Goal: Contribute content: Add original content to the website for others to see

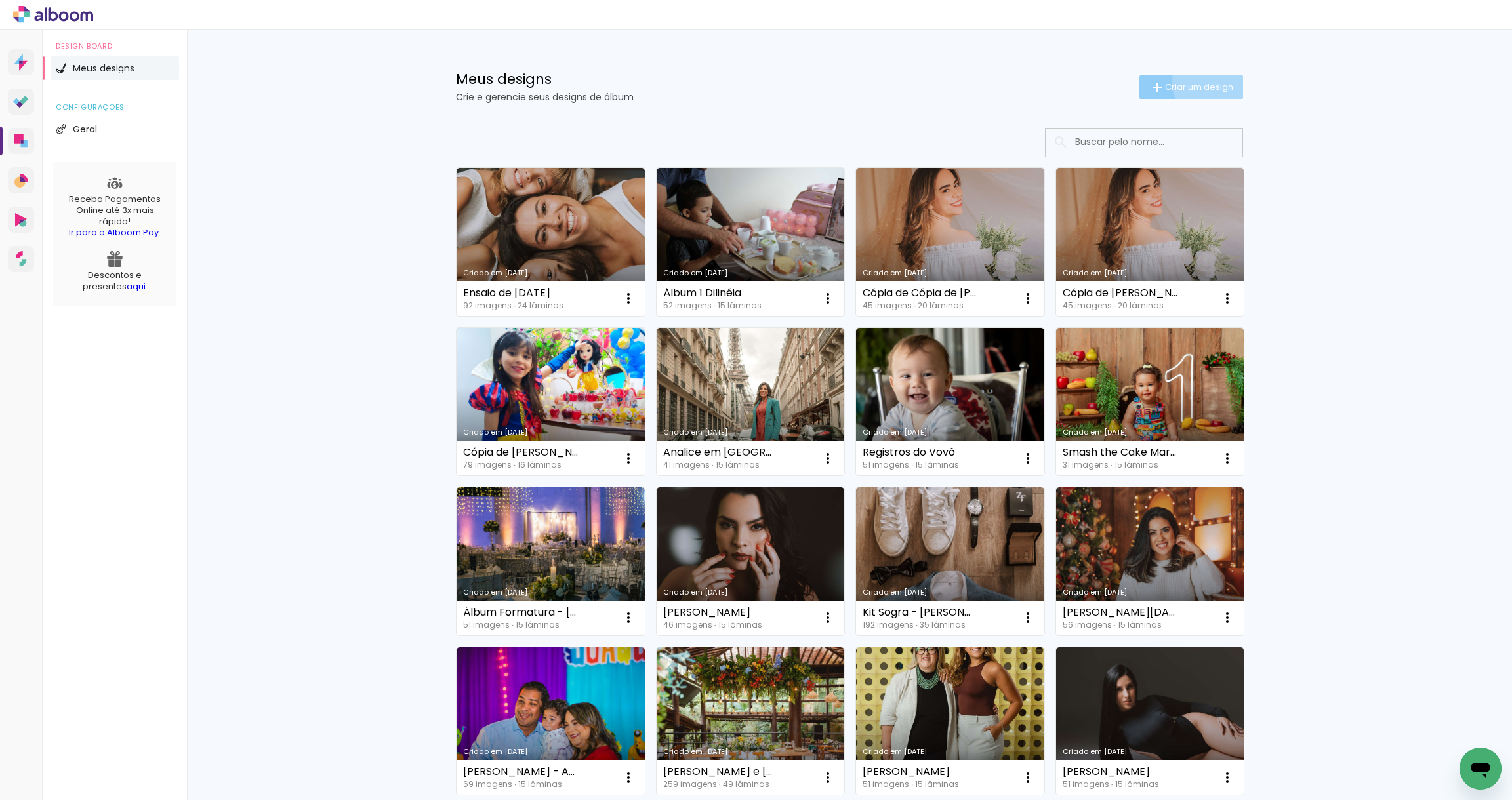
click at [1203, 83] on span "Criar um design" at bounding box center [1199, 87] width 68 height 9
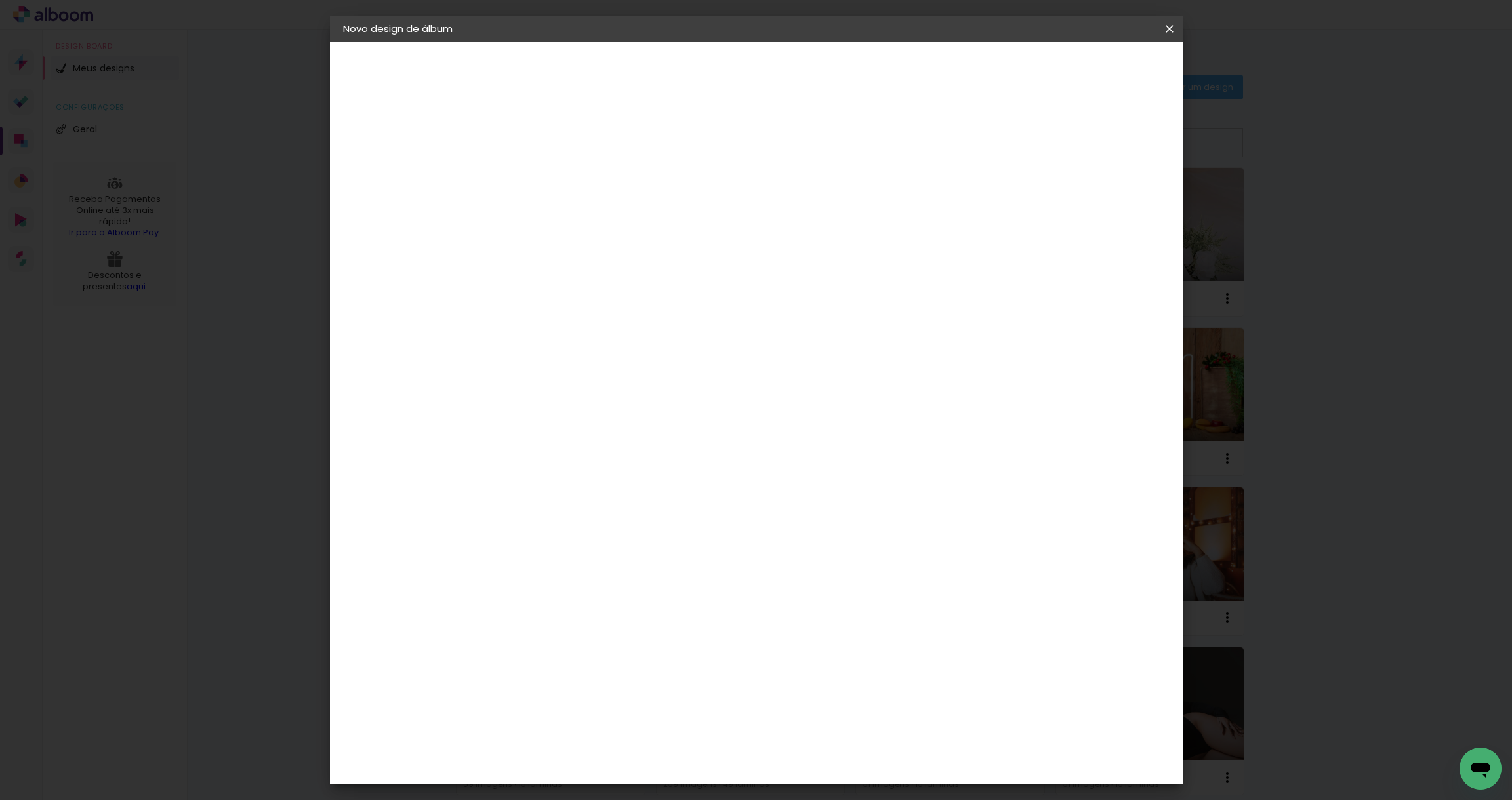
click at [557, 178] on input at bounding box center [557, 176] width 0 height 21
type input "[DATE]"
type paper-input "[DATE]"
click at [0, 0] on slot "Avançar" at bounding box center [0, 0] width 0 height 0
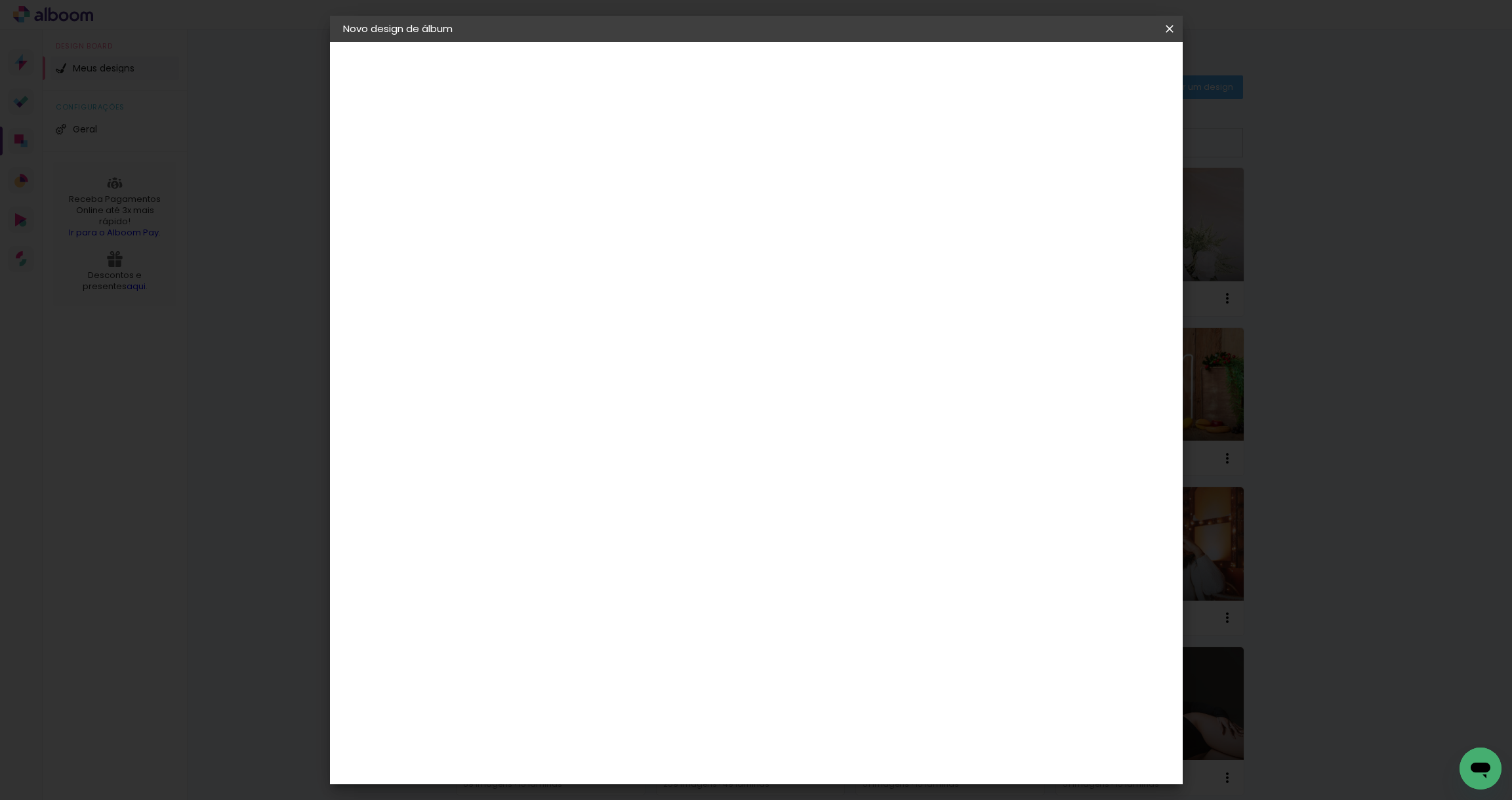
click at [648, 549] on paper-item "Photoalbum Universal" at bounding box center [591, 566] width 142 height 34
click at [0, 0] on slot "Avançar" at bounding box center [0, 0] width 0 height 0
click at [608, 218] on input "text" at bounding box center [583, 228] width 51 height 21
click at [629, 279] on div "Escolha o tamanho" at bounding box center [591, 299] width 76 height 61
click at [629, 274] on div "Escolha o tamanho" at bounding box center [591, 299] width 76 height 61
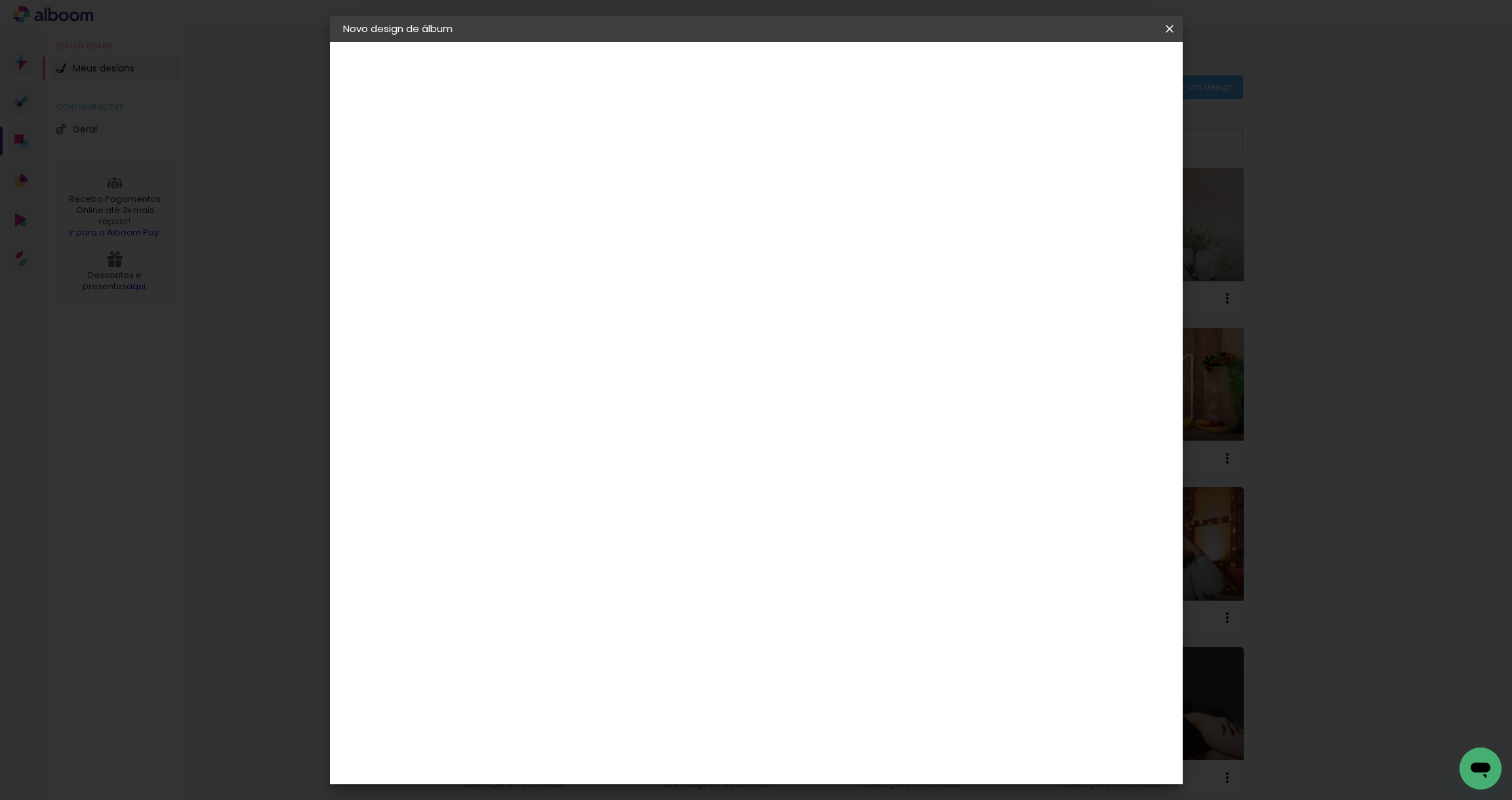
click at [629, 273] on div "Escolha o tamanho" at bounding box center [591, 299] width 76 height 61
click at [608, 218] on input "text" at bounding box center [583, 228] width 51 height 21
click at [832, 231] on paper-item "Fotolivro Super" at bounding box center [842, 244] width 263 height 26
drag, startPoint x: 1048, startPoint y: 309, endPoint x: 988, endPoint y: 307, distance: 60.0
click at [791, 154] on div "Opções disponíveis Padrão Fotolivro Super Tamanho Escolha o tamanho Horizontal …" at bounding box center [646, 98] width 291 height 111
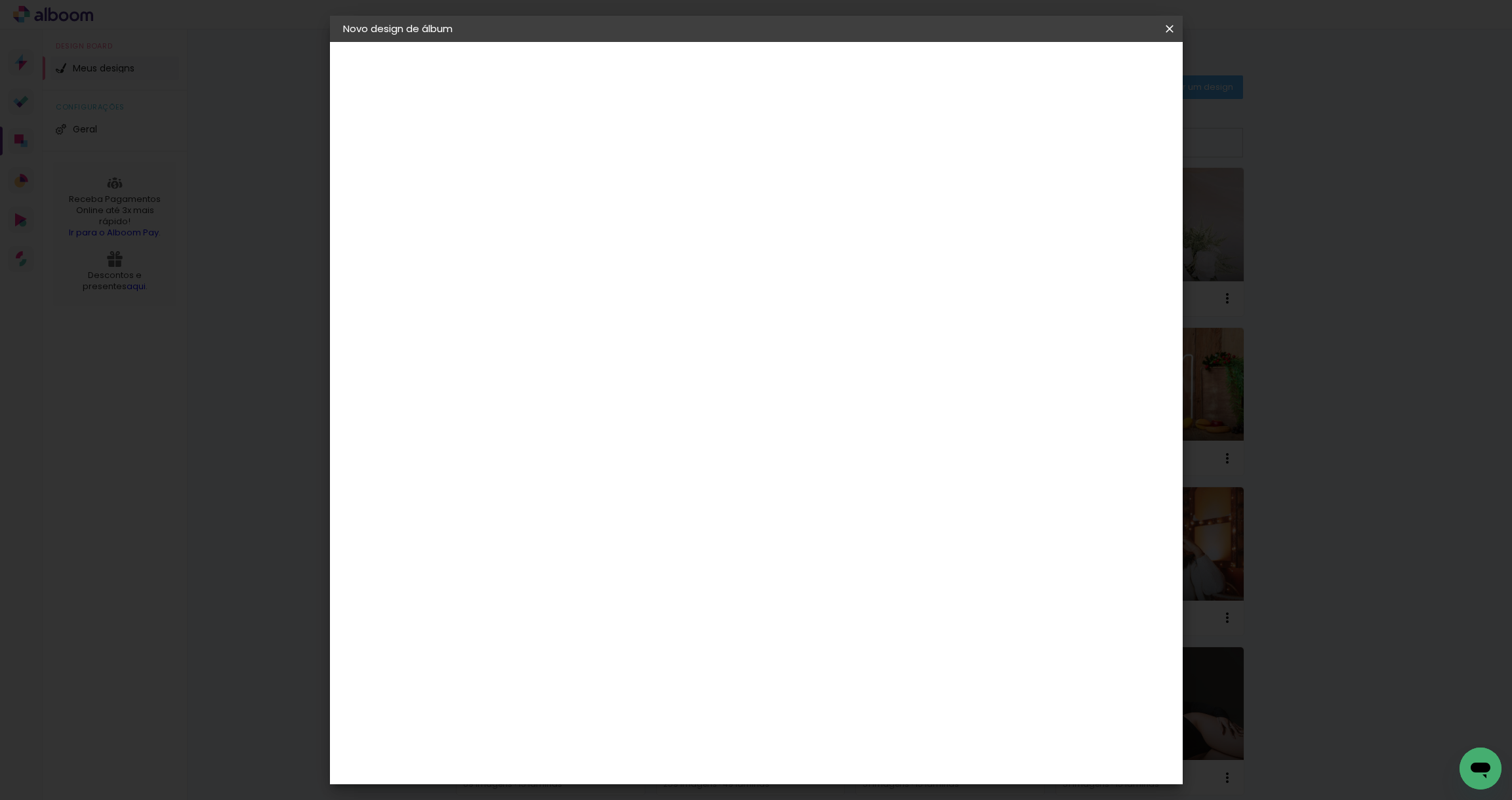
click at [718, 220] on input "Fotolivro Super" at bounding box center [638, 216] width 161 height 21
click at [917, 221] on paper-item "Padrão" at bounding box center [842, 217] width 263 height 26
type input "Padrão"
click at [646, 798] on span "20 × 20" at bounding box center [615, 815] width 61 height 35
click at [772, 76] on paper-button "Avançar" at bounding box center [739, 69] width 64 height 22
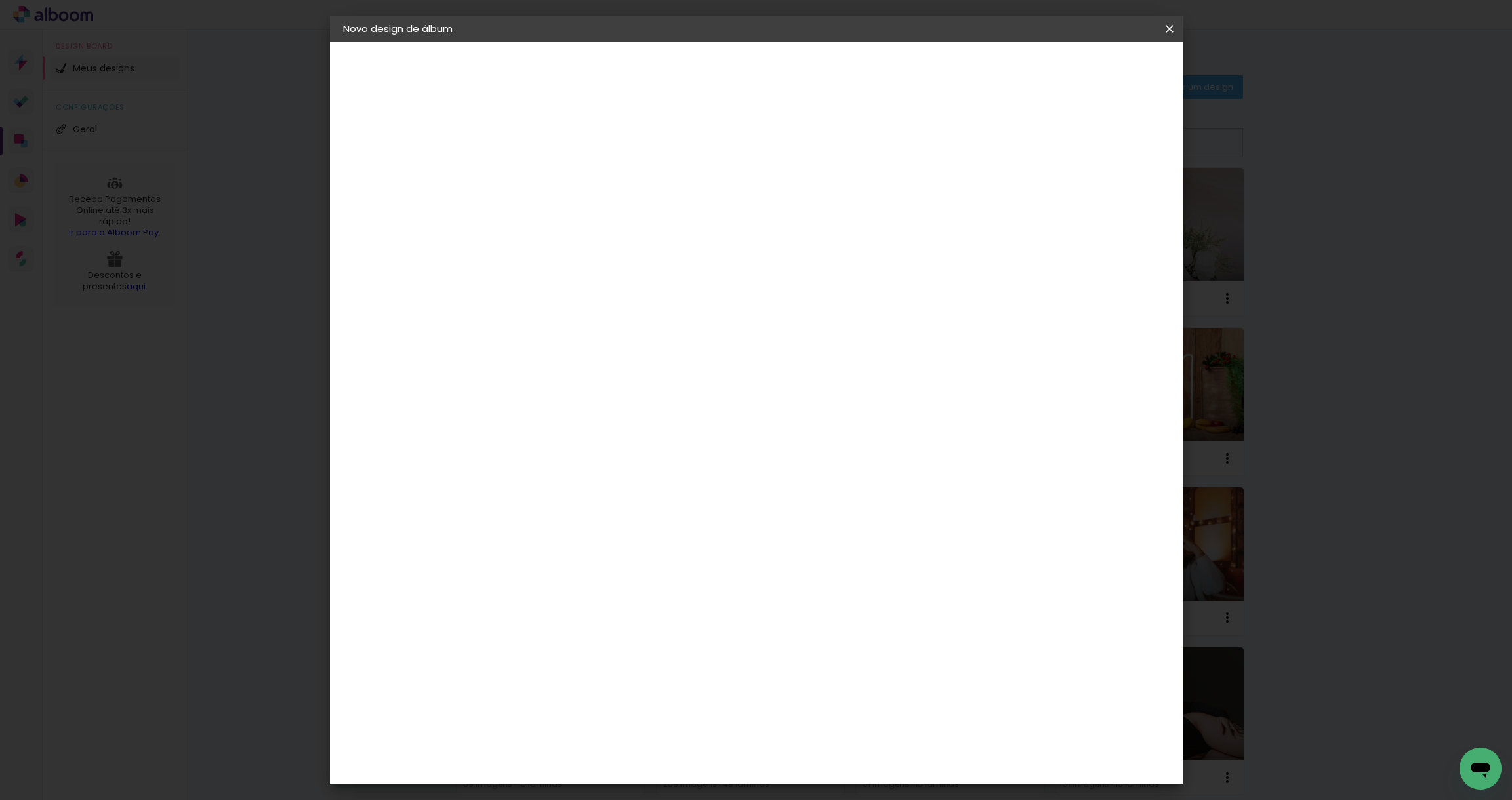
click at [1100, 76] on paper-button "Iniciar design" at bounding box center [1057, 69] width 86 height 22
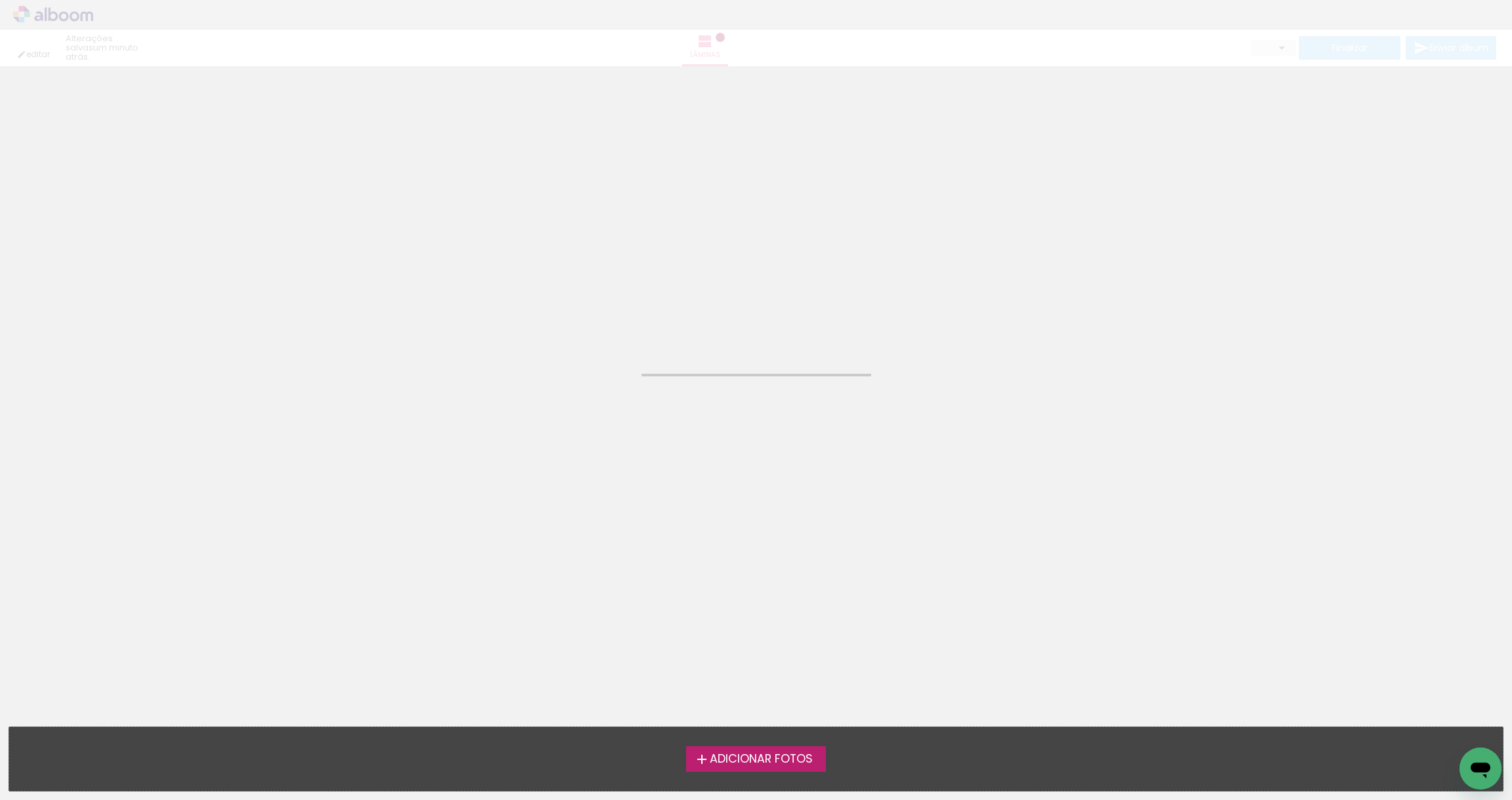
click at [754, 744] on div "Adicionar Fotos Solte suas fotos aqui..." at bounding box center [756, 759] width 1494 height 64
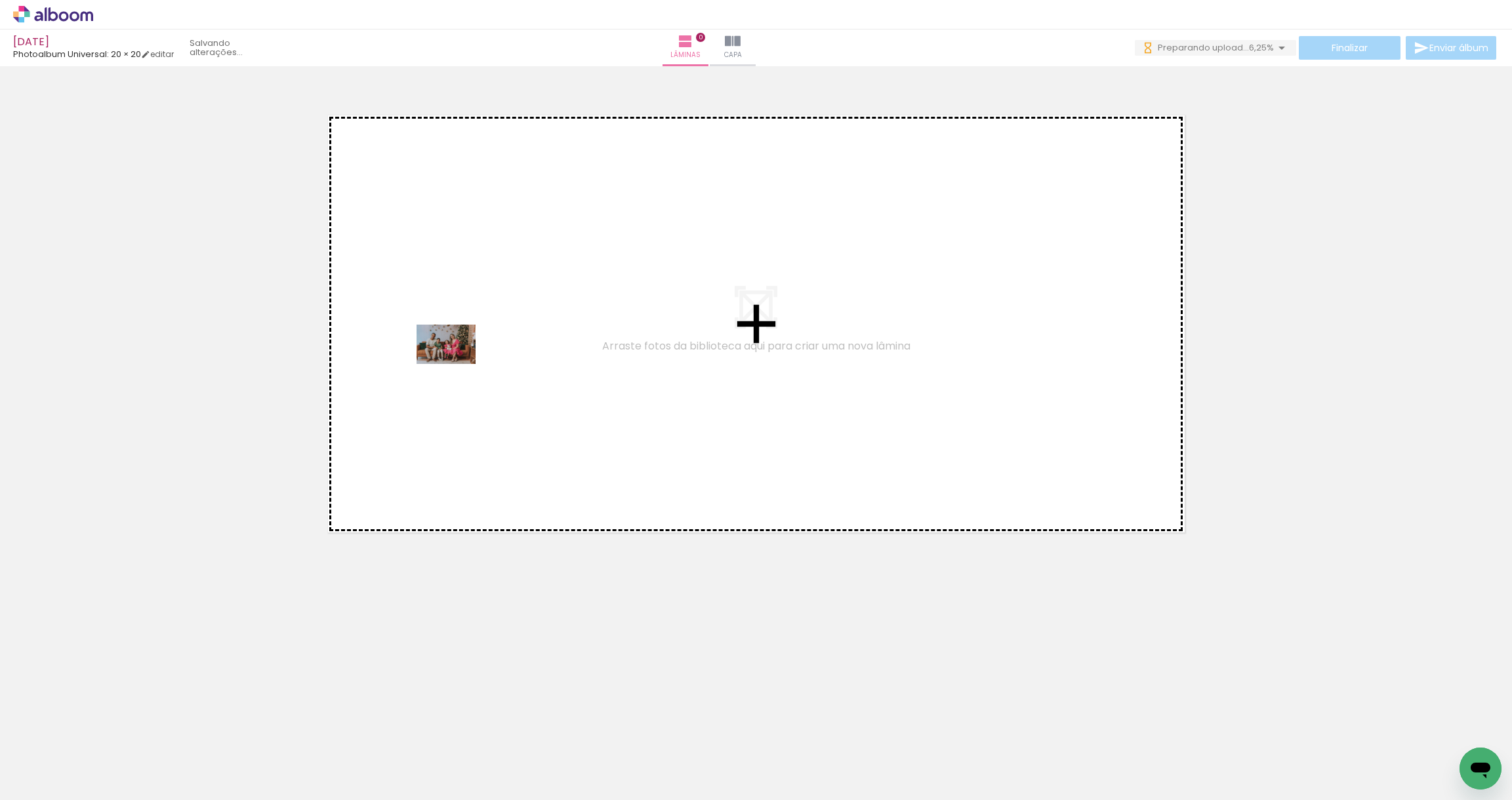
drag, startPoint x: 326, startPoint y: 772, endPoint x: 456, endPoint y: 364, distance: 428.2
click at [456, 364] on quentale-workspace at bounding box center [756, 400] width 1512 height 800
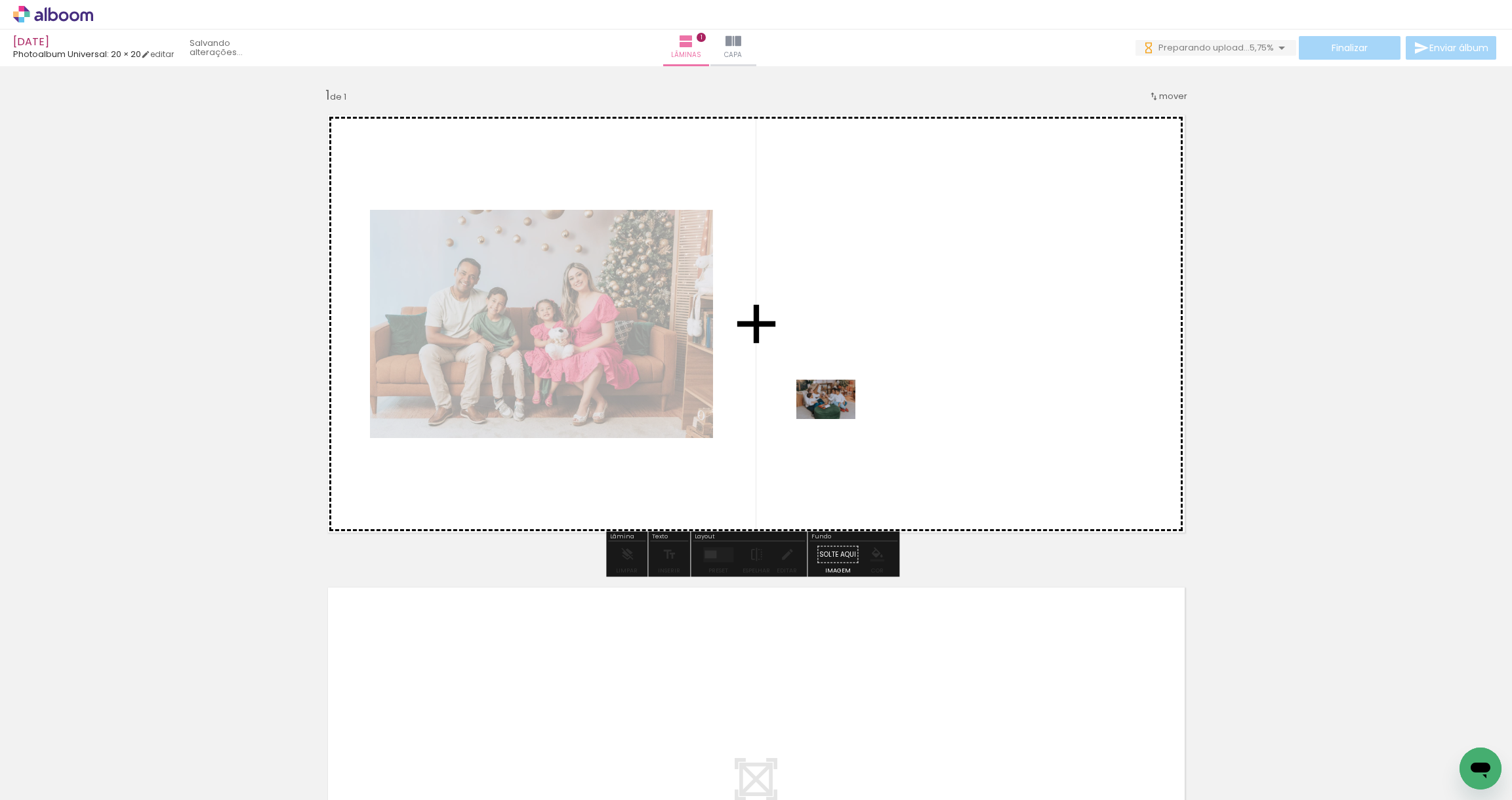
drag, startPoint x: 162, startPoint y: 755, endPoint x: 737, endPoint y: 514, distance: 623.5
click at [836, 413] on quentale-workspace at bounding box center [756, 400] width 1512 height 800
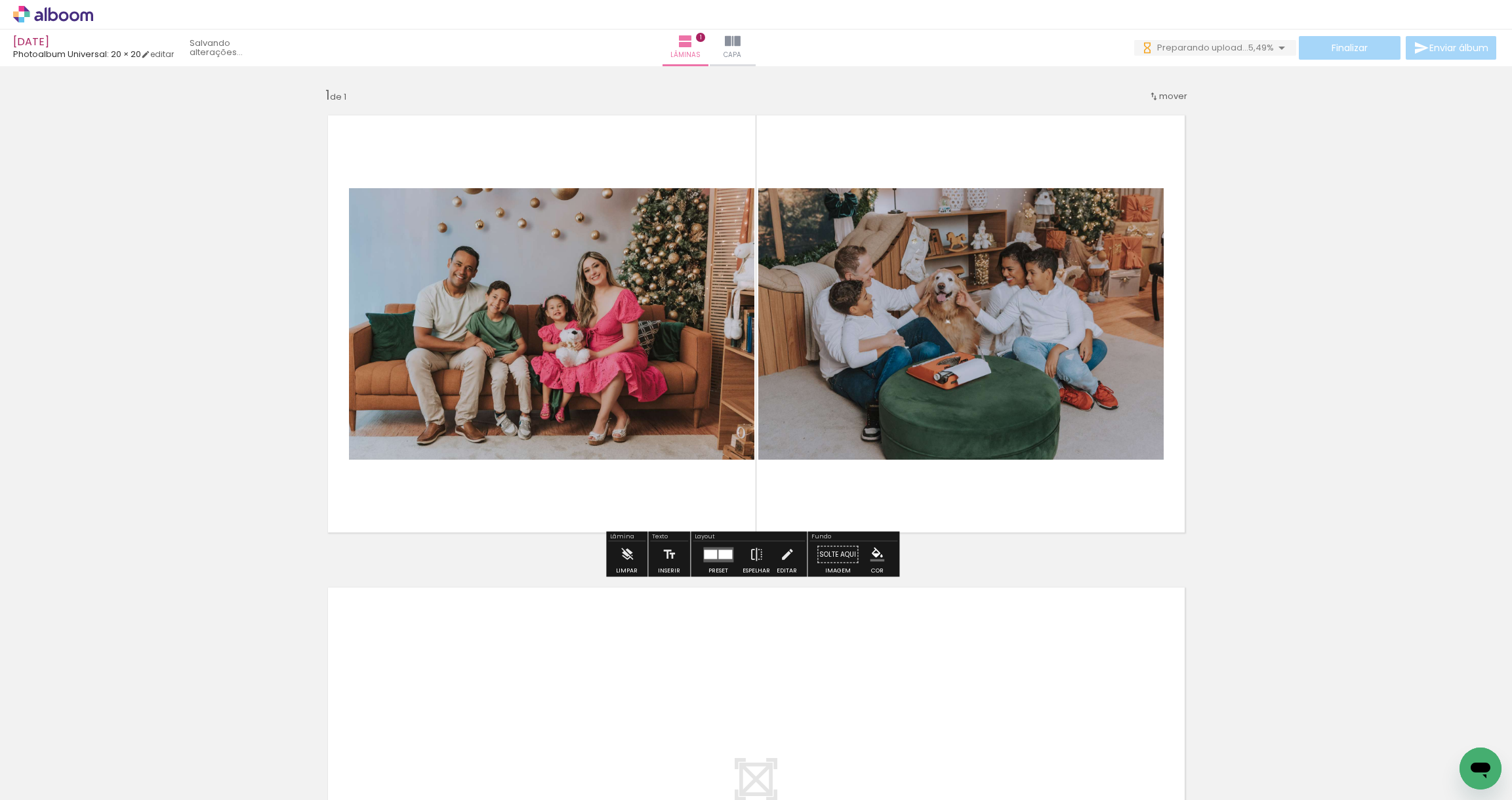
scroll to position [0, 524]
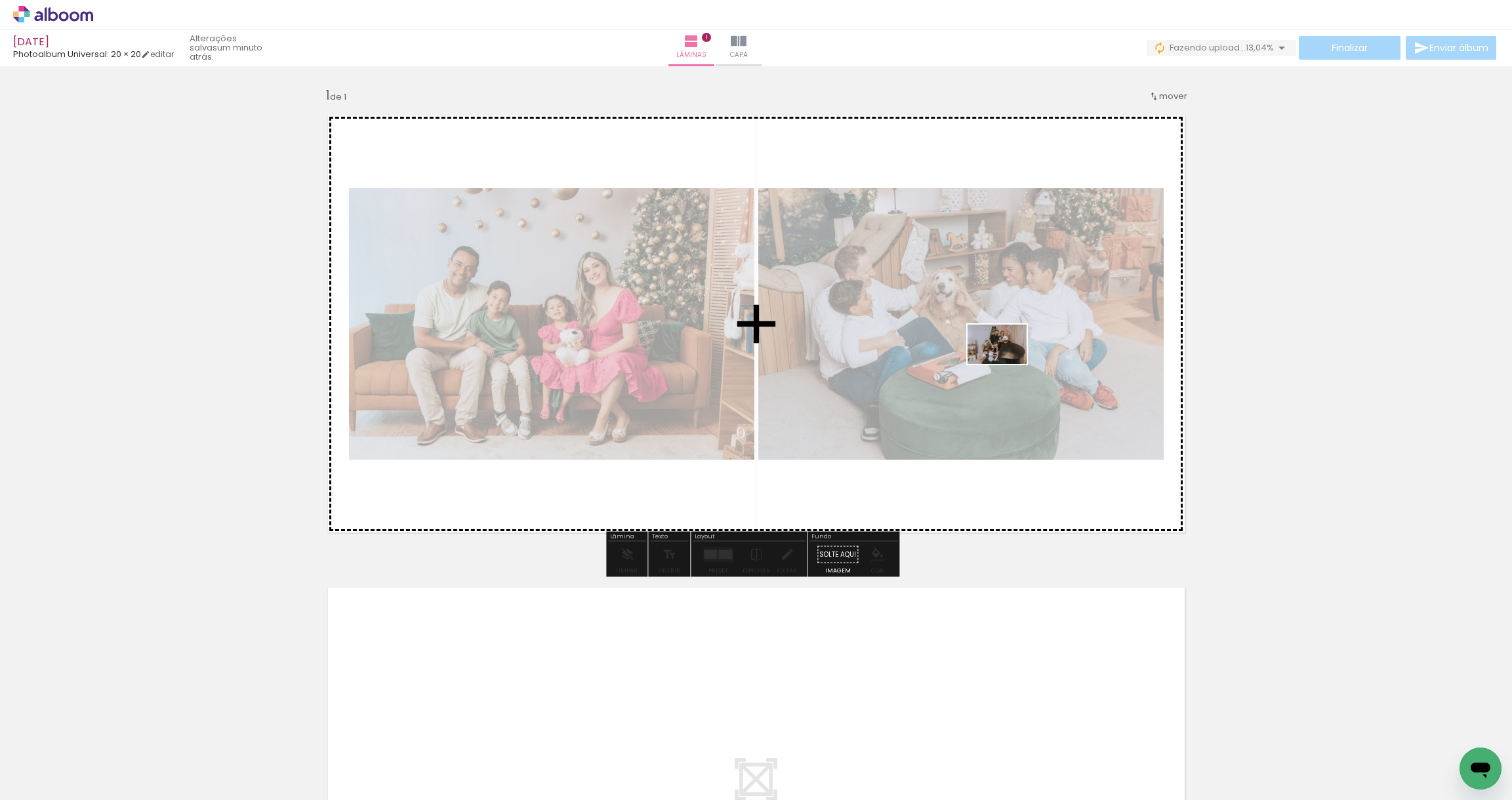
drag, startPoint x: 1024, startPoint y: 765, endPoint x: 1007, endPoint y: 364, distance: 401.4
click at [1007, 364] on quentale-workspace at bounding box center [756, 400] width 1512 height 800
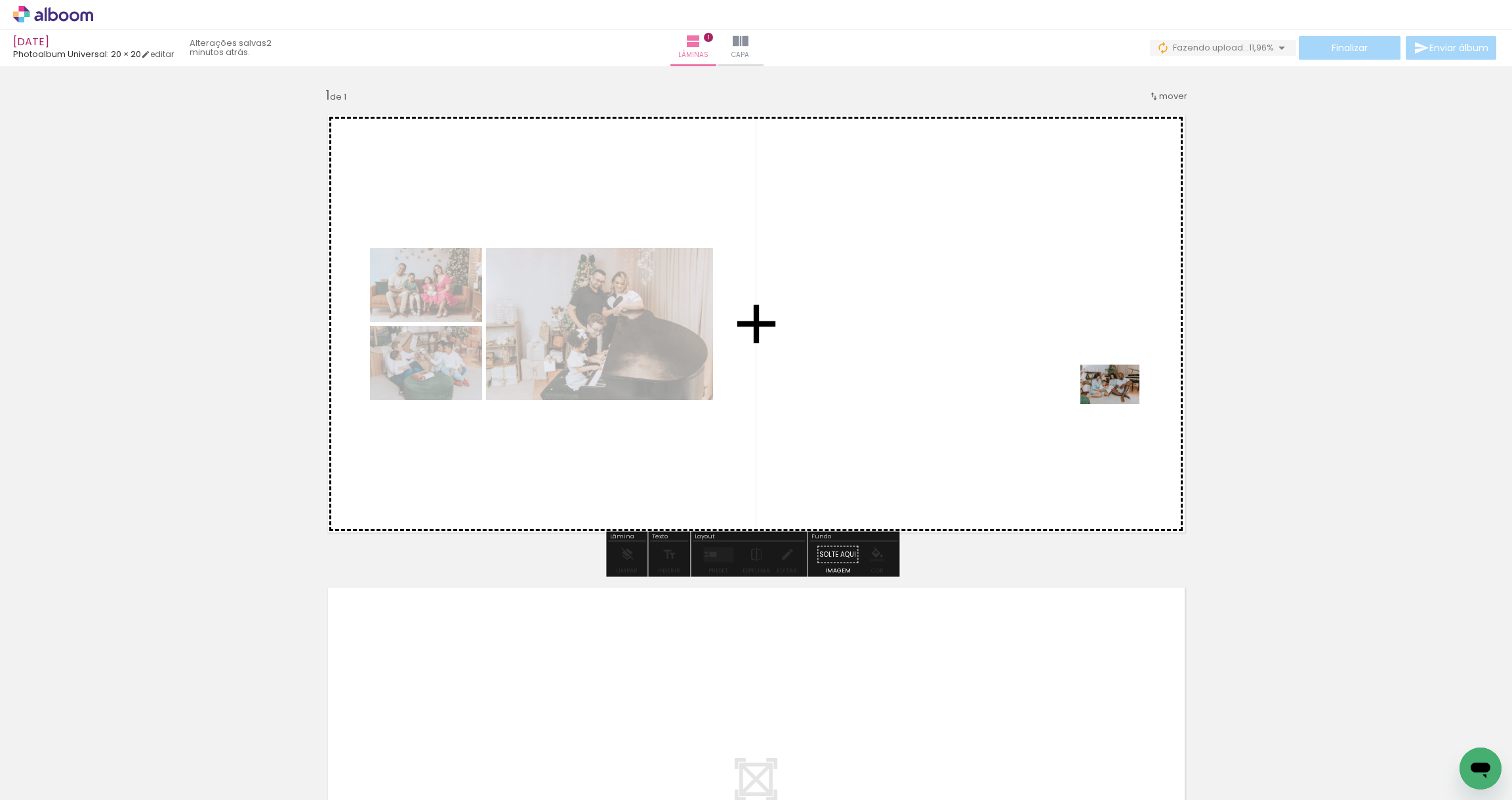
drag, startPoint x: 1365, startPoint y: 768, endPoint x: 1119, endPoint y: 404, distance: 439.3
click at [1119, 404] on quentale-workspace at bounding box center [756, 400] width 1512 height 800
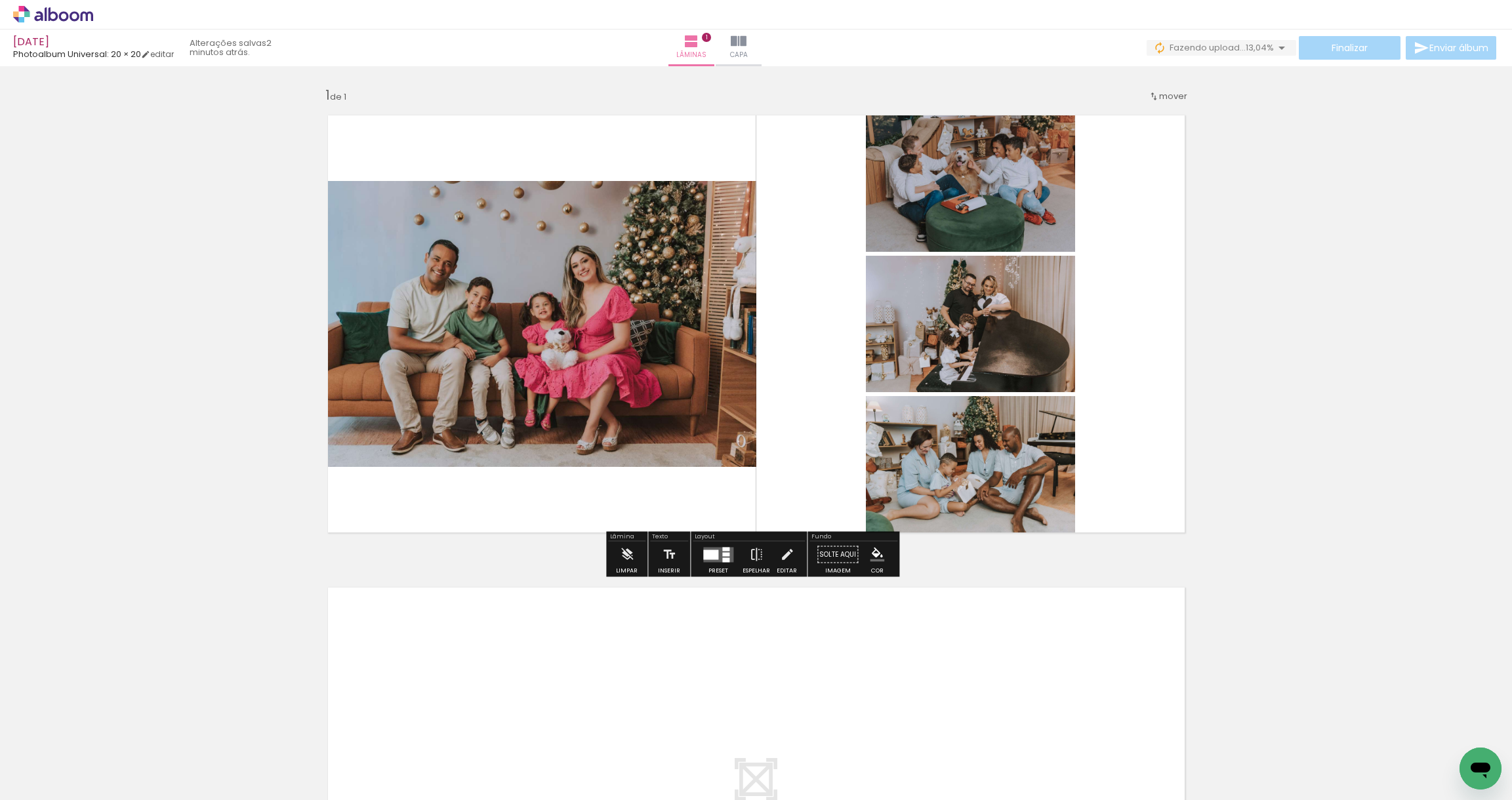
click at [726, 560] on quentale-layouter at bounding box center [718, 554] width 30 height 15
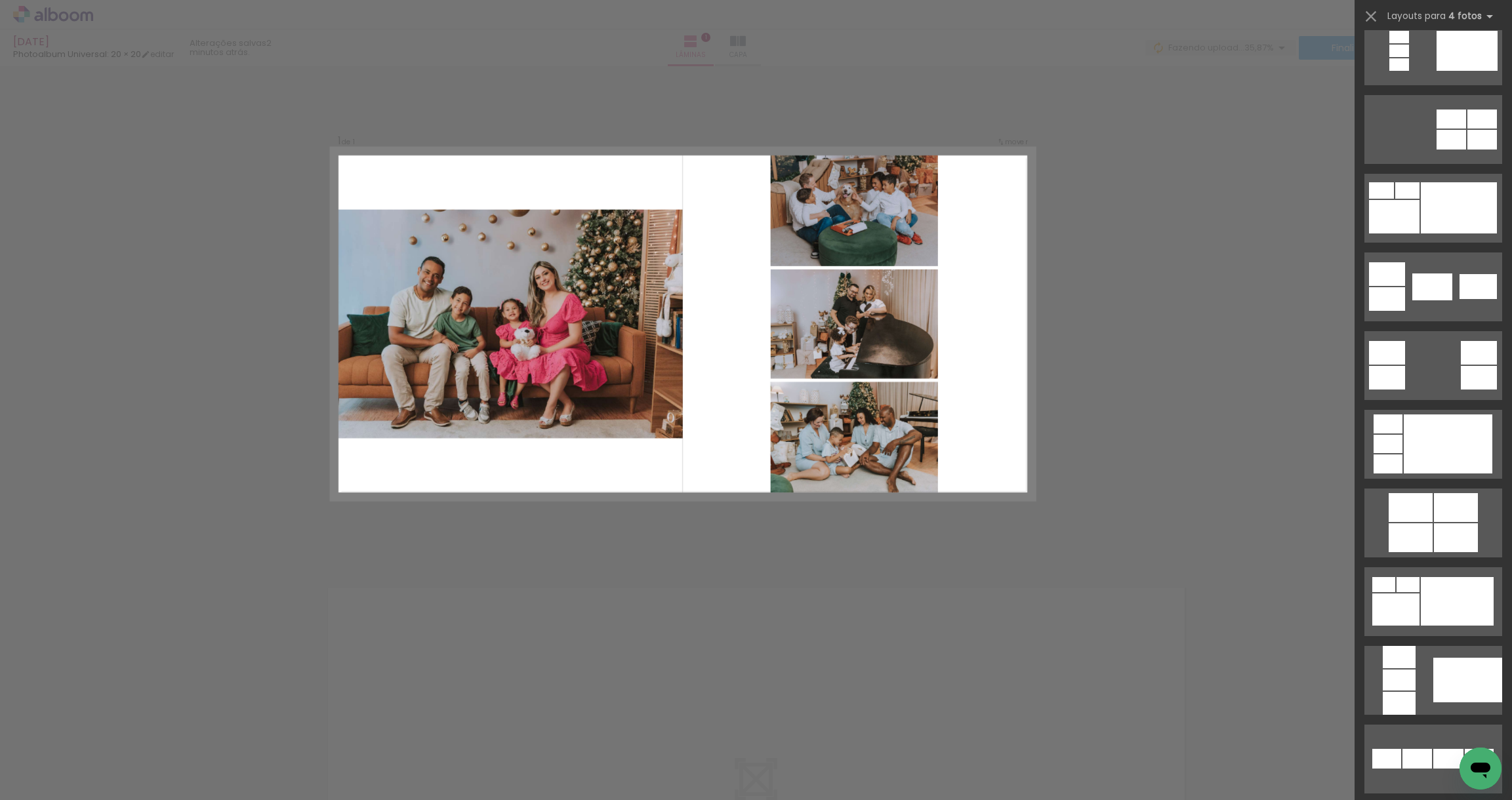
scroll to position [0, 0]
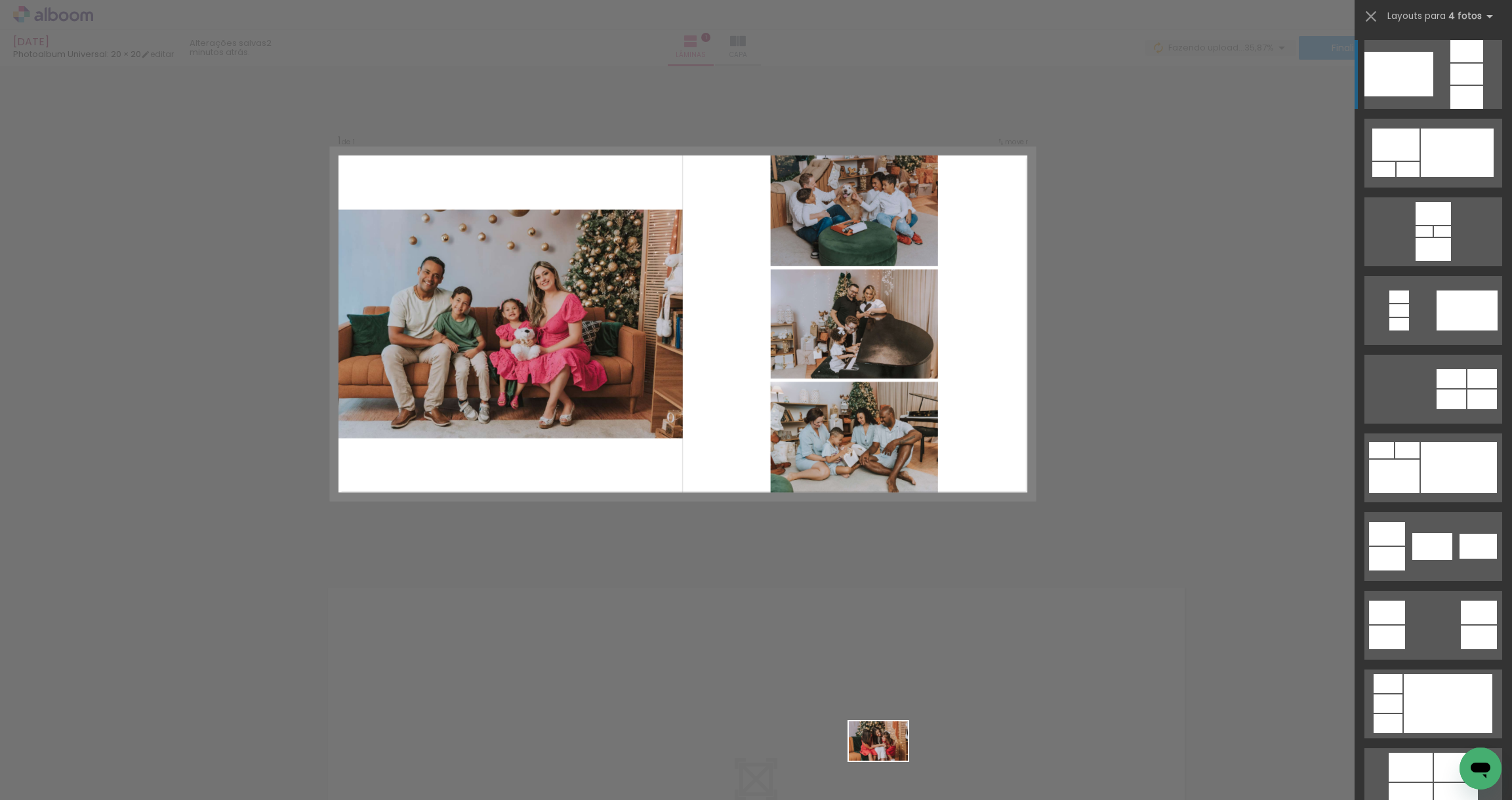
click at [888, 761] on div at bounding box center [857, 756] width 65 height 43
drag, startPoint x: 537, startPoint y: 761, endPoint x: 560, endPoint y: 802, distance: 47.0
click at [560, 799] on html "link( href="../../bower_components/polymer/polymer.html" rel="import" ) picture…" at bounding box center [756, 400] width 1512 height 800
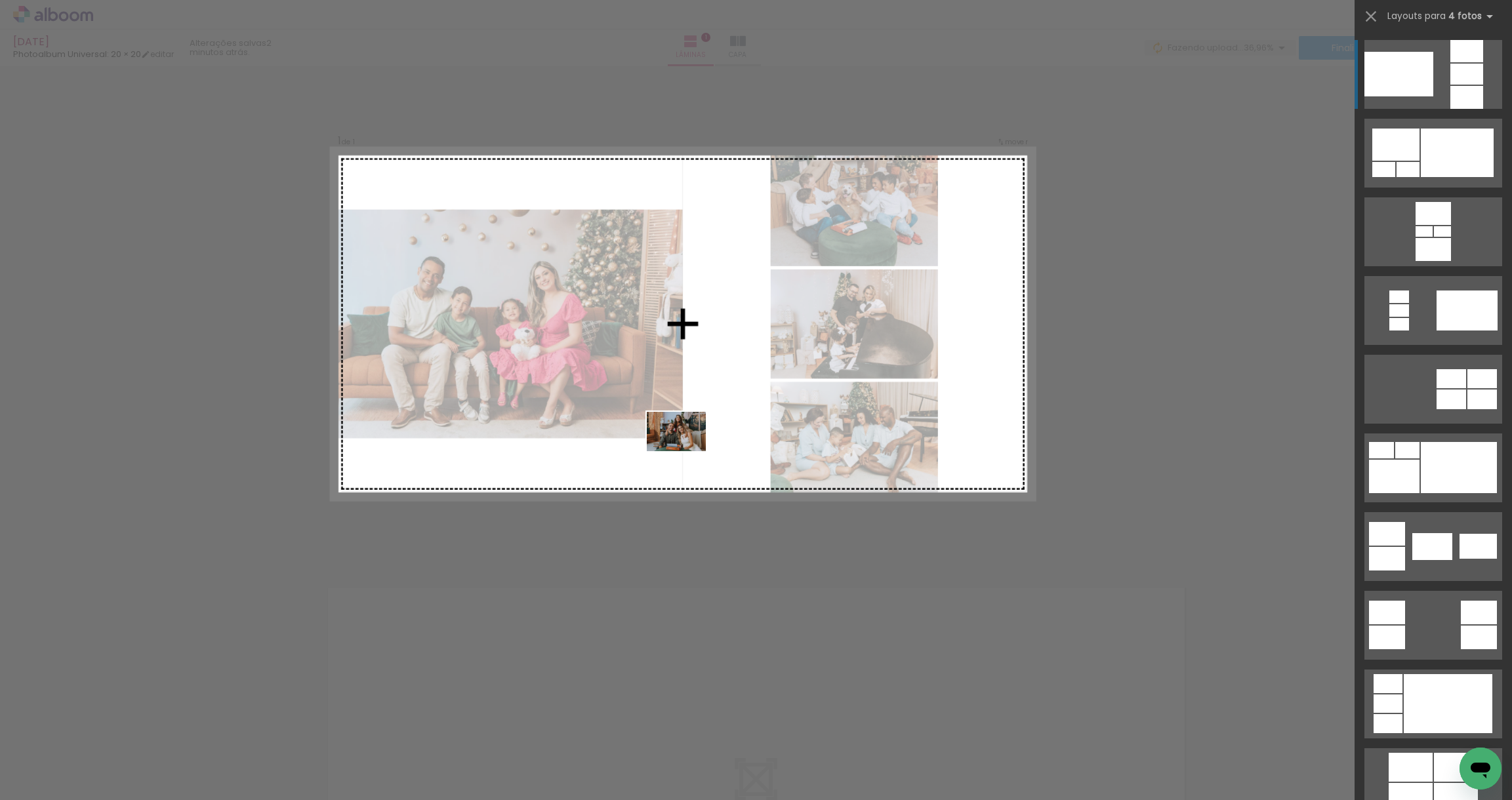
drag, startPoint x: 259, startPoint y: 765, endPoint x: 686, endPoint y: 451, distance: 530.0
click at [686, 451] on quentale-workspace at bounding box center [756, 400] width 1512 height 800
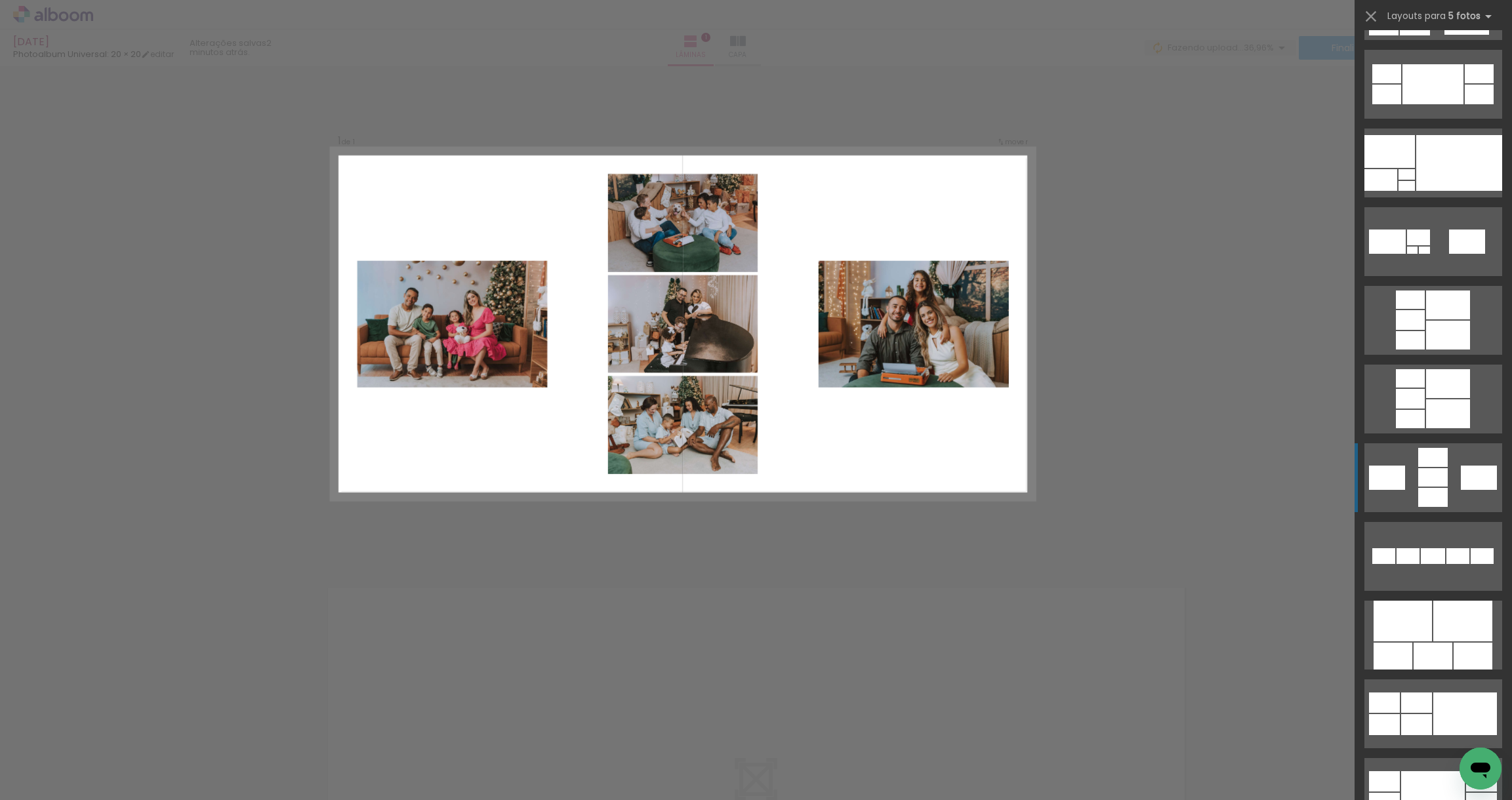
scroll to position [256, 0]
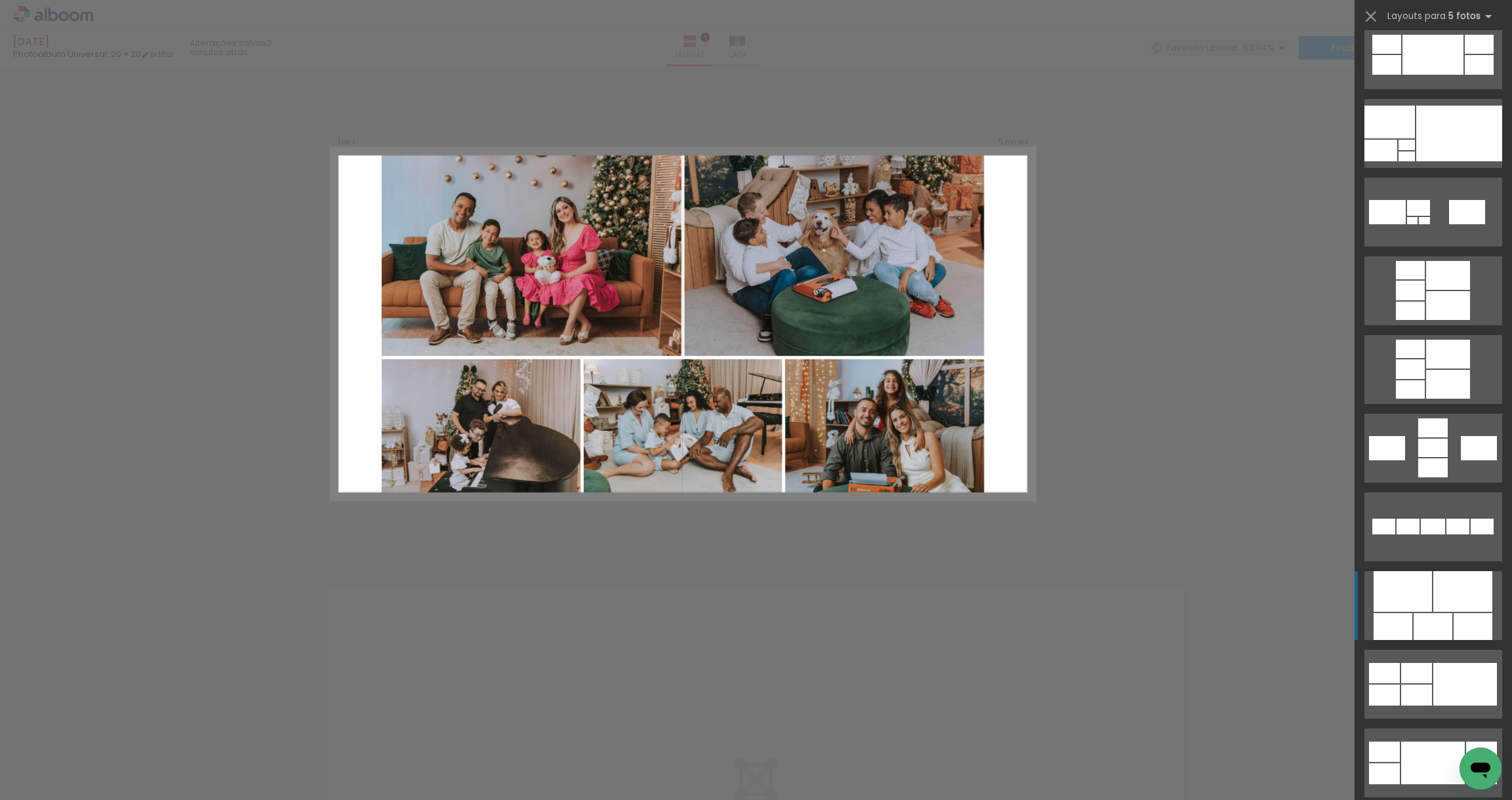
click at [1442, 594] on div at bounding box center [1463, 591] width 59 height 41
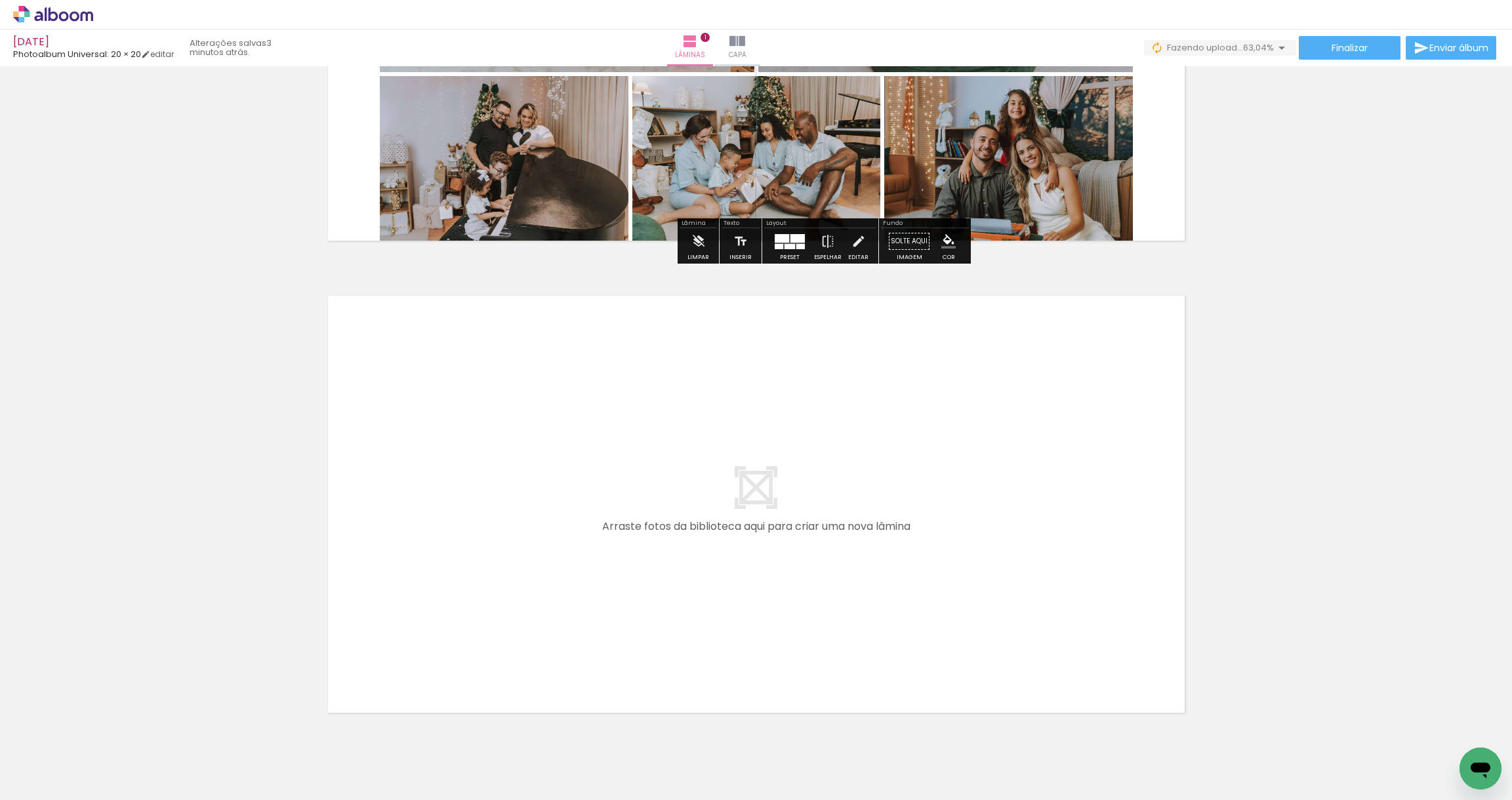
scroll to position [295, 0]
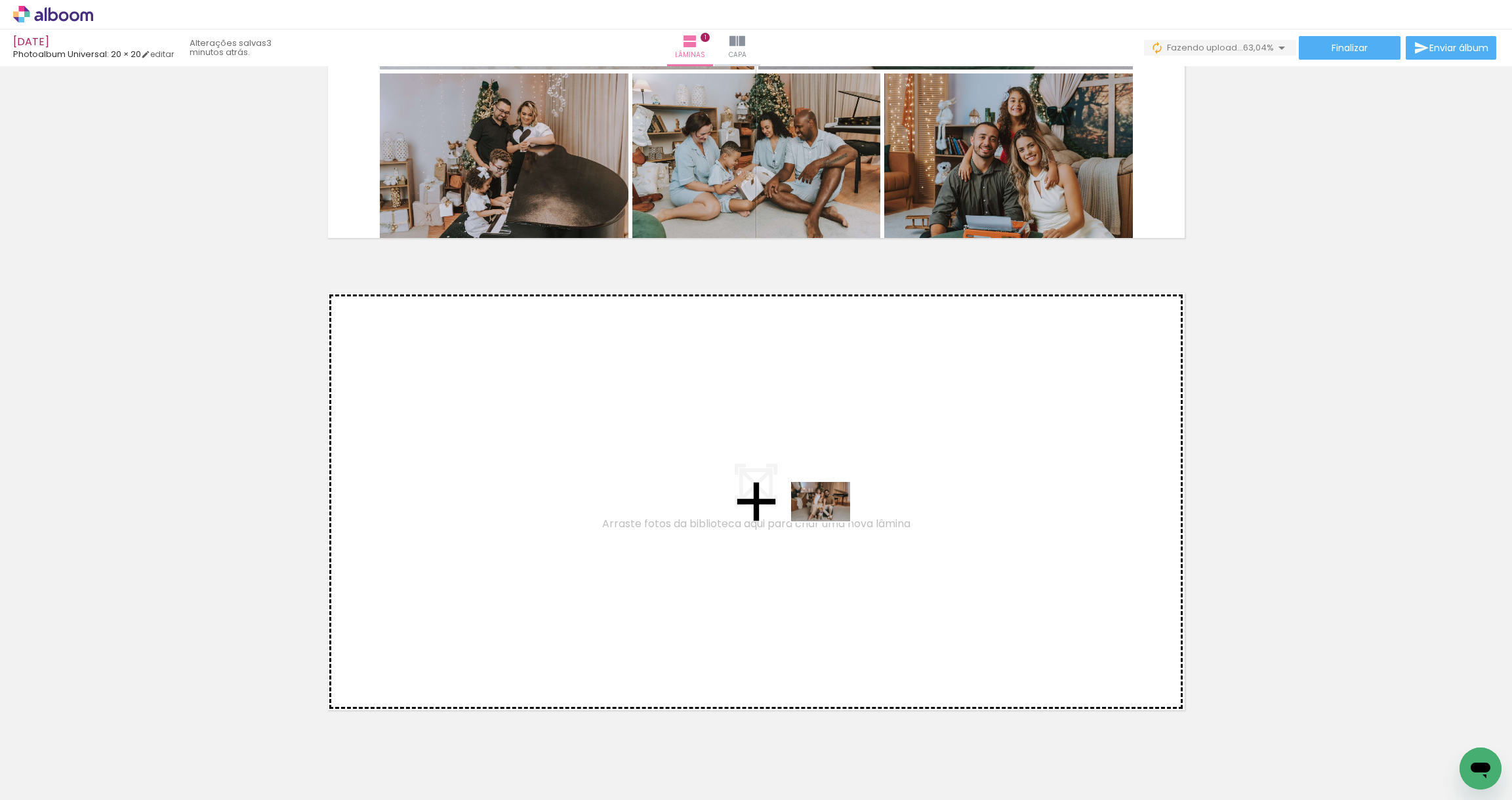
drag, startPoint x: 849, startPoint y: 764, endPoint x: 830, endPoint y: 521, distance: 243.7
click at [830, 521] on quentale-workspace at bounding box center [756, 400] width 1512 height 800
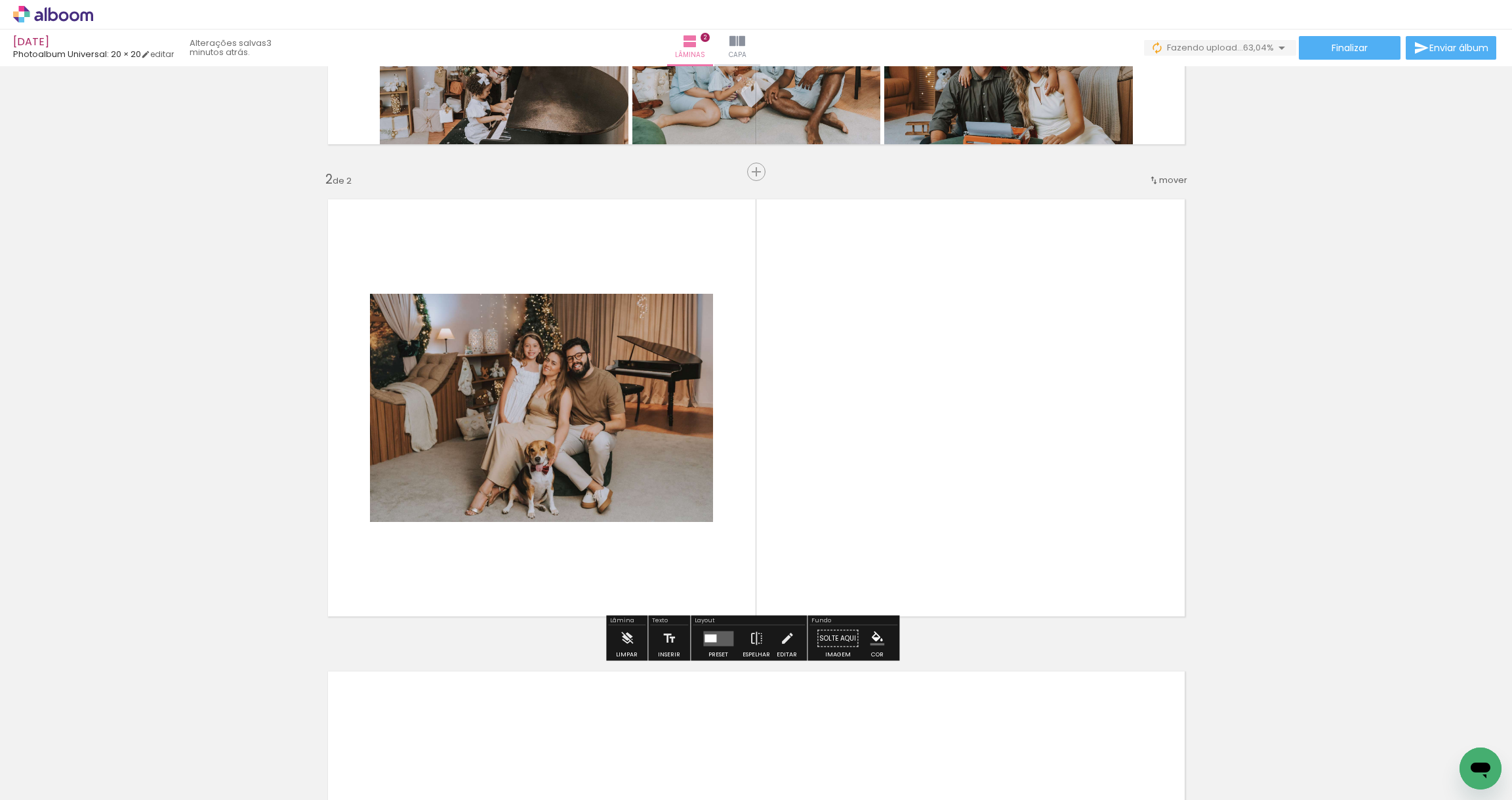
scroll to position [404, 0]
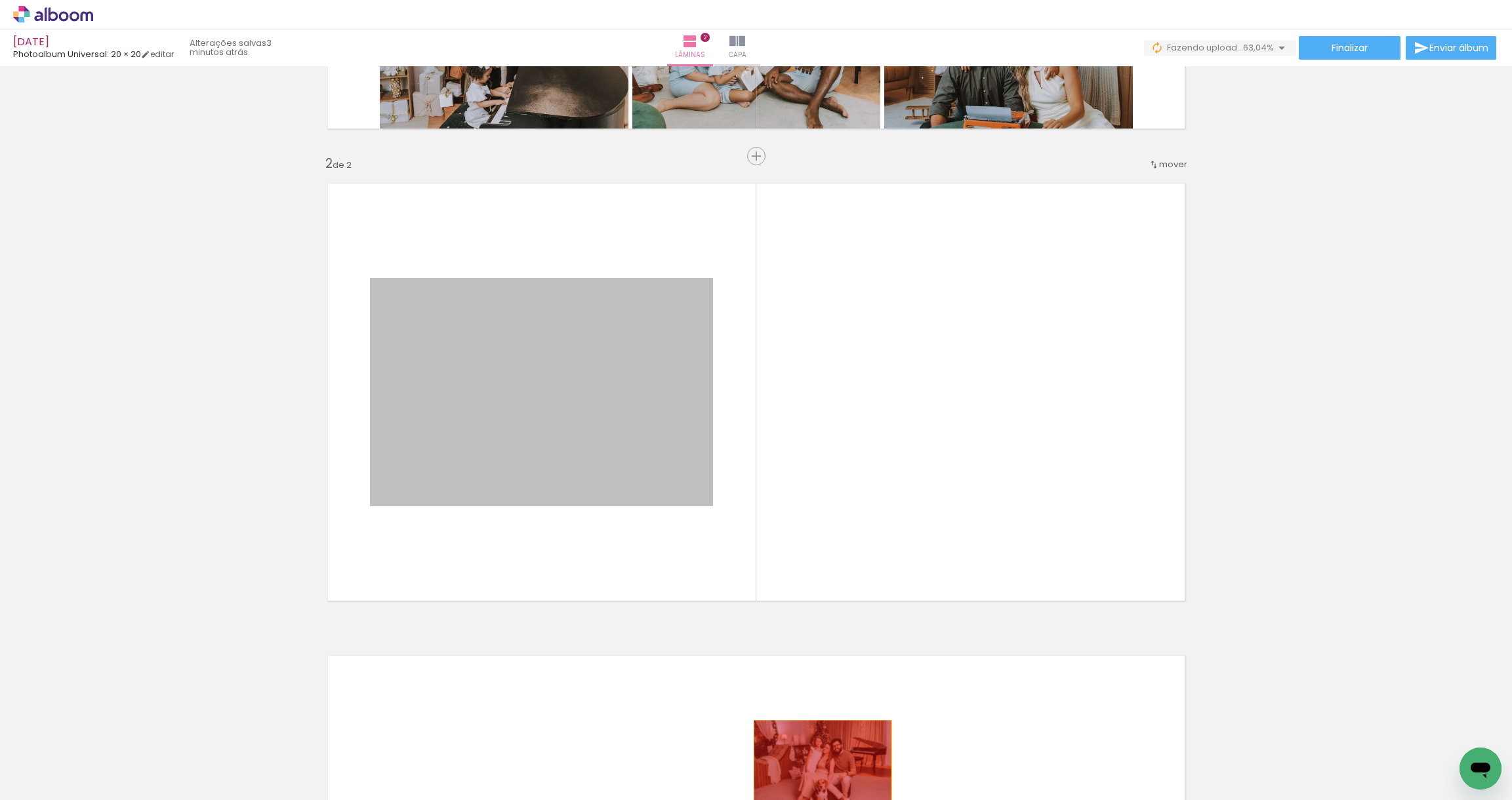
drag, startPoint x: 631, startPoint y: 442, endPoint x: 817, endPoint y: 766, distance: 373.6
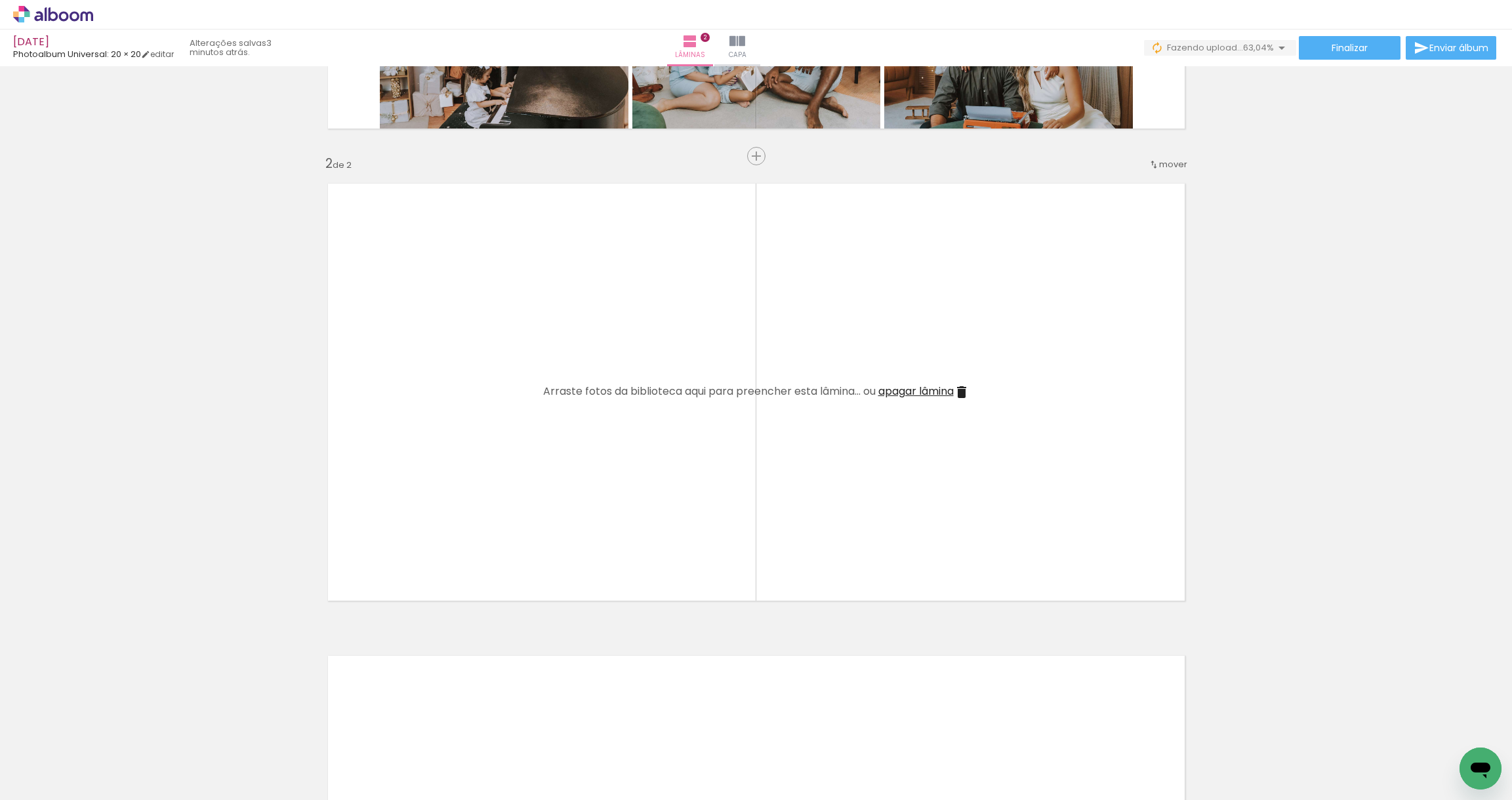
scroll to position [425, 0]
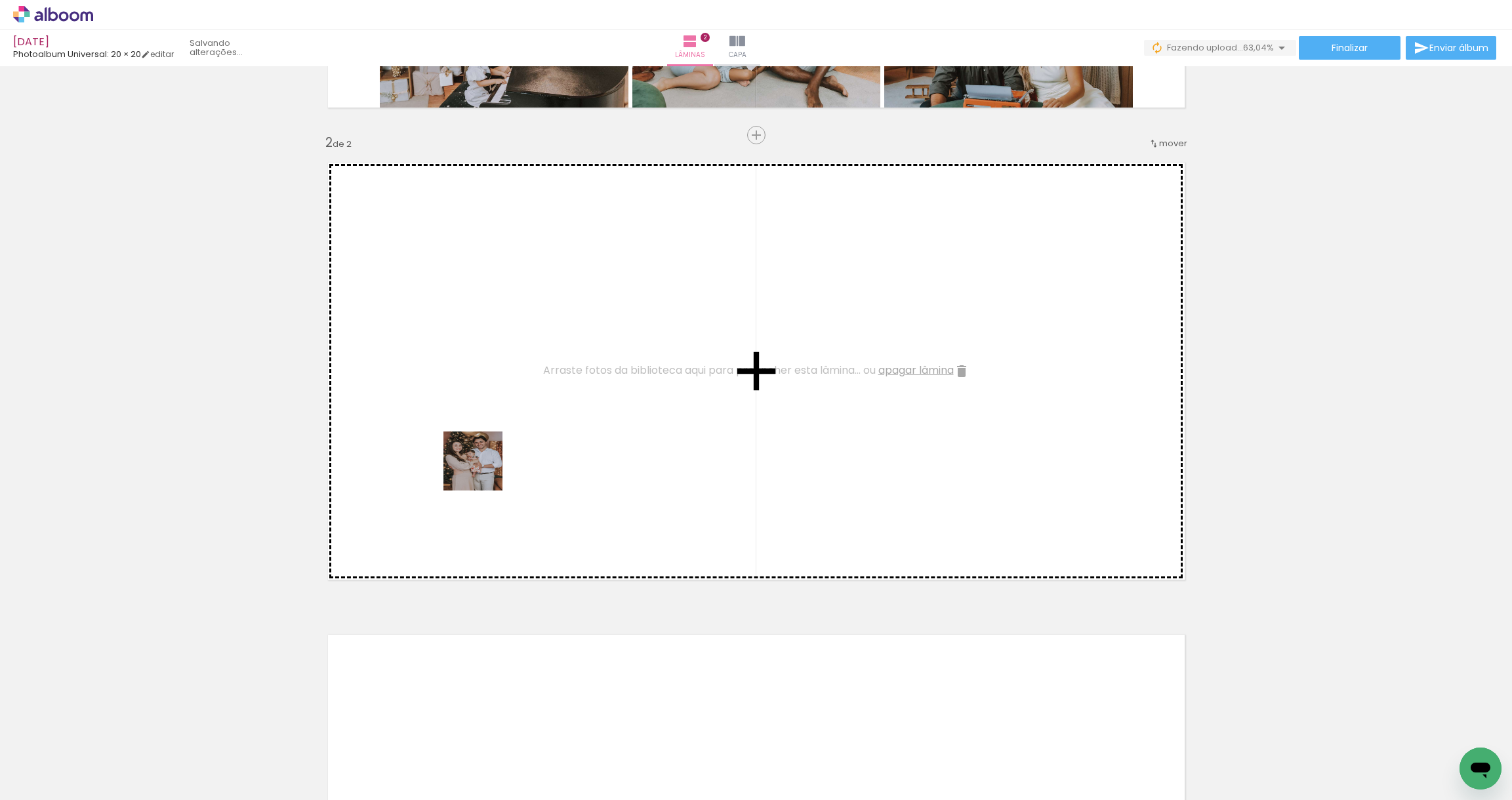
drag, startPoint x: 600, startPoint y: 763, endPoint x: 447, endPoint y: 698, distance: 166.2
click at [481, 464] on quentale-workspace at bounding box center [756, 400] width 1512 height 800
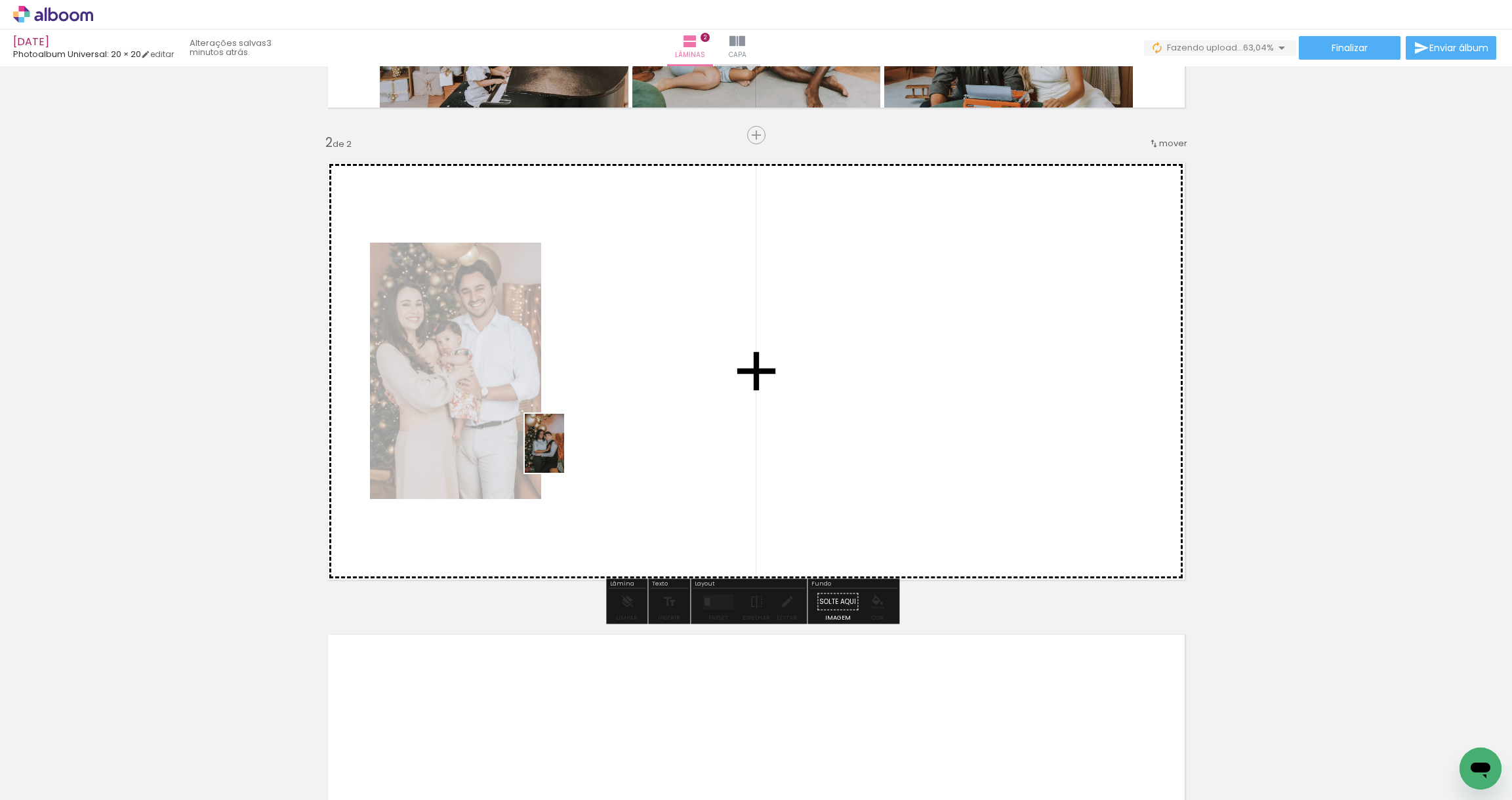
drag, startPoint x: 392, startPoint y: 756, endPoint x: 564, endPoint y: 453, distance: 348.4
click at [564, 453] on quentale-workspace at bounding box center [756, 400] width 1512 height 800
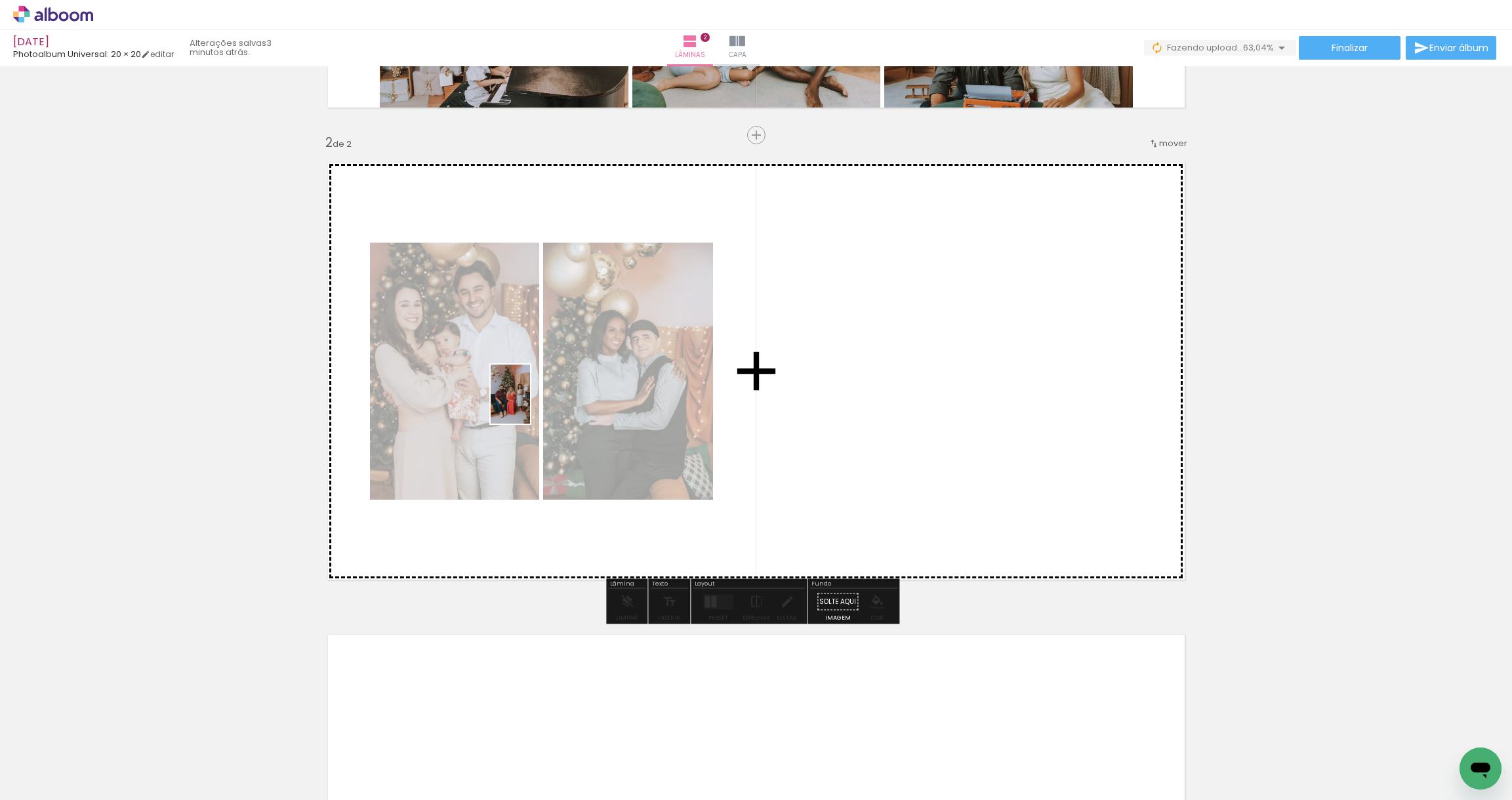
drag, startPoint x: 463, startPoint y: 759, endPoint x: 530, endPoint y: 404, distance: 361.3
click at [530, 404] on quentale-workspace at bounding box center [756, 400] width 1512 height 800
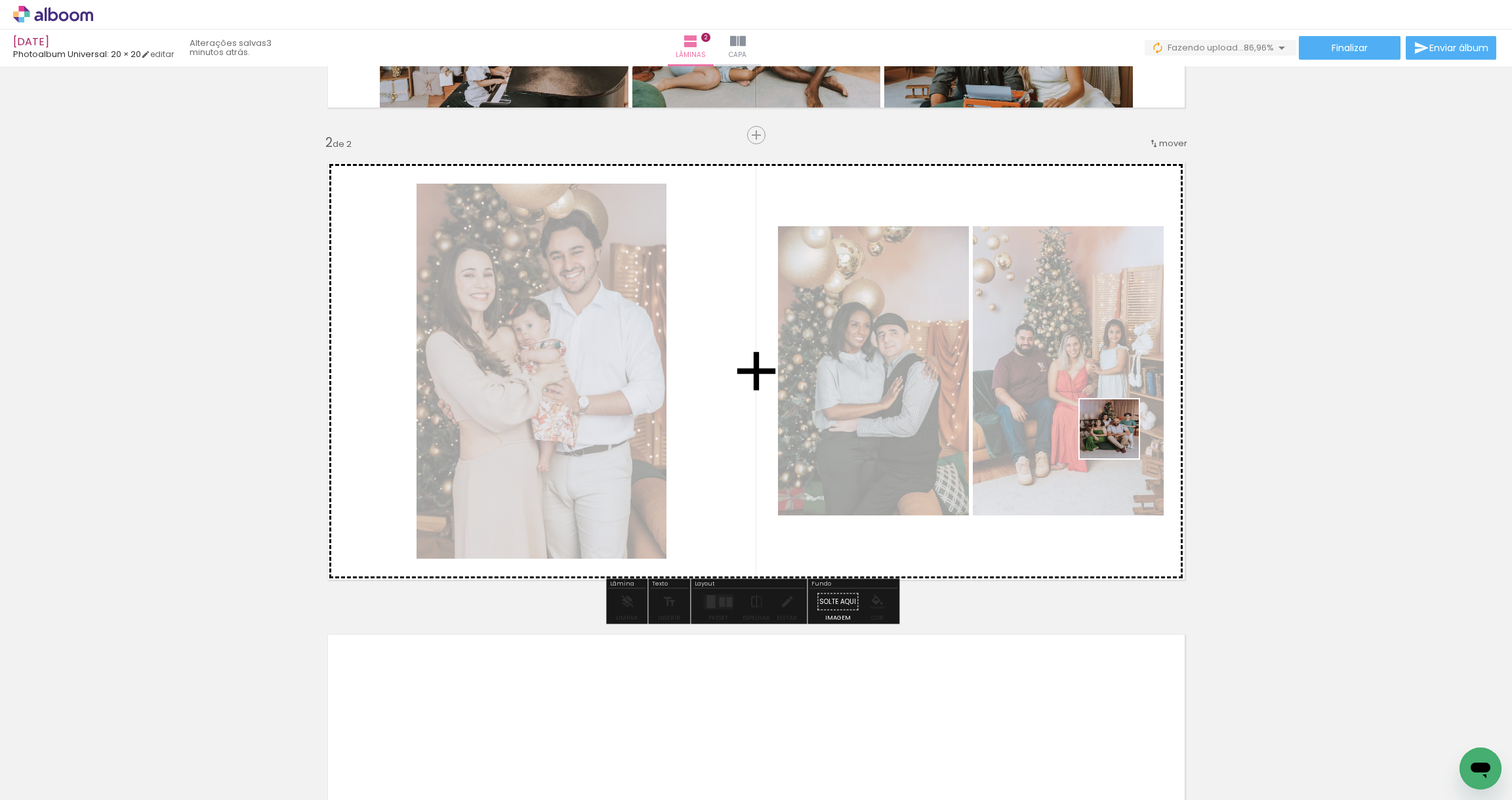
drag, startPoint x: 1186, startPoint y: 763, endPoint x: 1119, endPoint y: 439, distance: 330.9
click at [1119, 439] on quentale-workspace at bounding box center [756, 400] width 1512 height 800
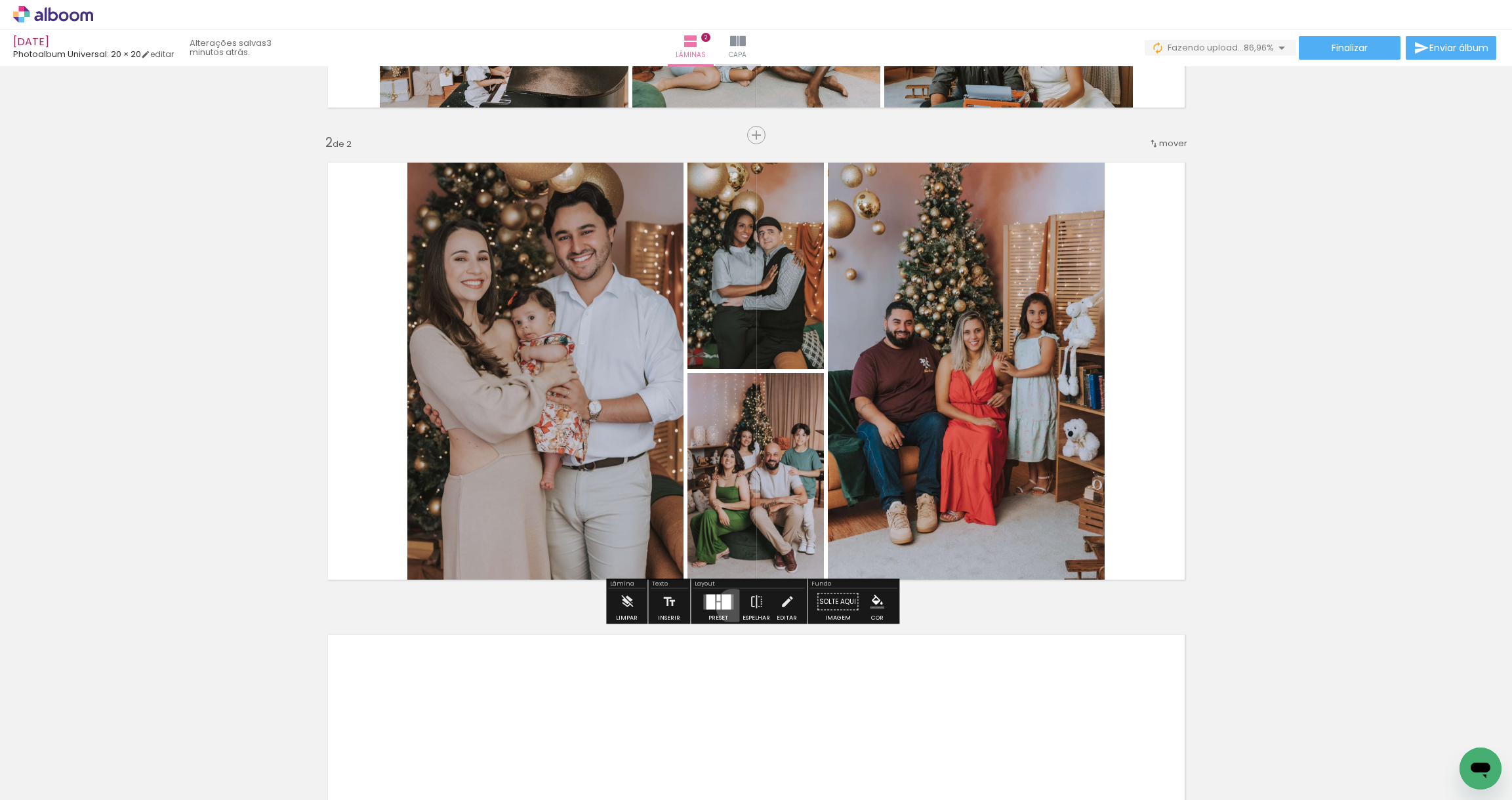
click at [730, 606] on quentale-layouter at bounding box center [718, 601] width 30 height 15
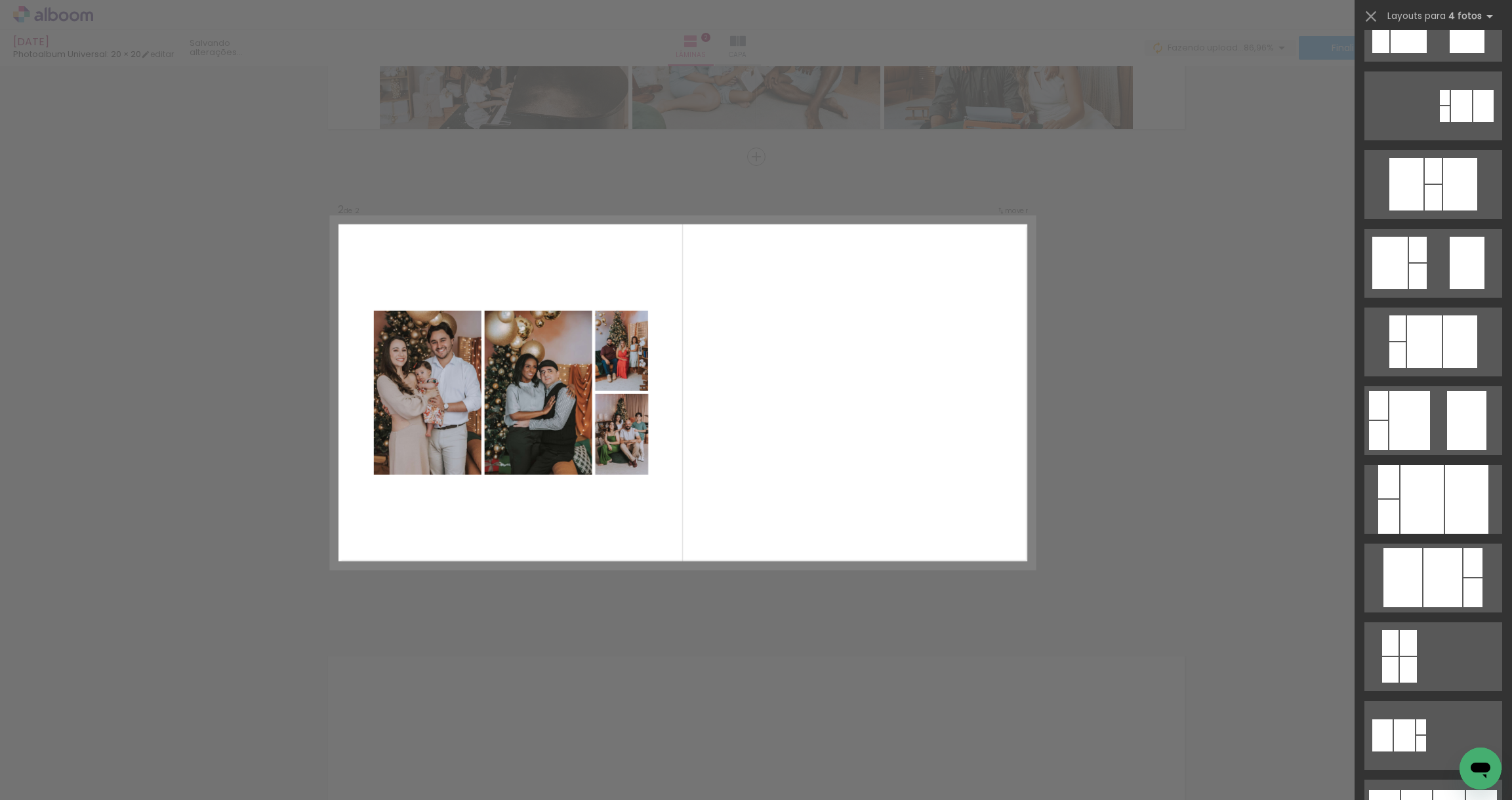
scroll to position [286, 0]
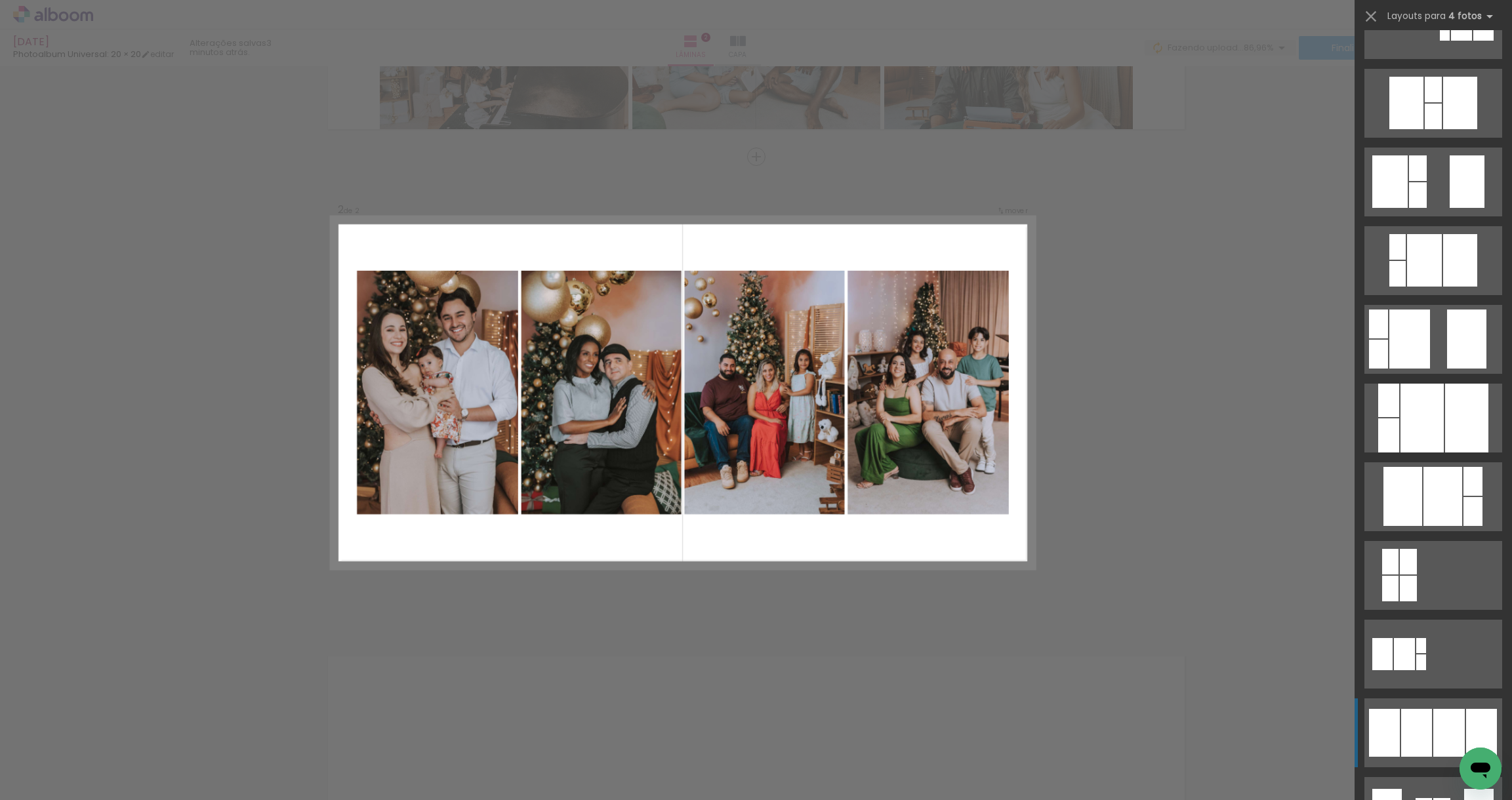
click at [1417, 711] on div at bounding box center [1416, 733] width 31 height 48
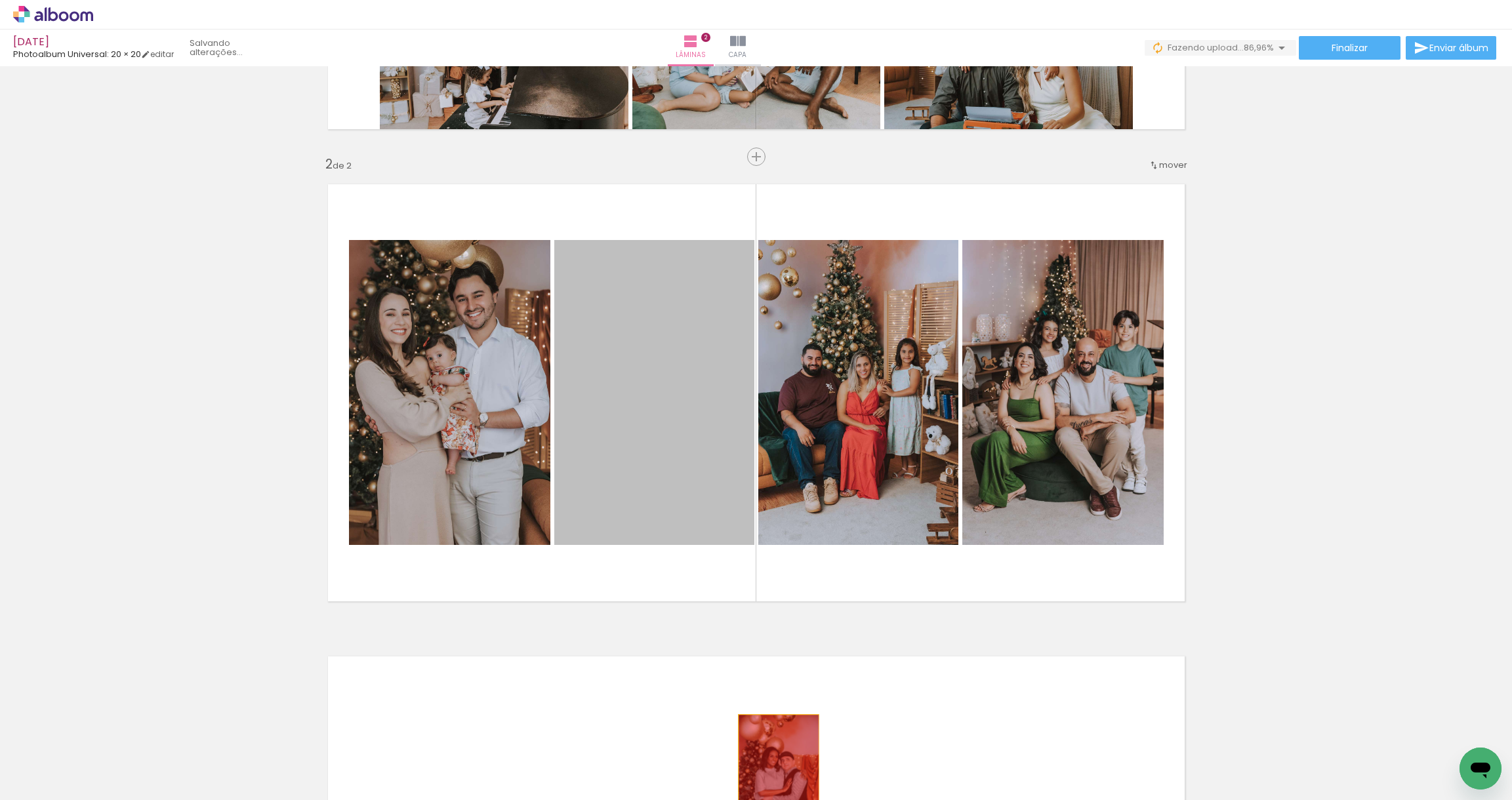
drag, startPoint x: 678, startPoint y: 349, endPoint x: 776, endPoint y: 778, distance: 440.1
click at [776, 776] on quentale-workspace at bounding box center [756, 400] width 1512 height 800
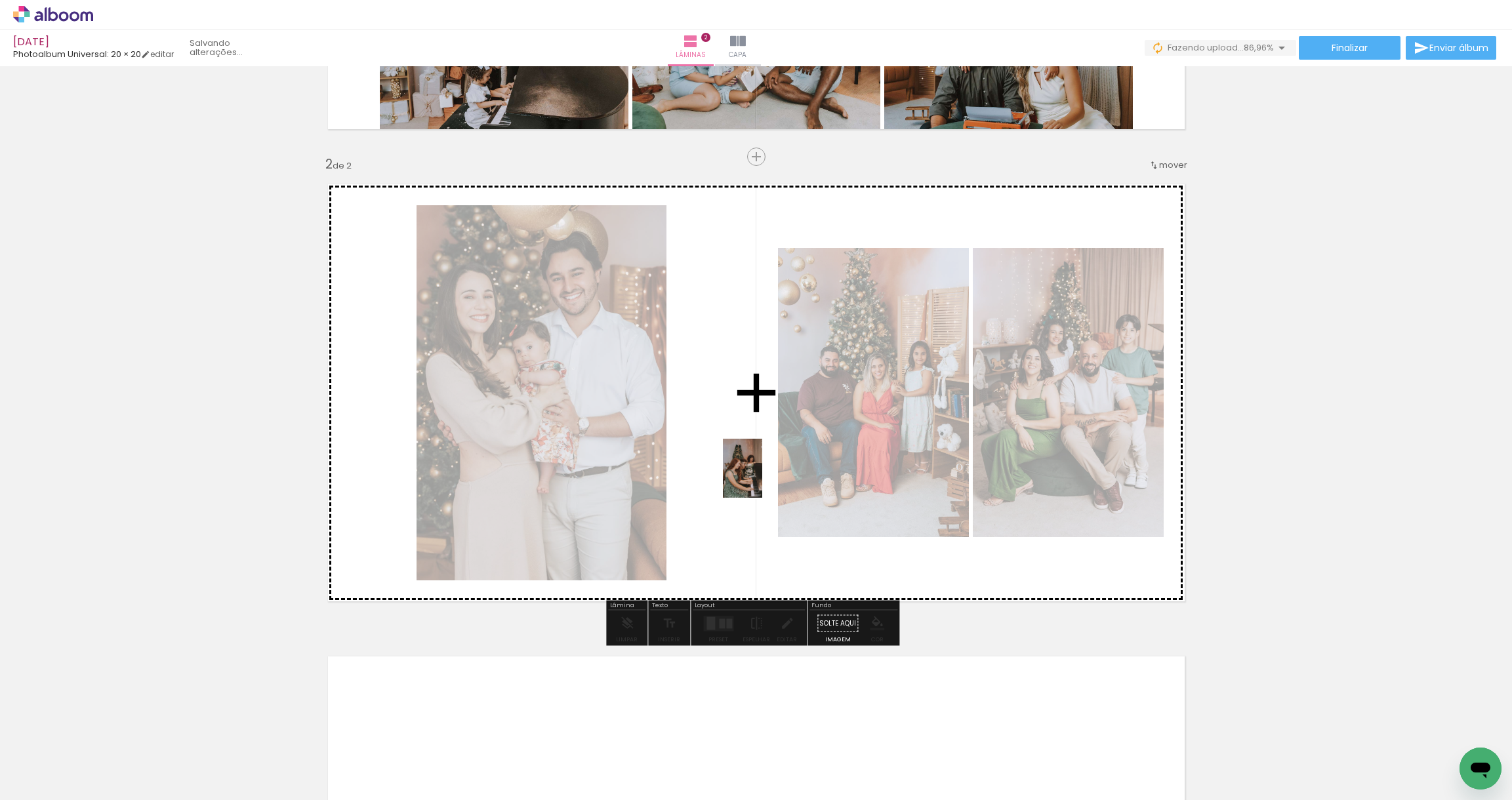
drag, startPoint x: 761, startPoint y: 778, endPoint x: 762, endPoint y: 478, distance: 300.0
click at [762, 478] on quentale-workspace at bounding box center [756, 400] width 1512 height 800
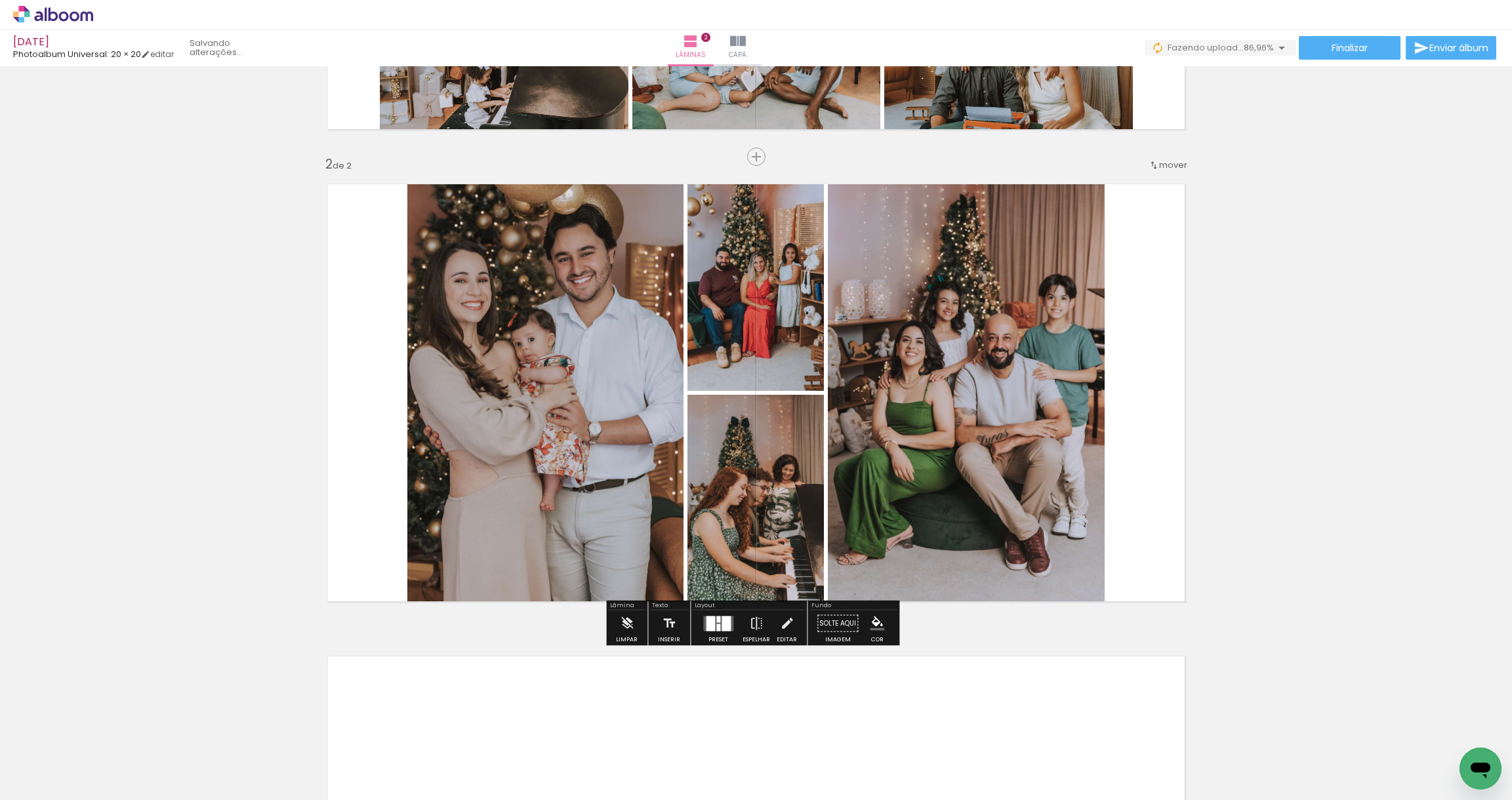
click at [727, 623] on div at bounding box center [726, 623] width 10 height 15
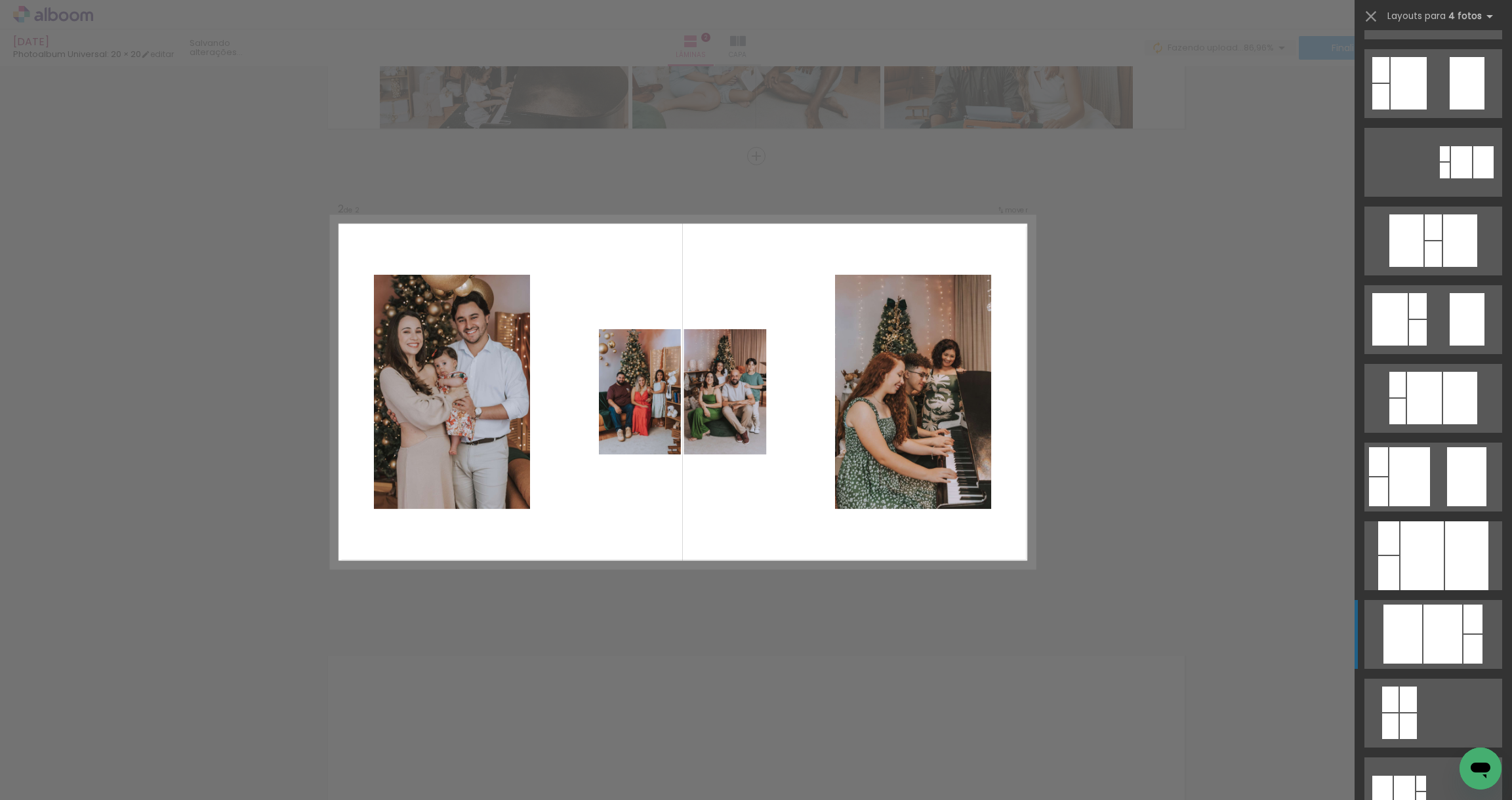
scroll to position [420, 0]
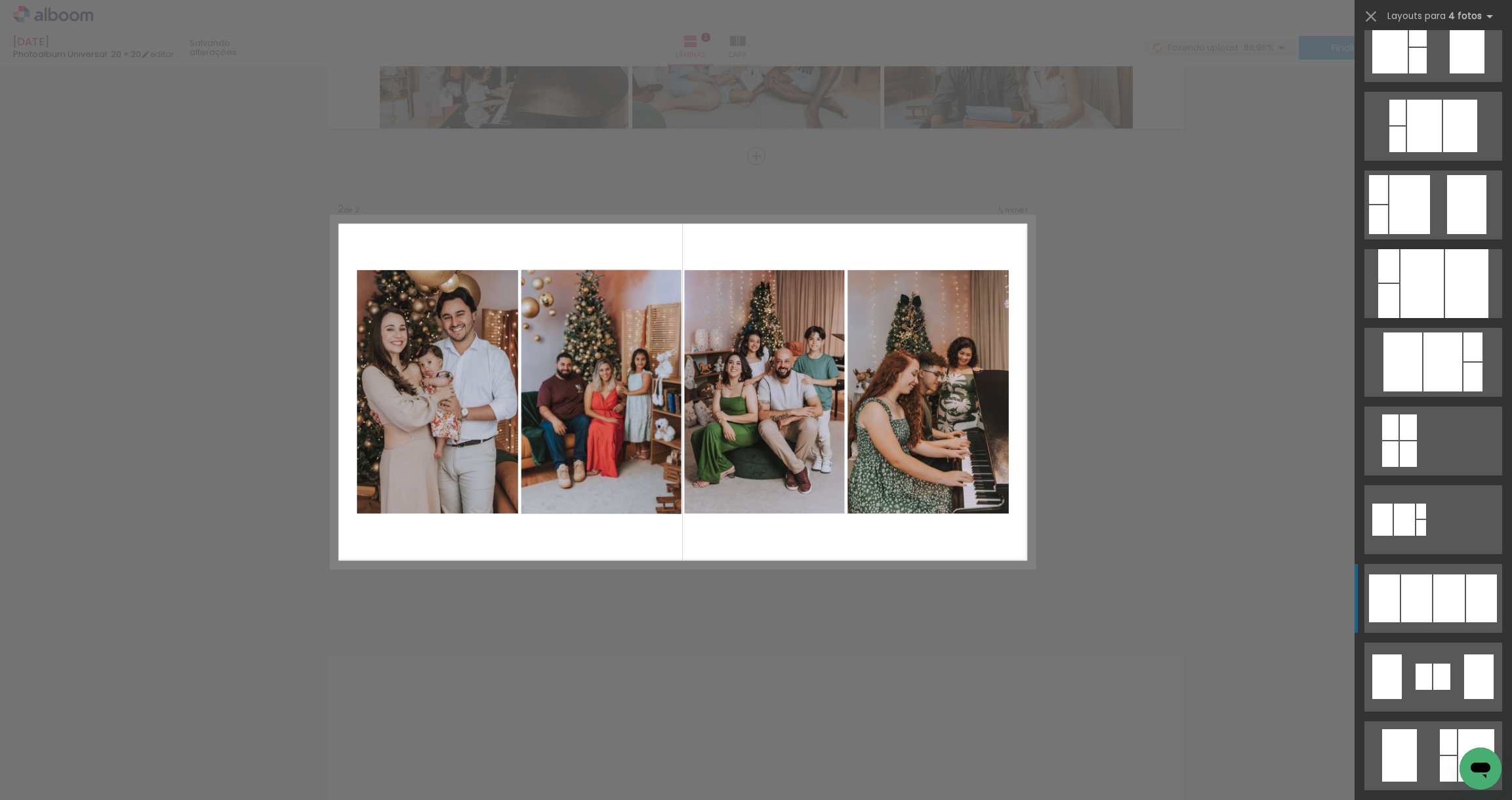
click at [1423, 615] on div at bounding box center [1416, 599] width 31 height 48
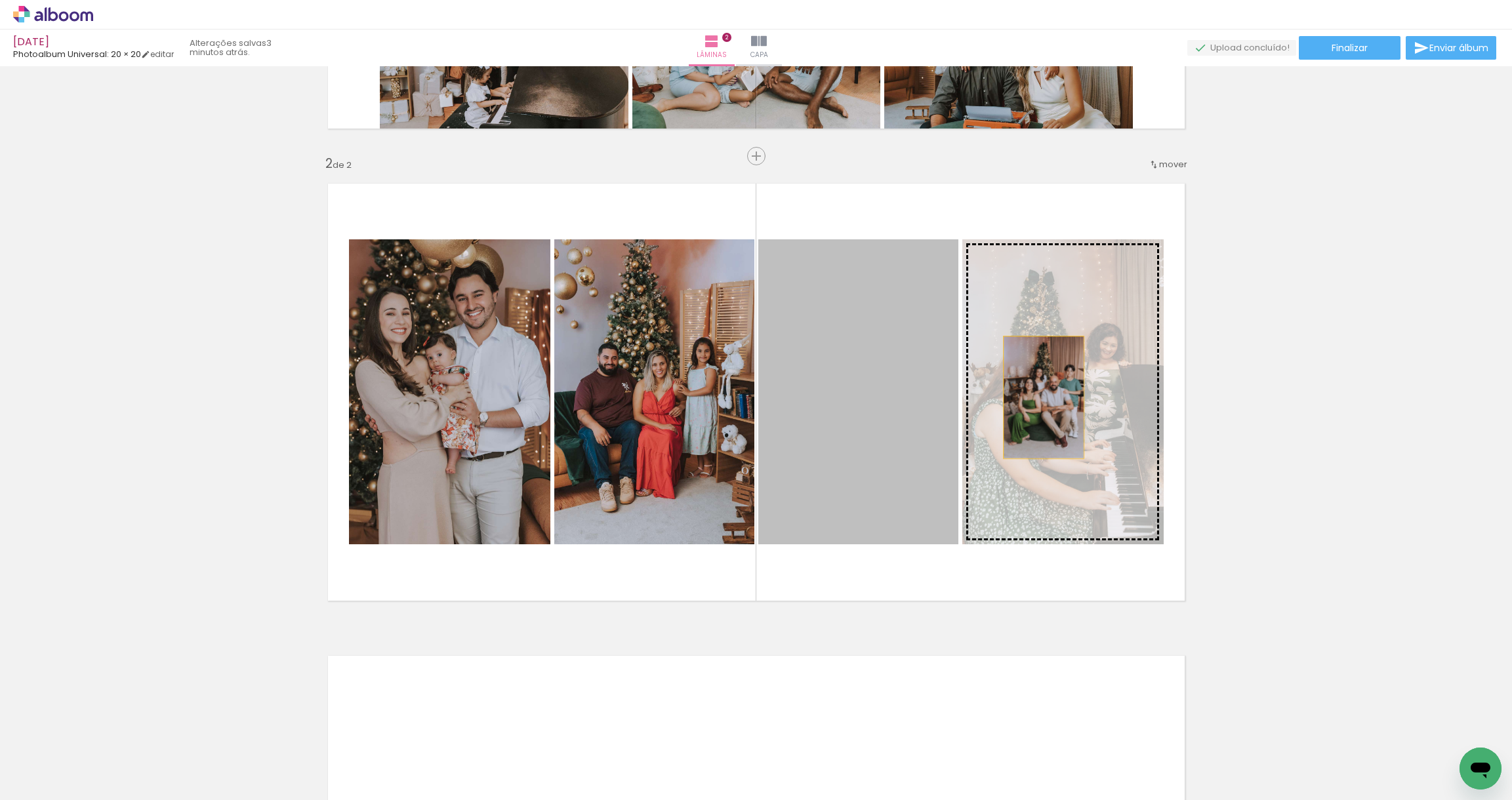
drag, startPoint x: 928, startPoint y: 395, endPoint x: 1044, endPoint y: 397, distance: 116.0
click at [0, 0] on slot at bounding box center [0, 0] width 0 height 0
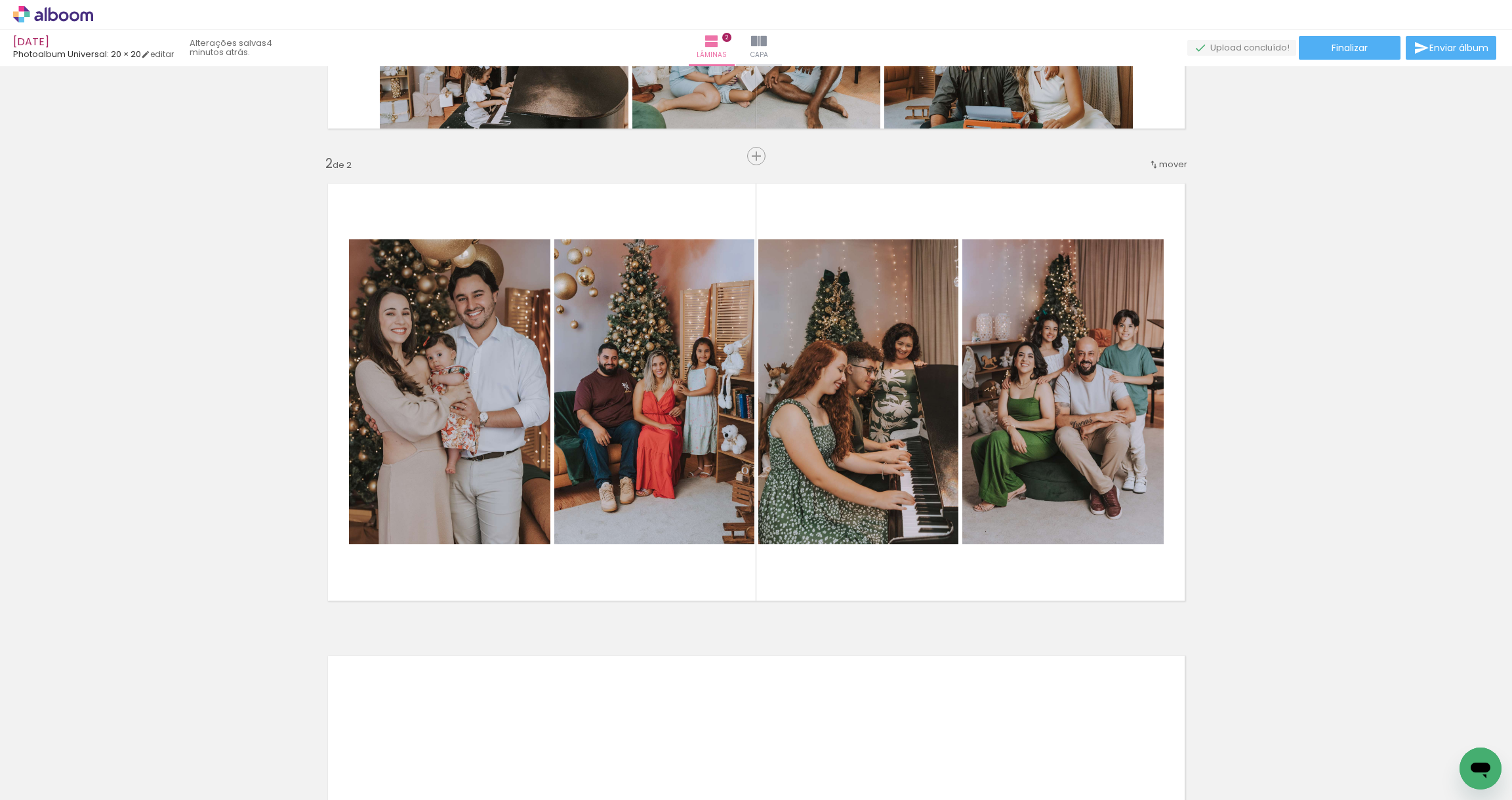
scroll to position [0, 3194]
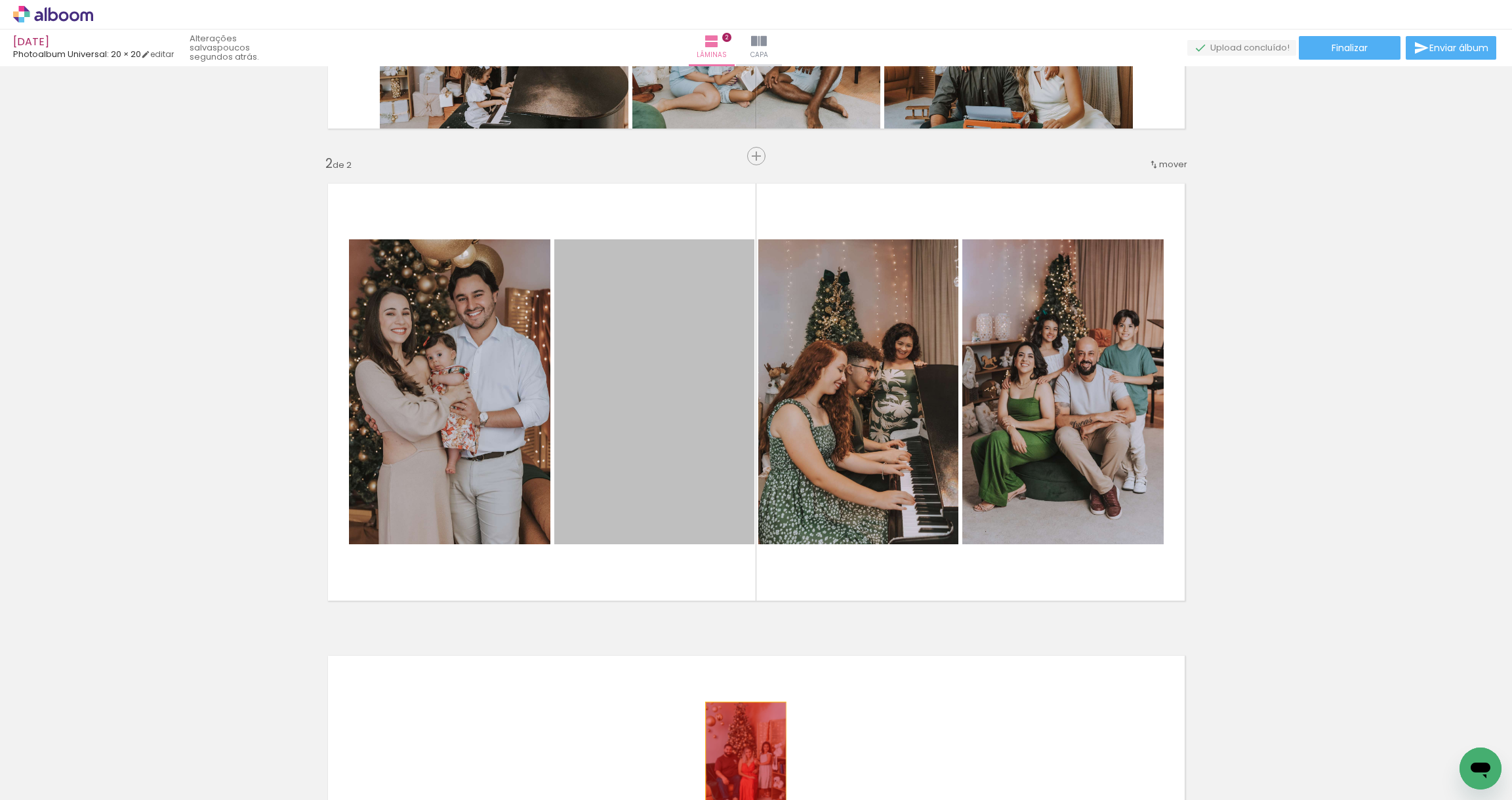
drag, startPoint x: 722, startPoint y: 402, endPoint x: 740, endPoint y: 763, distance: 361.4
click at [740, 763] on quentale-workspace at bounding box center [756, 400] width 1512 height 800
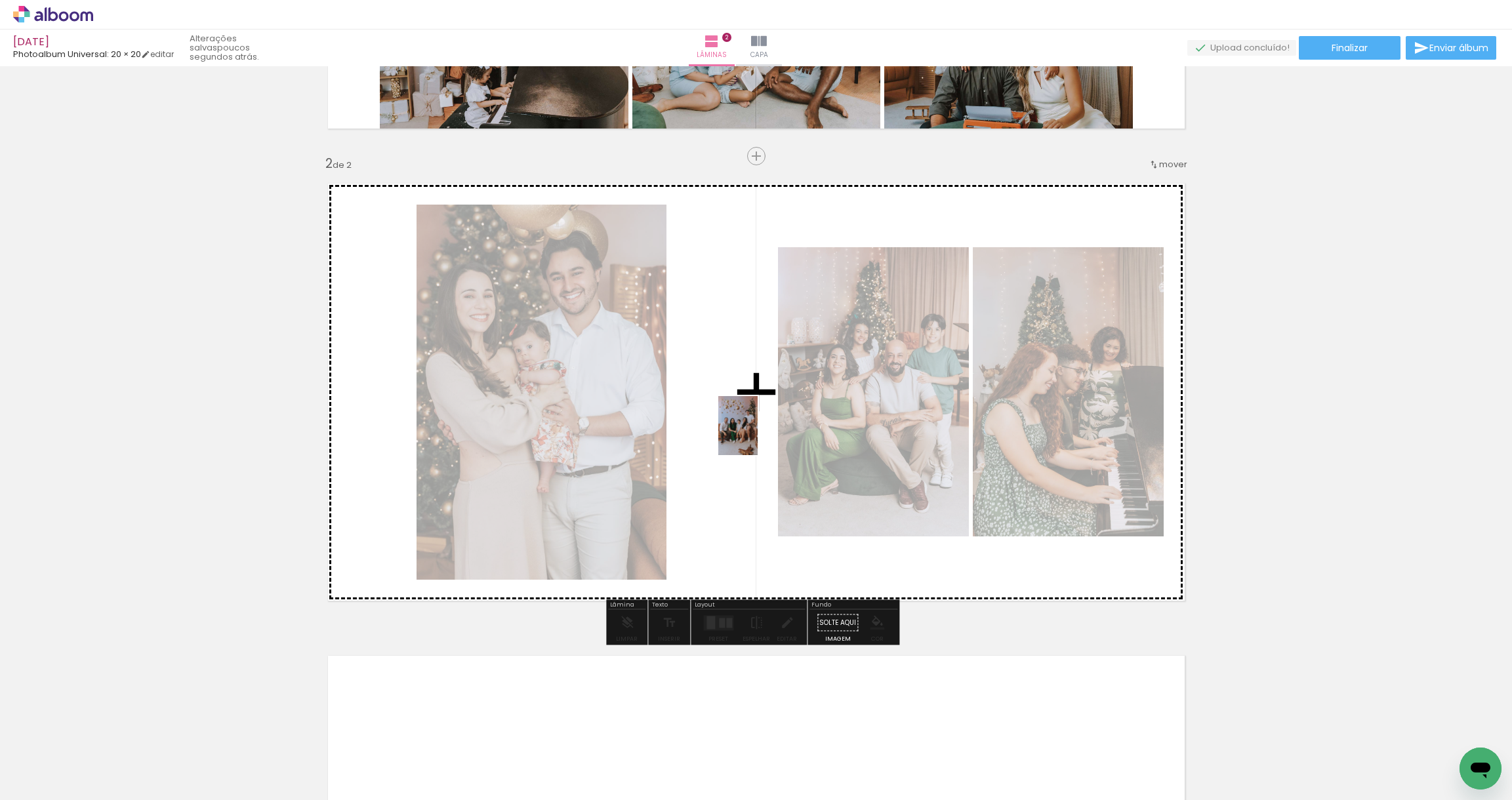
drag, startPoint x: 693, startPoint y: 764, endPoint x: 757, endPoint y: 435, distance: 335.2
click at [757, 435] on quentale-workspace at bounding box center [756, 400] width 1512 height 800
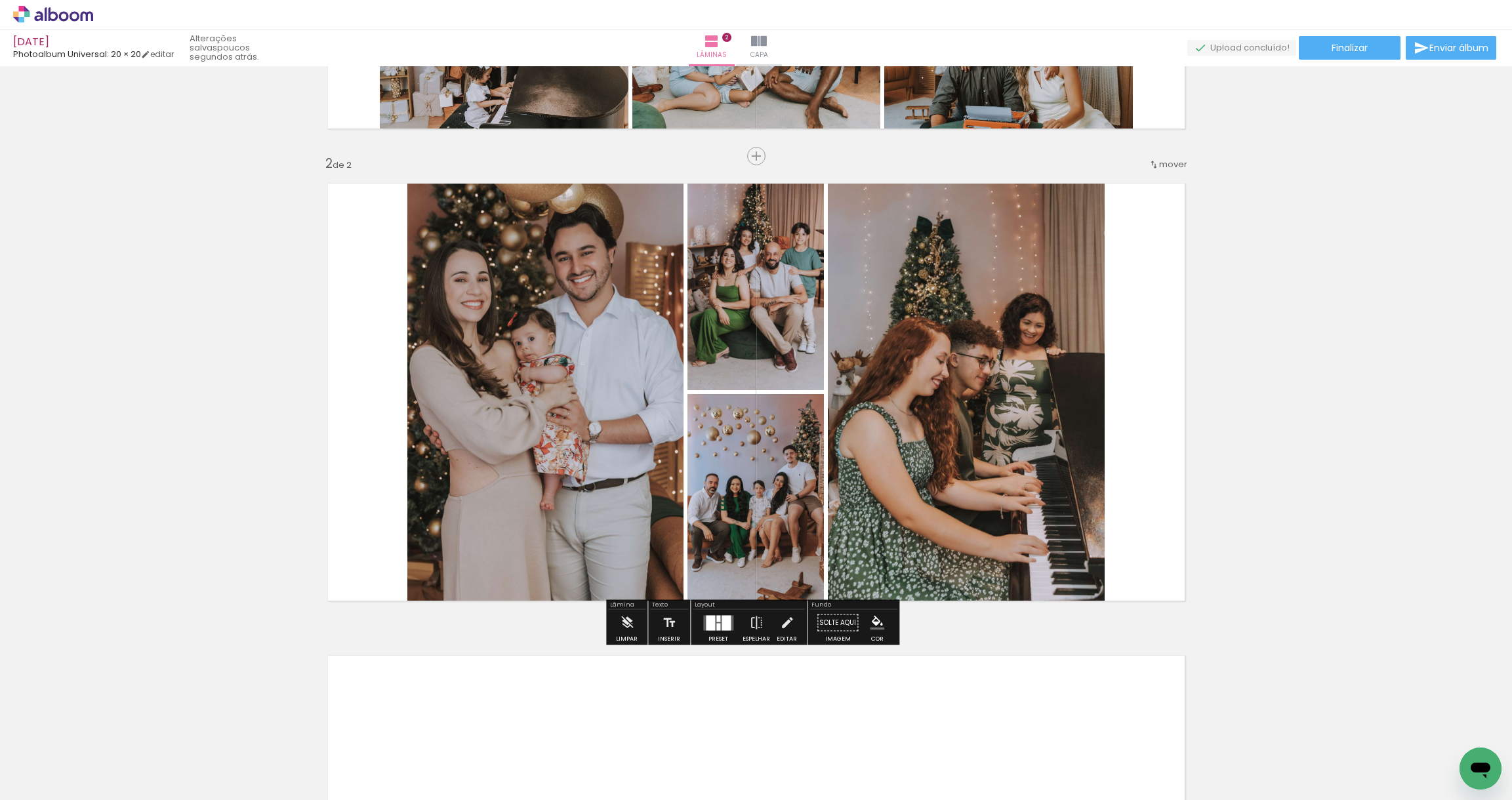
click at [717, 630] on quentale-layouter at bounding box center [718, 622] width 30 height 15
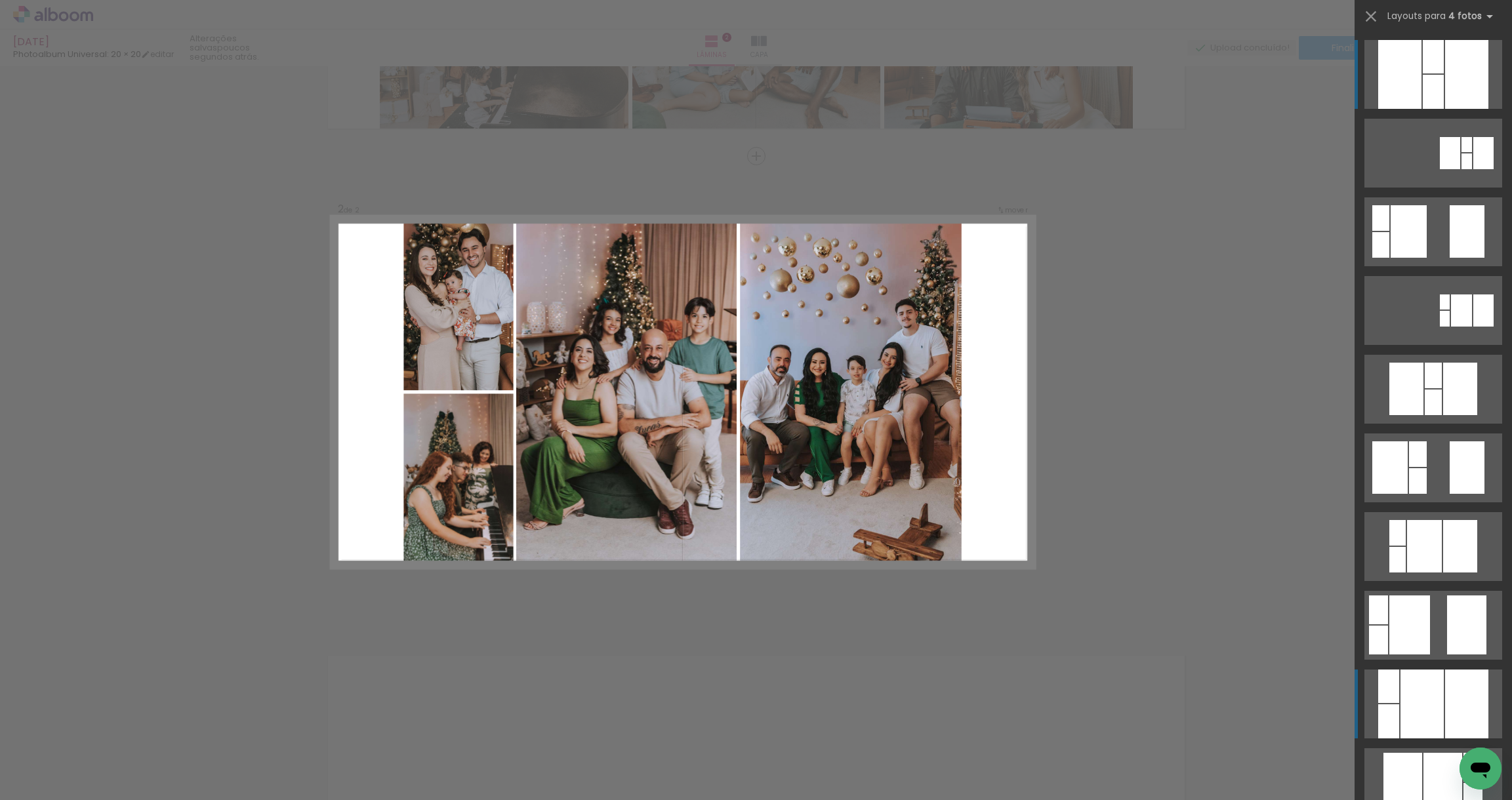
scroll to position [310, 0]
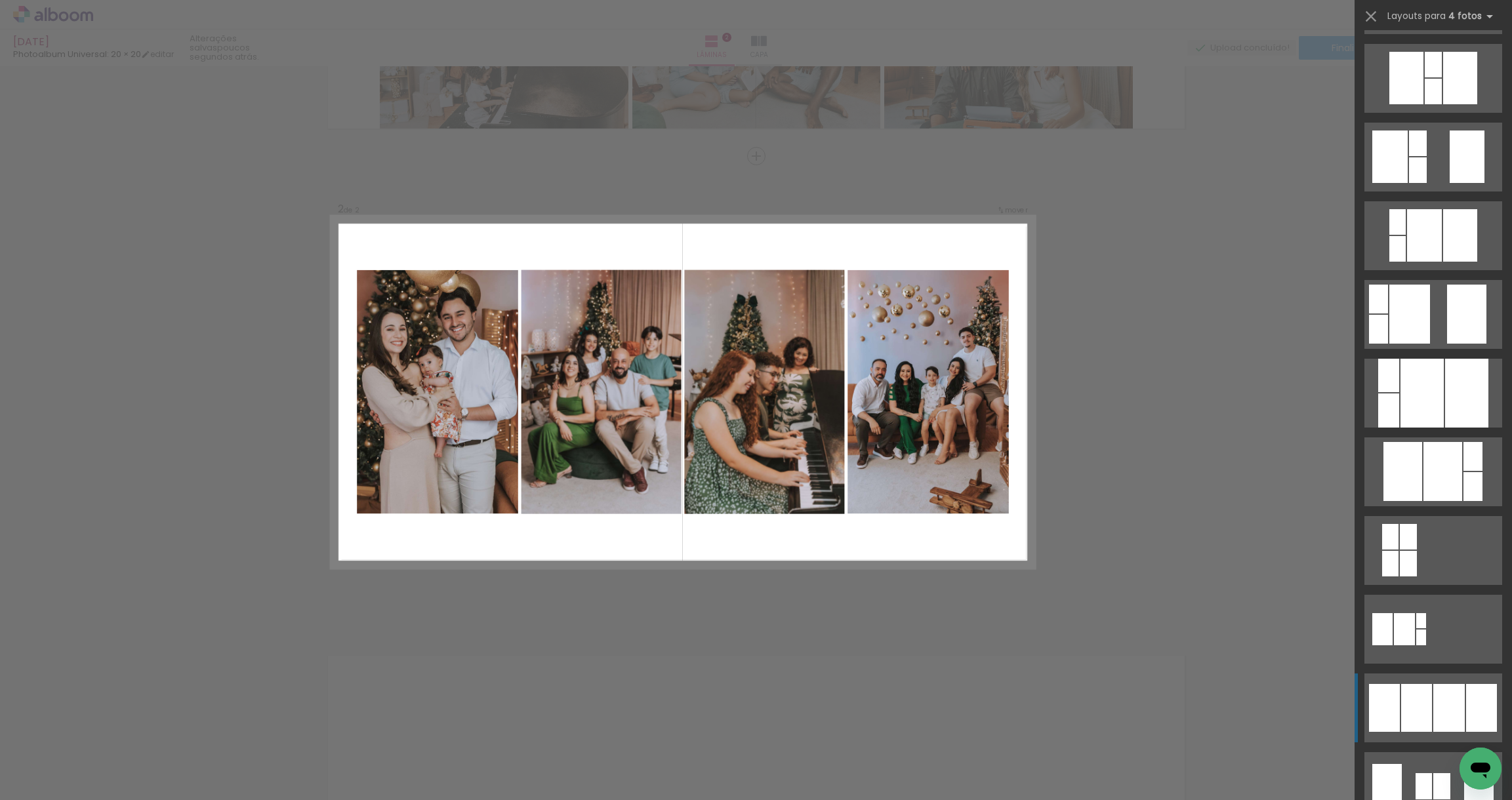
click at [1408, 702] on div at bounding box center [1416, 708] width 31 height 48
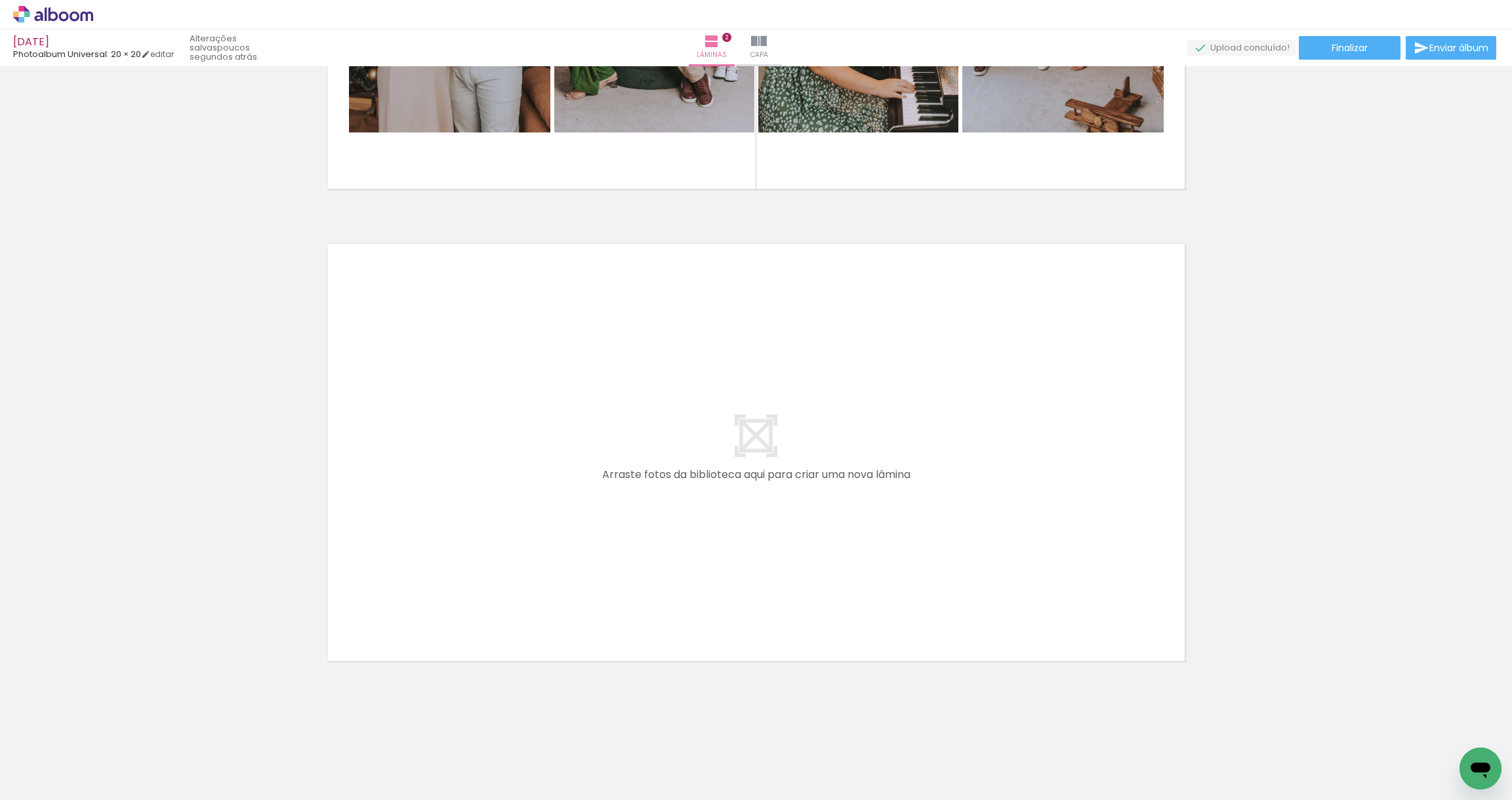
scroll to position [453, 0]
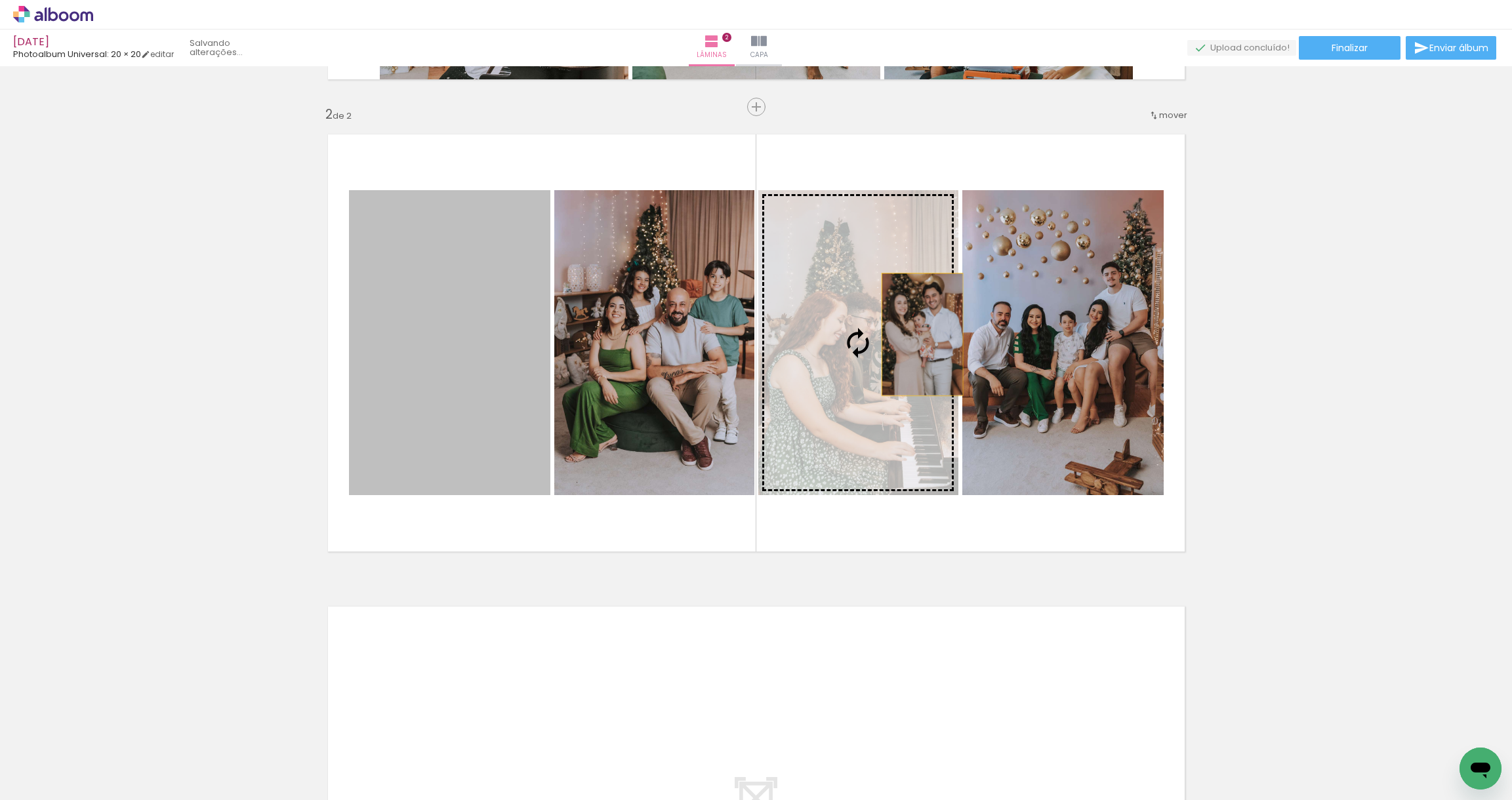
drag, startPoint x: 470, startPoint y: 349, endPoint x: 917, endPoint y: 334, distance: 447.3
click at [0, 0] on slot at bounding box center [0, 0] width 0 height 0
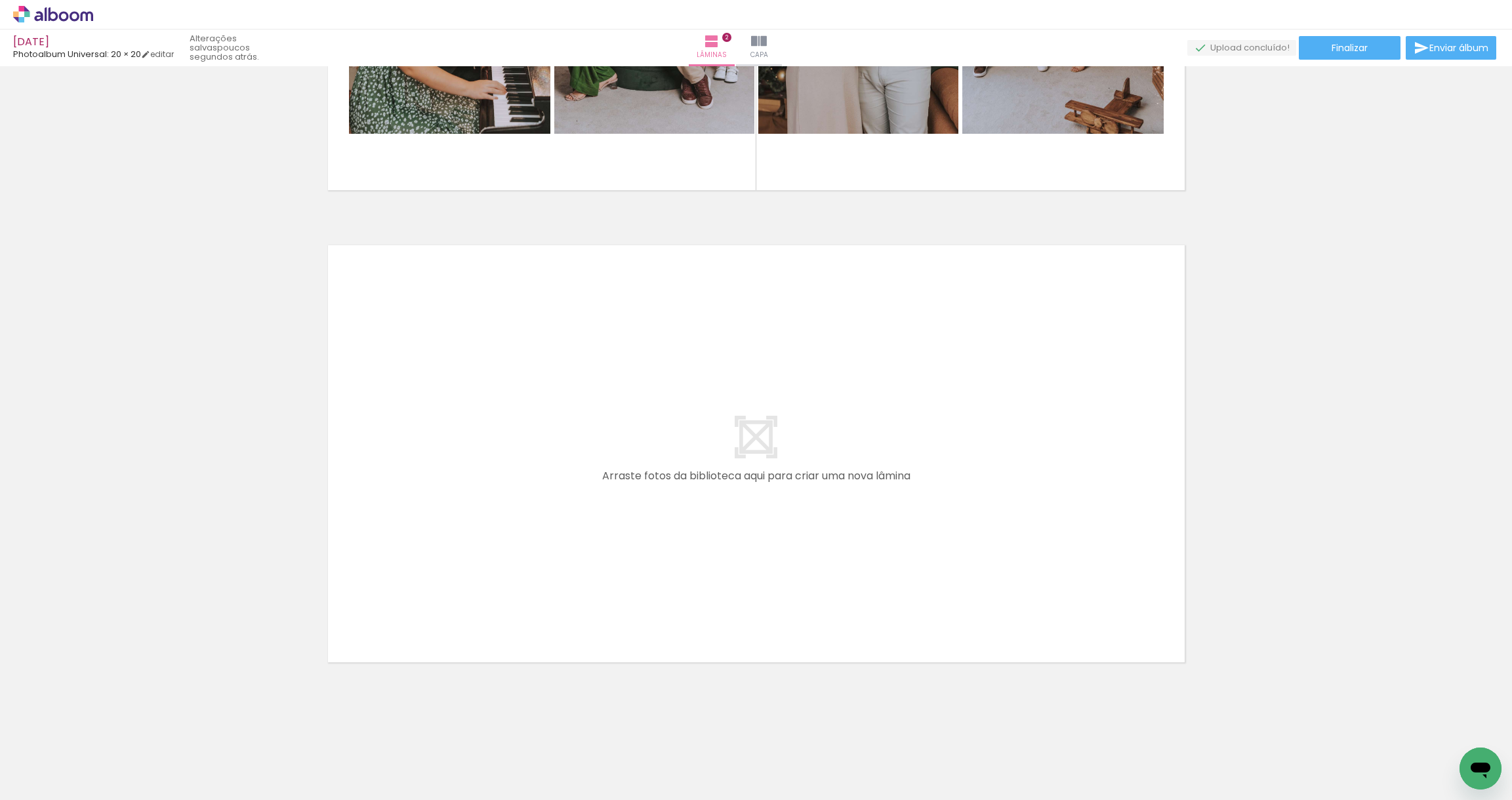
scroll to position [816, 0]
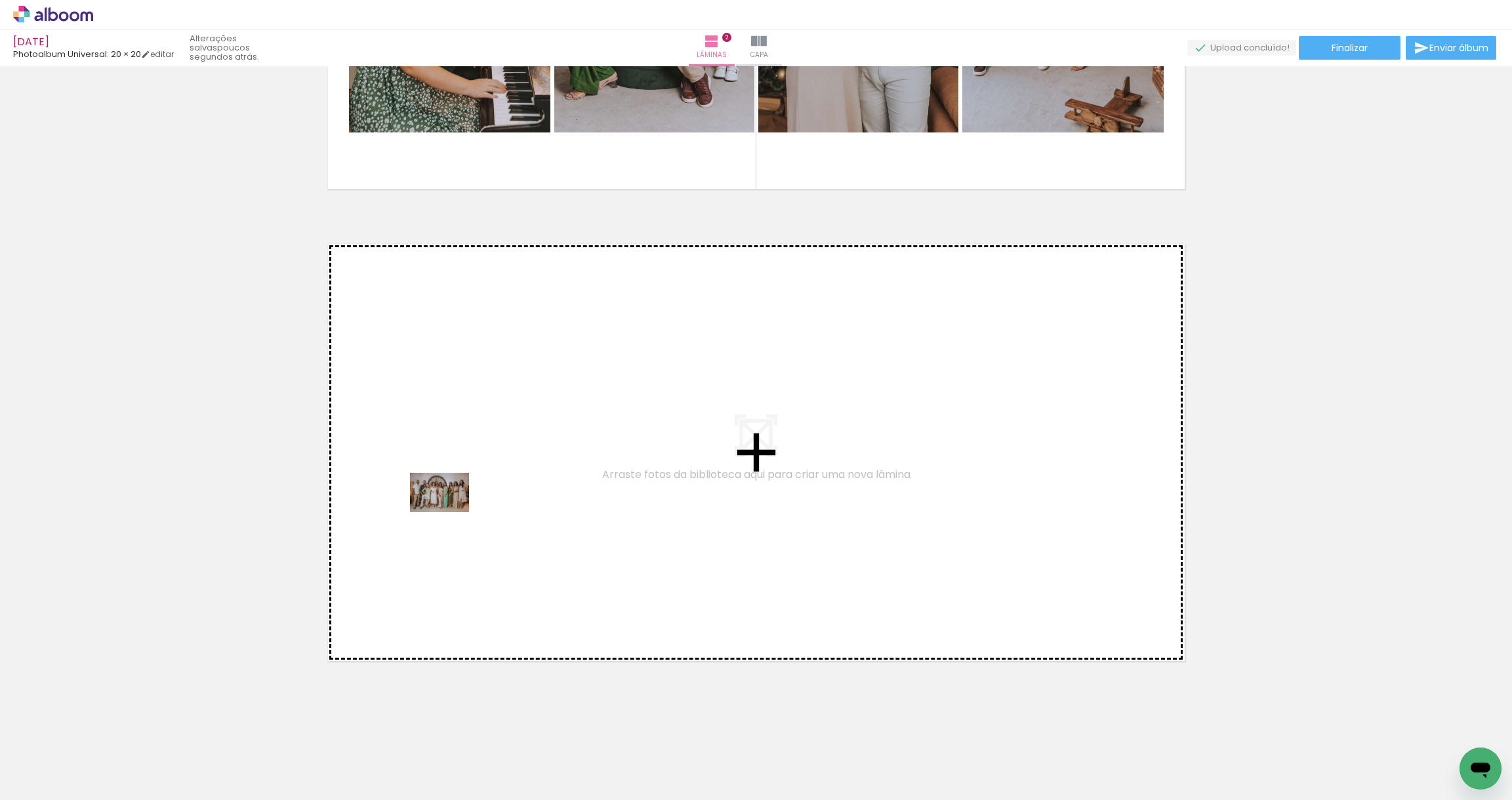
drag, startPoint x: 223, startPoint y: 766, endPoint x: 449, endPoint y: 512, distance: 340.0
click at [449, 512] on quentale-workspace at bounding box center [756, 400] width 1512 height 800
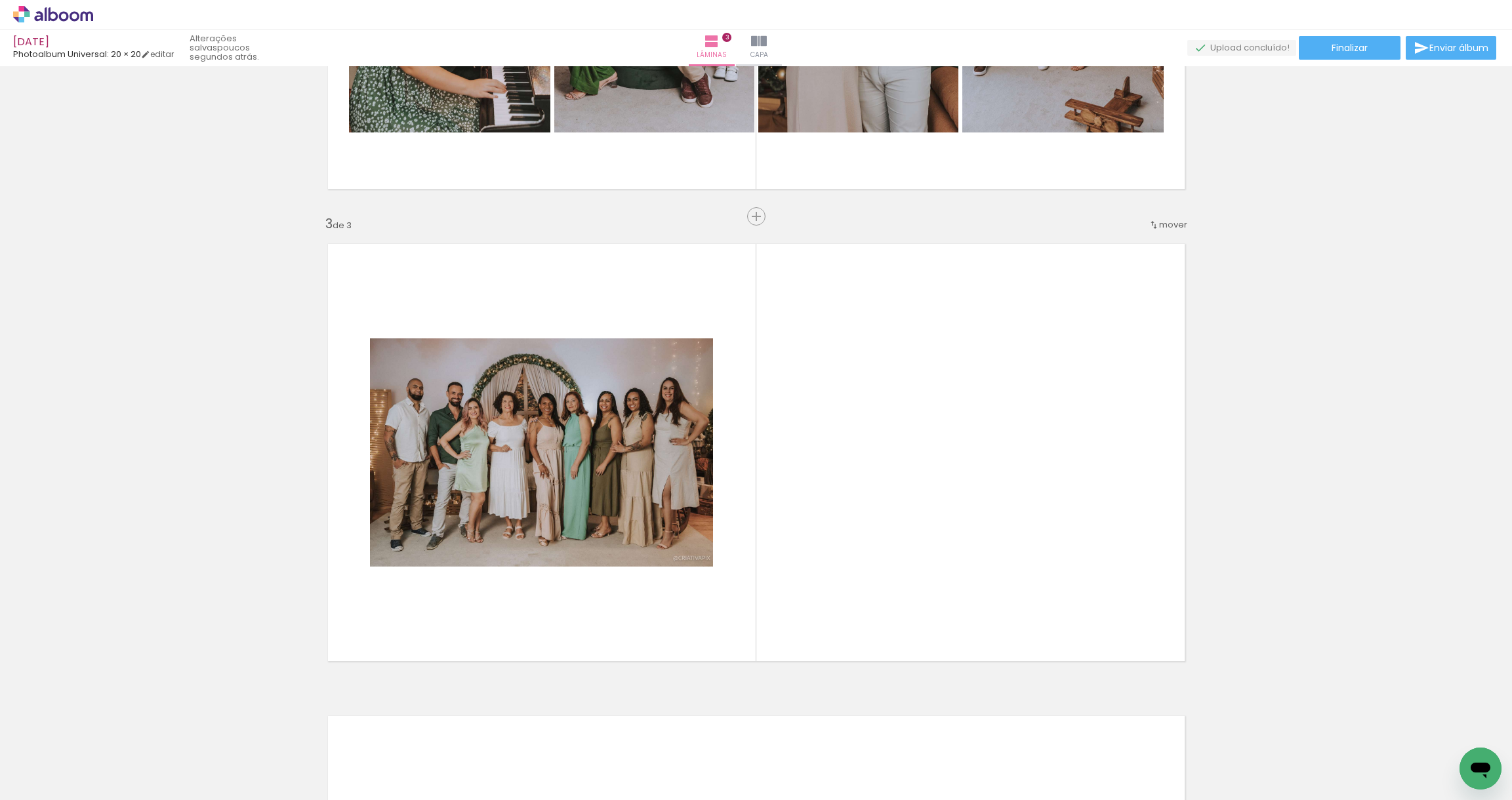
scroll to position [876, 0]
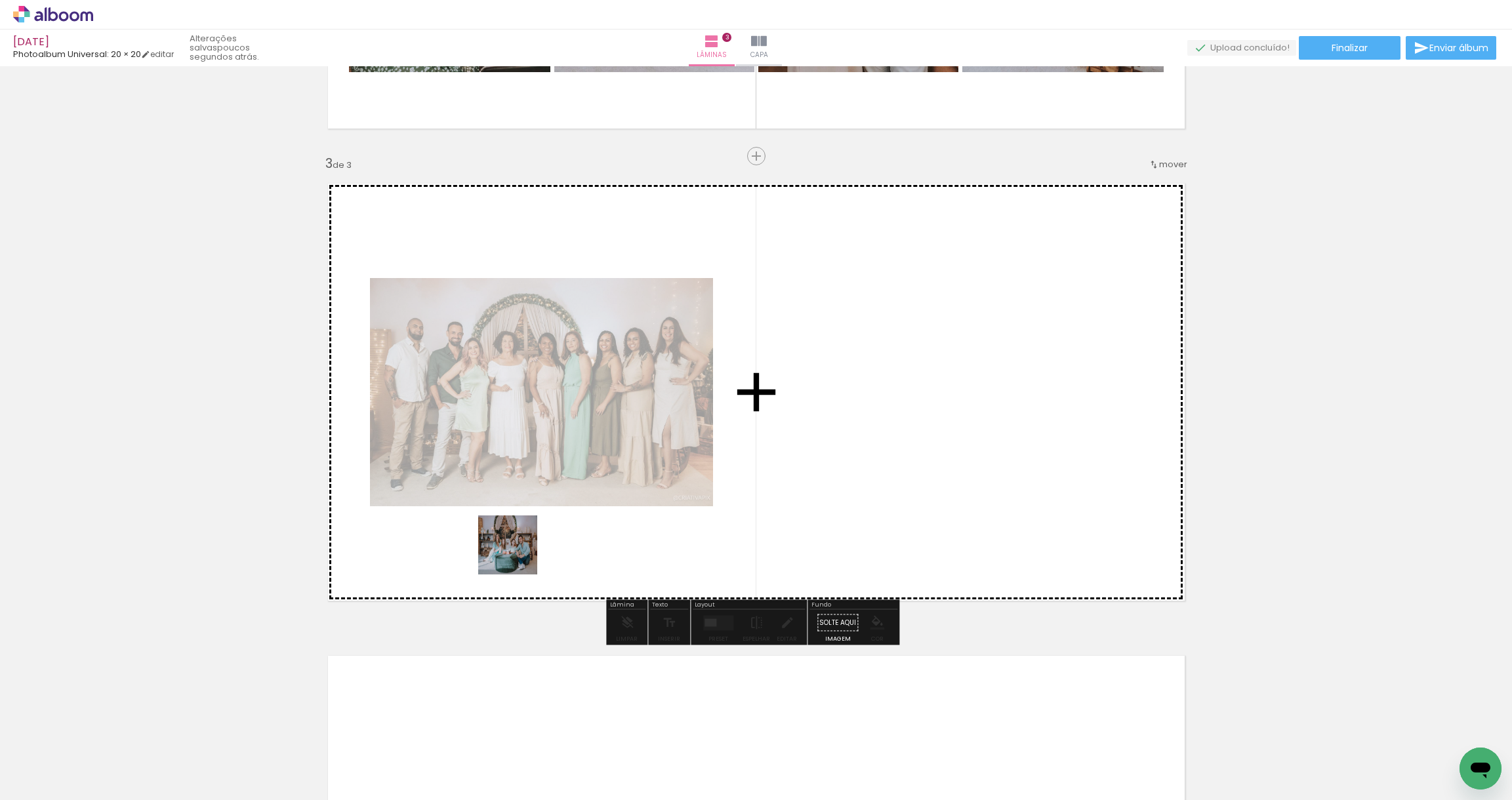
drag, startPoint x: 386, startPoint y: 766, endPoint x: 522, endPoint y: 549, distance: 256.1
click at [522, 549] on quentale-workspace at bounding box center [756, 400] width 1512 height 800
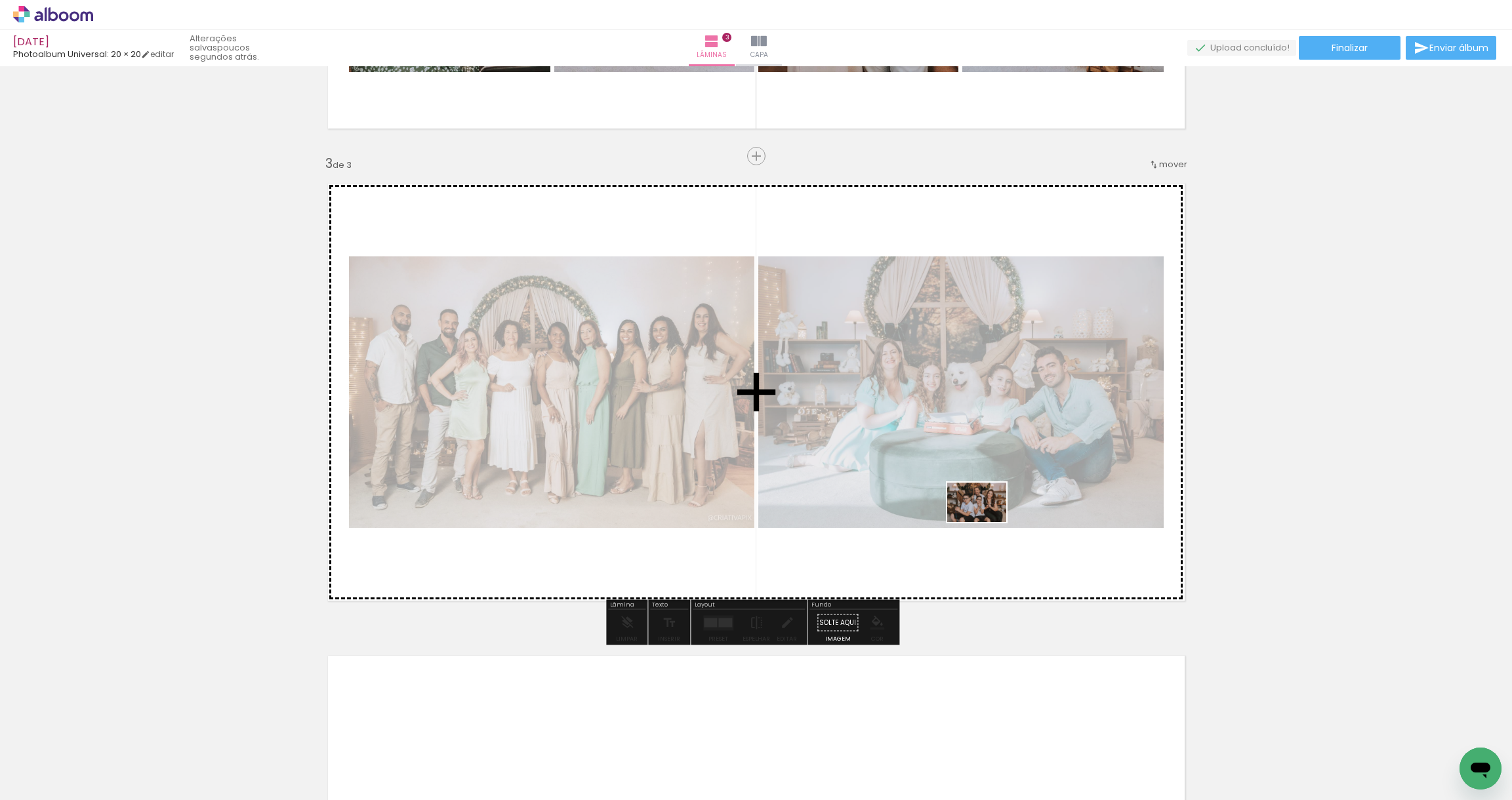
drag, startPoint x: 902, startPoint y: 767, endPoint x: 987, endPoint y: 522, distance: 259.3
click at [987, 522] on quentale-workspace at bounding box center [756, 400] width 1512 height 800
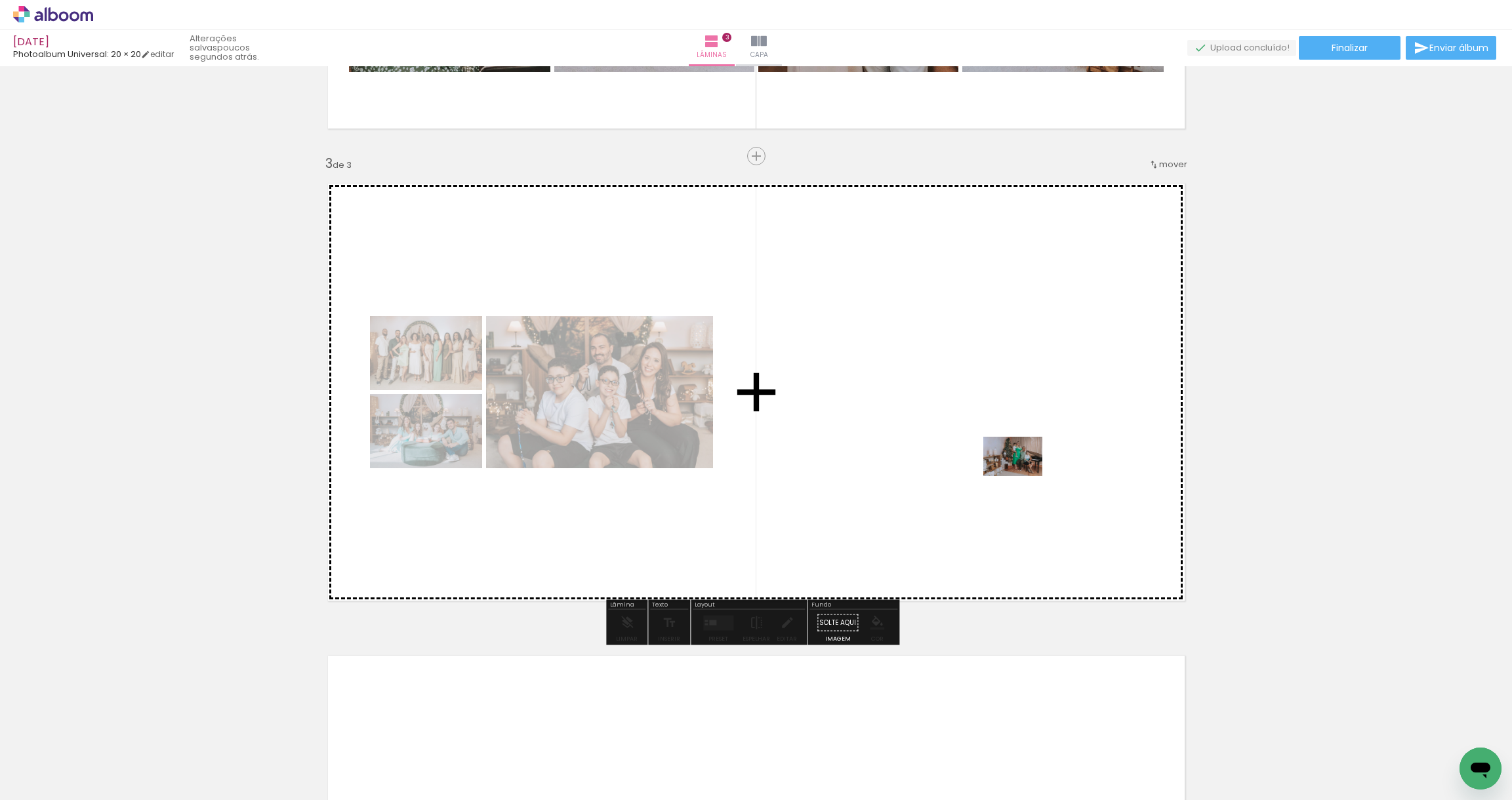
drag, startPoint x: 1133, startPoint y: 753, endPoint x: 1022, endPoint y: 476, distance: 298.4
click at [1022, 476] on quentale-workspace at bounding box center [756, 400] width 1512 height 800
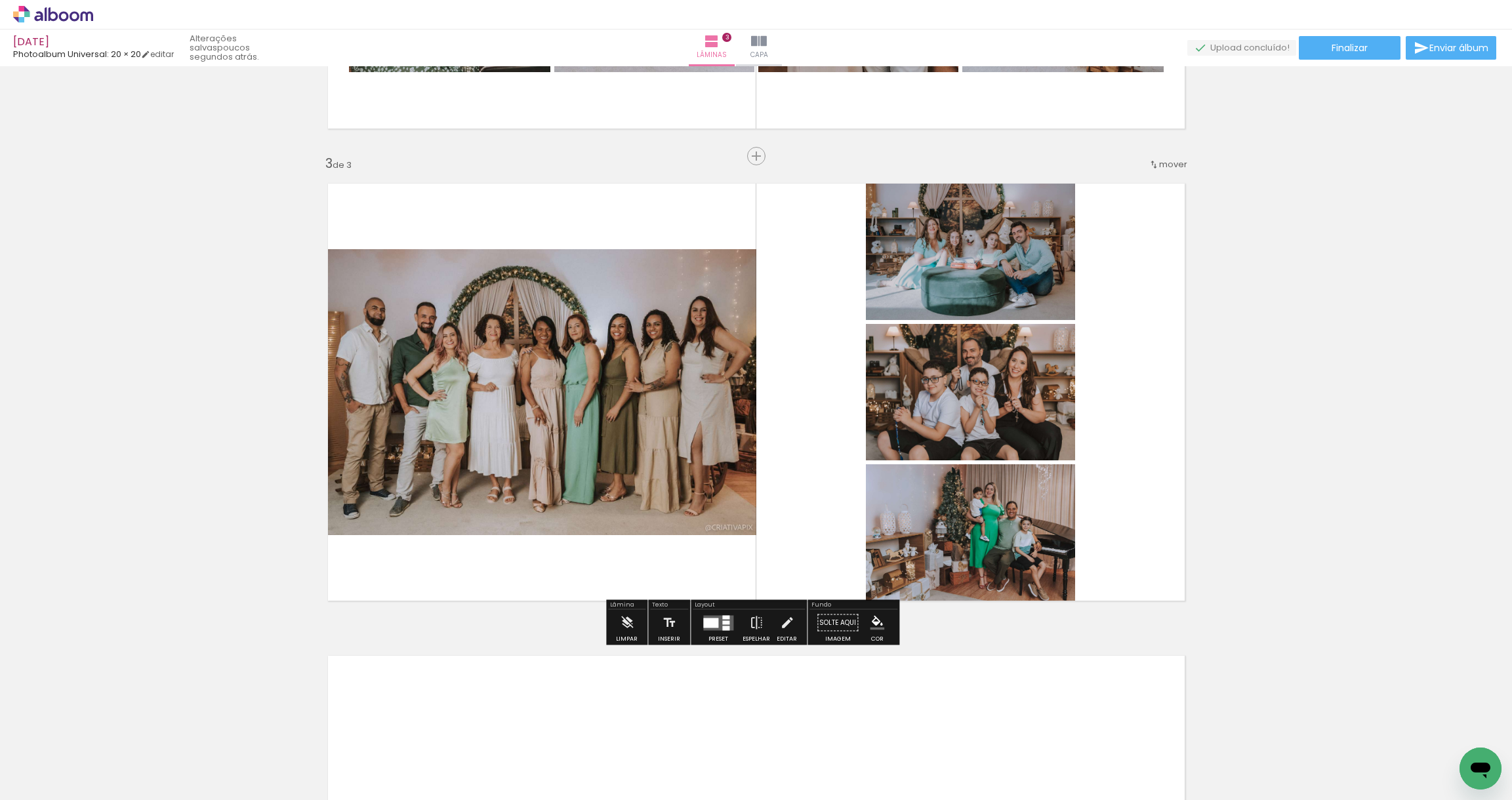
click at [703, 625] on div at bounding box center [710, 622] width 15 height 10
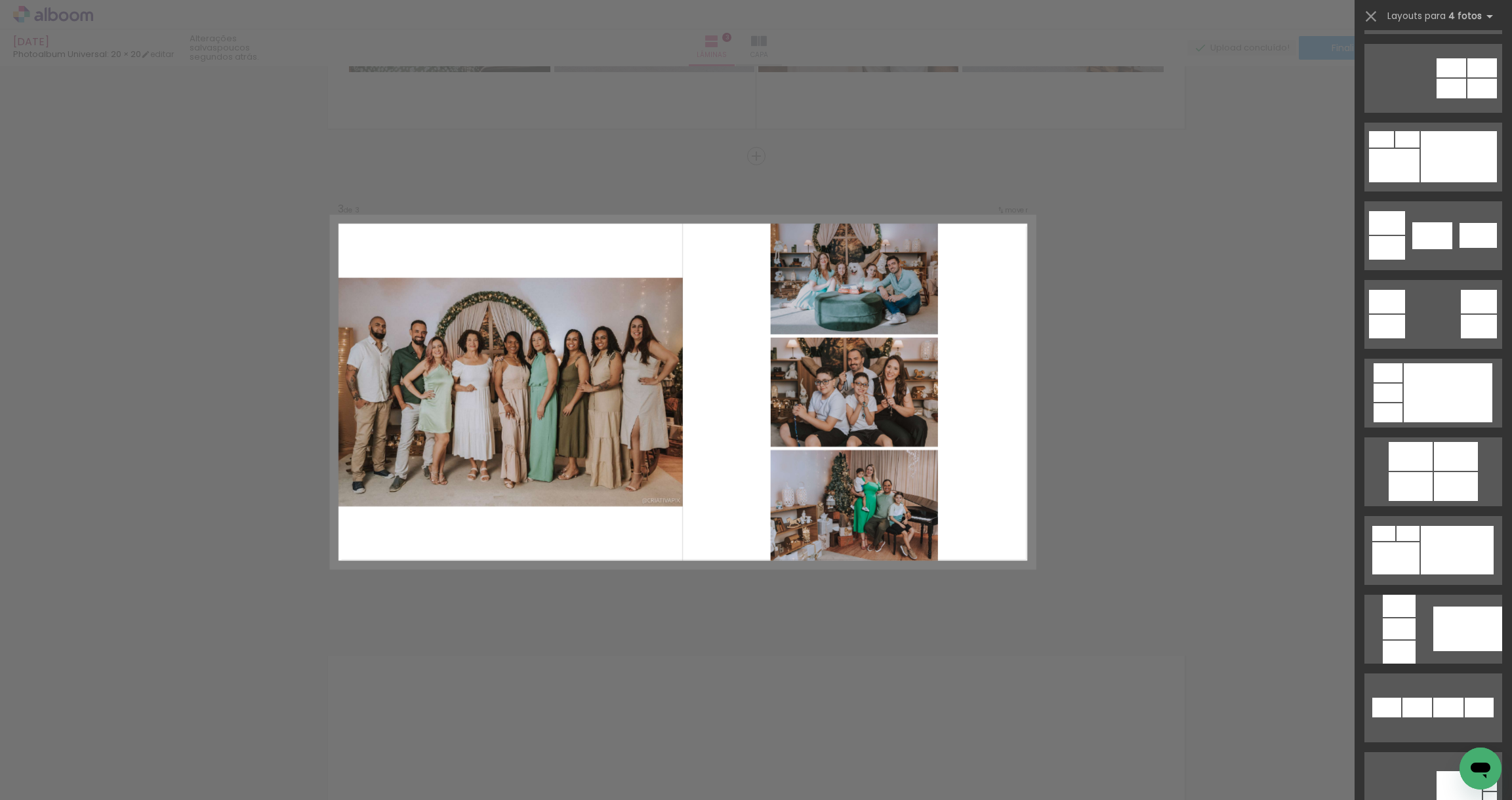
scroll to position [0, 0]
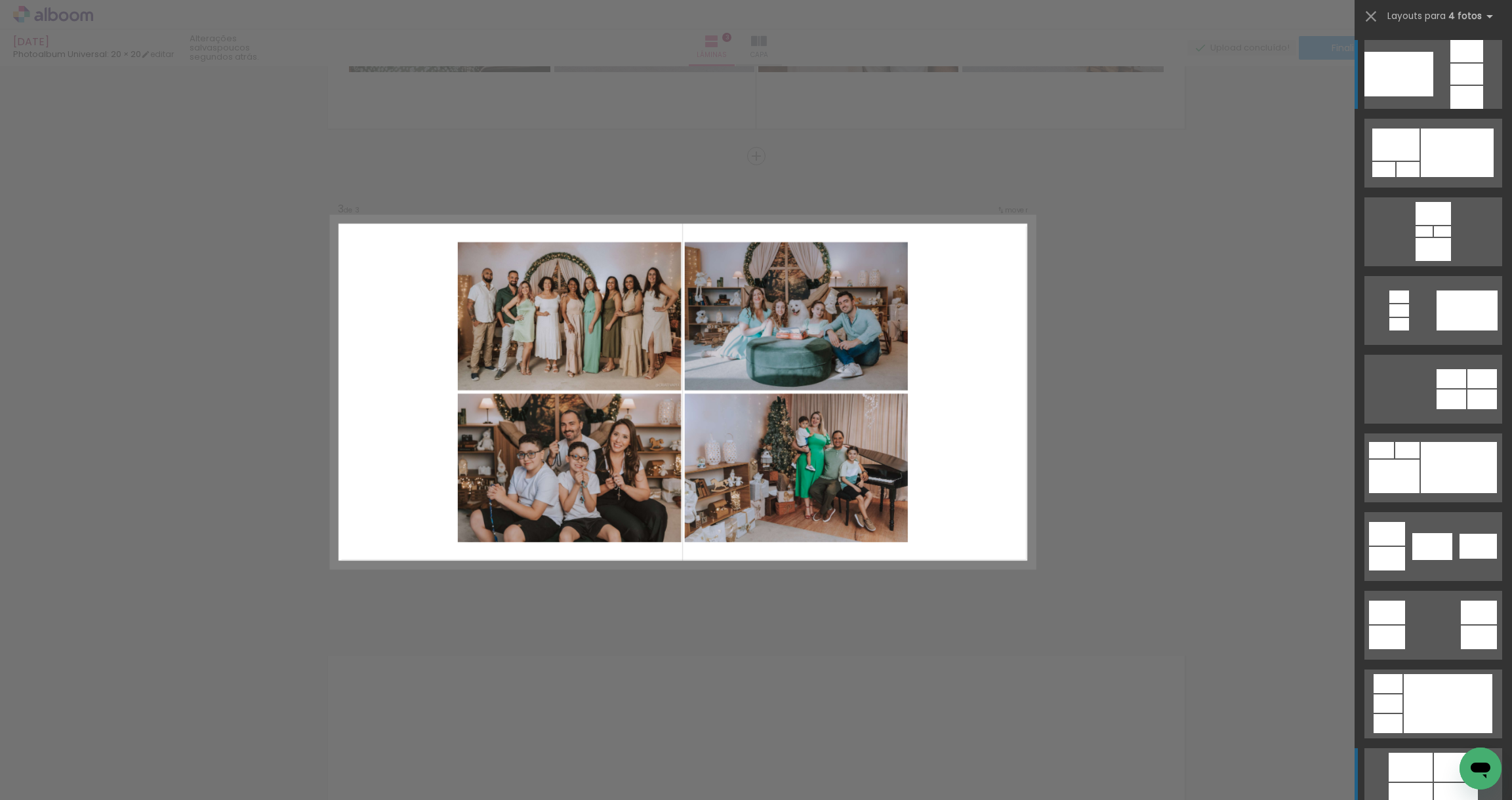
click at [1439, 757] on div at bounding box center [1455, 767] width 44 height 29
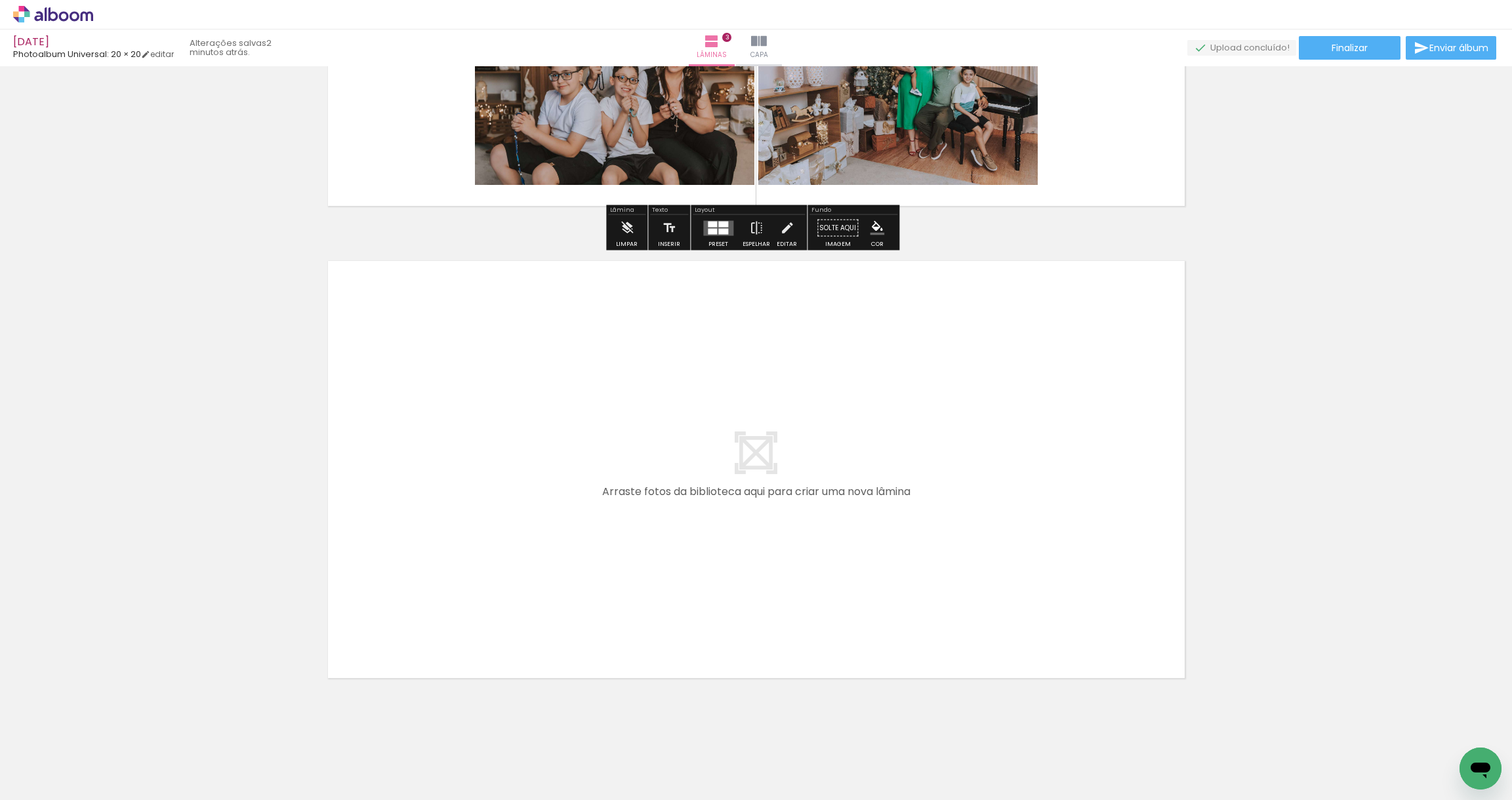
scroll to position [1288, 0]
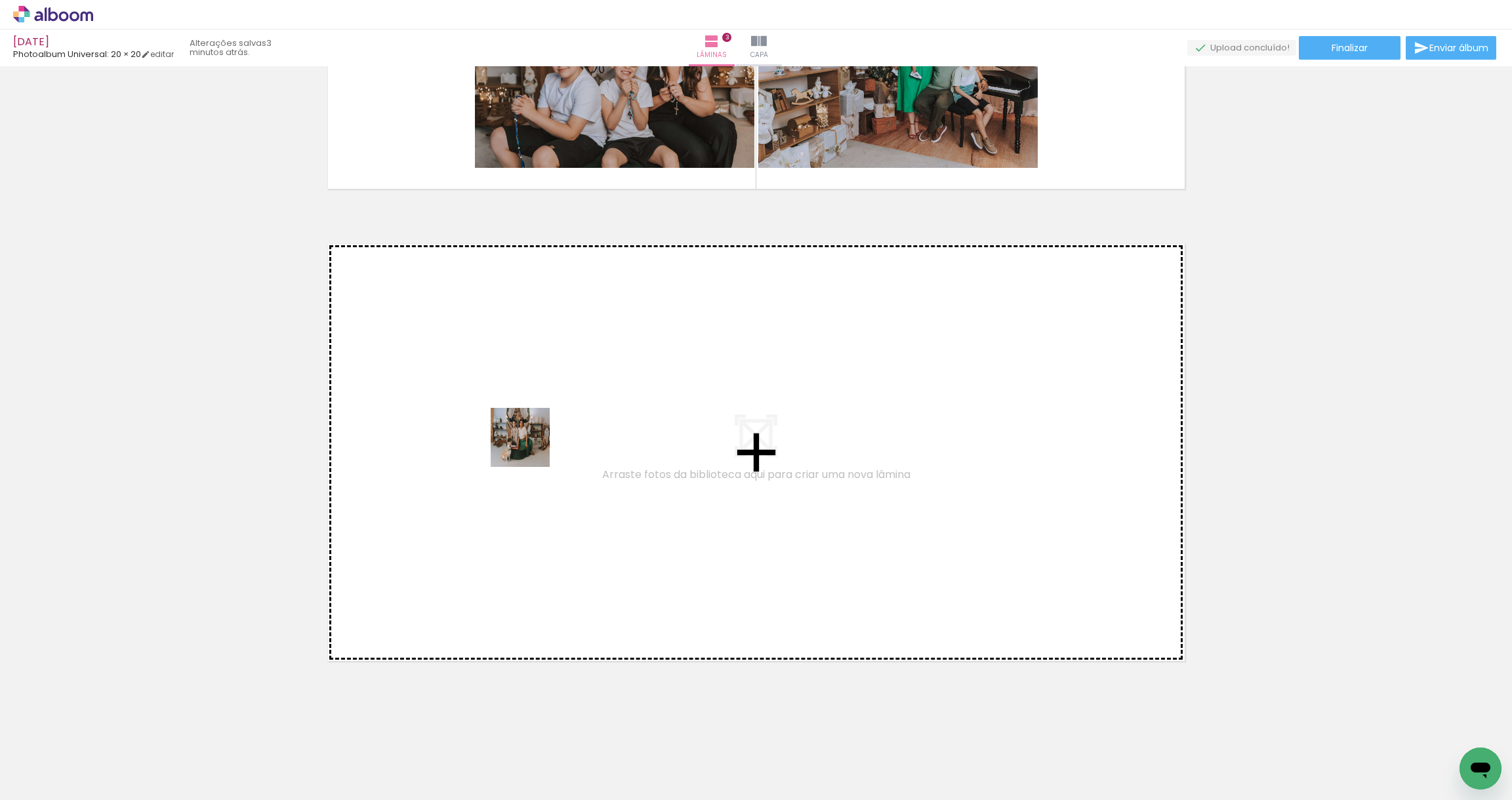
drag, startPoint x: 532, startPoint y: 757, endPoint x: 530, endPoint y: 447, distance: 310.0
click at [530, 447] on quentale-workspace at bounding box center [756, 400] width 1512 height 800
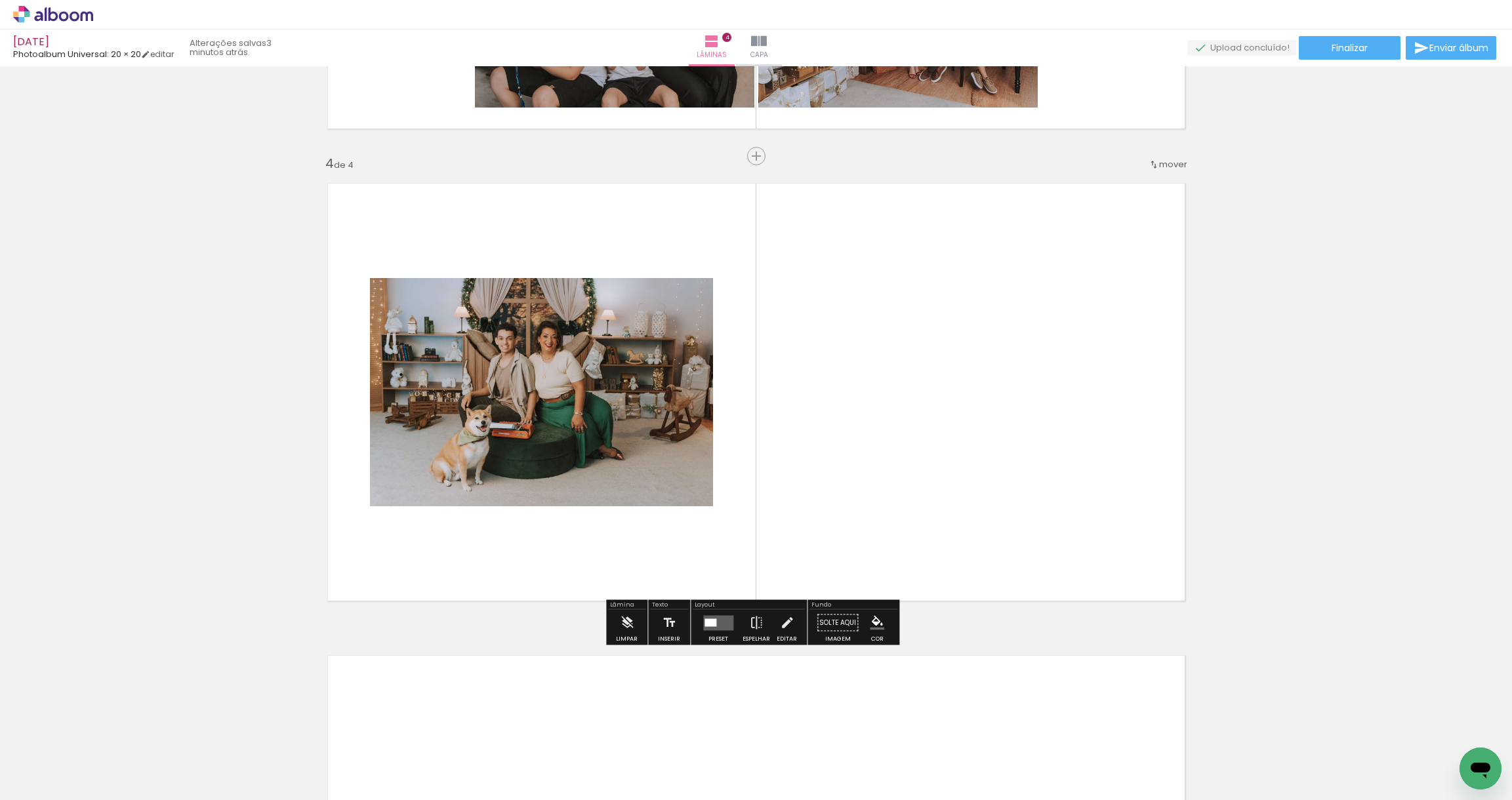
scroll to position [1351, 0]
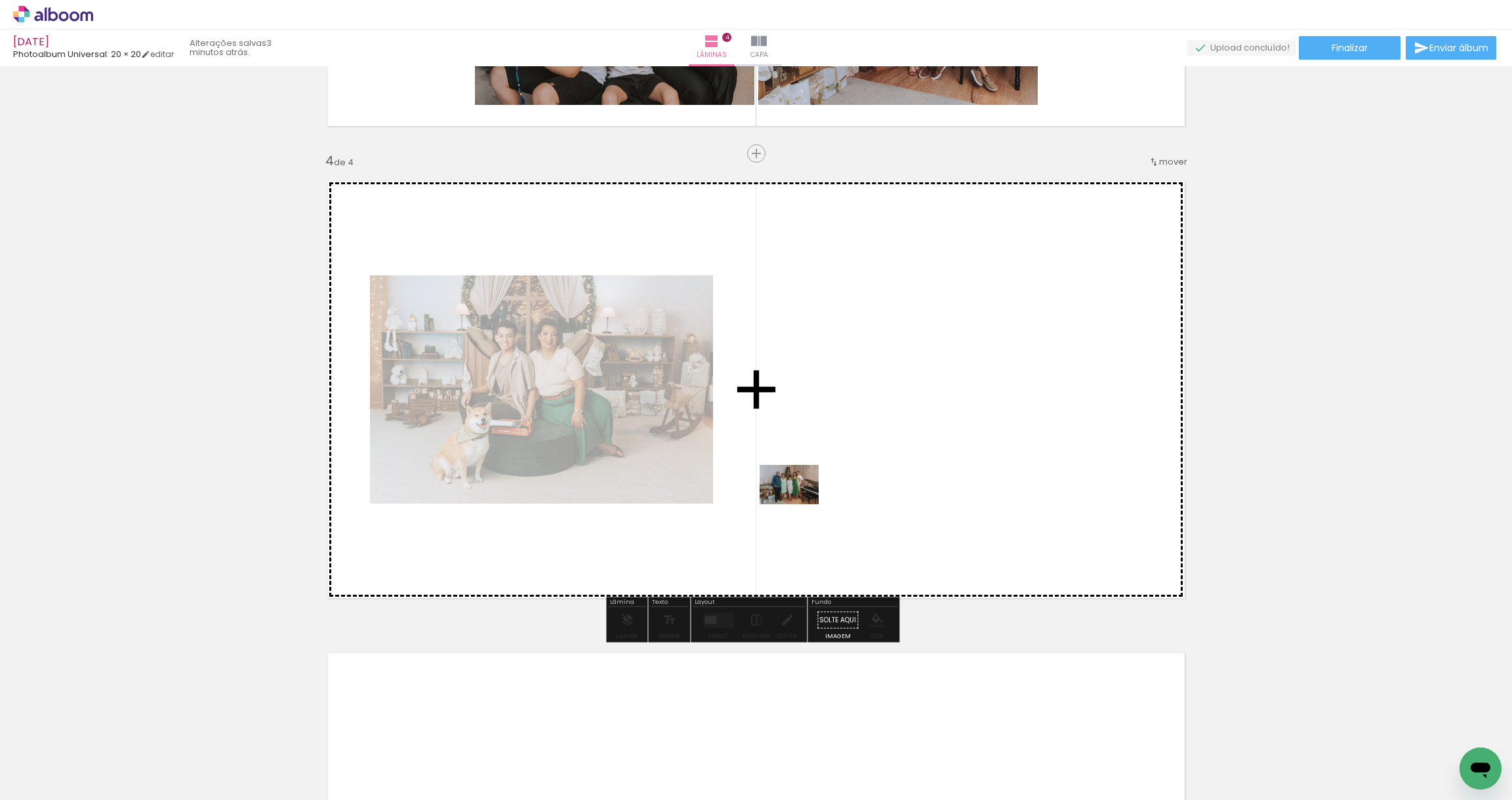
drag, startPoint x: 311, startPoint y: 768, endPoint x: 799, endPoint y: 504, distance: 554.8
click at [799, 504] on quentale-workspace at bounding box center [756, 400] width 1512 height 800
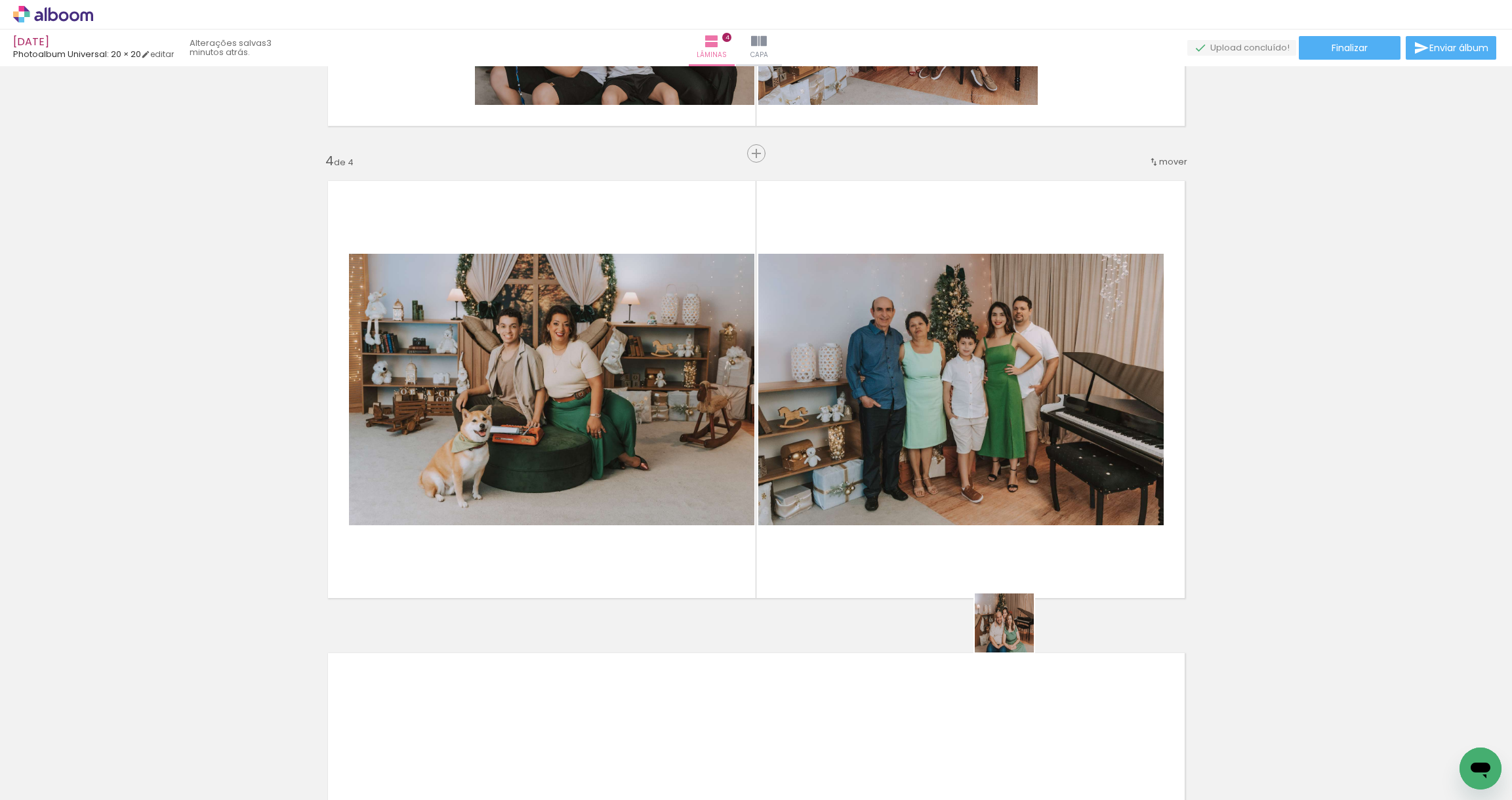
drag, startPoint x: 1264, startPoint y: 764, endPoint x: 854, endPoint y: 497, distance: 489.3
click at [854, 497] on quentale-workspace at bounding box center [756, 400] width 1512 height 800
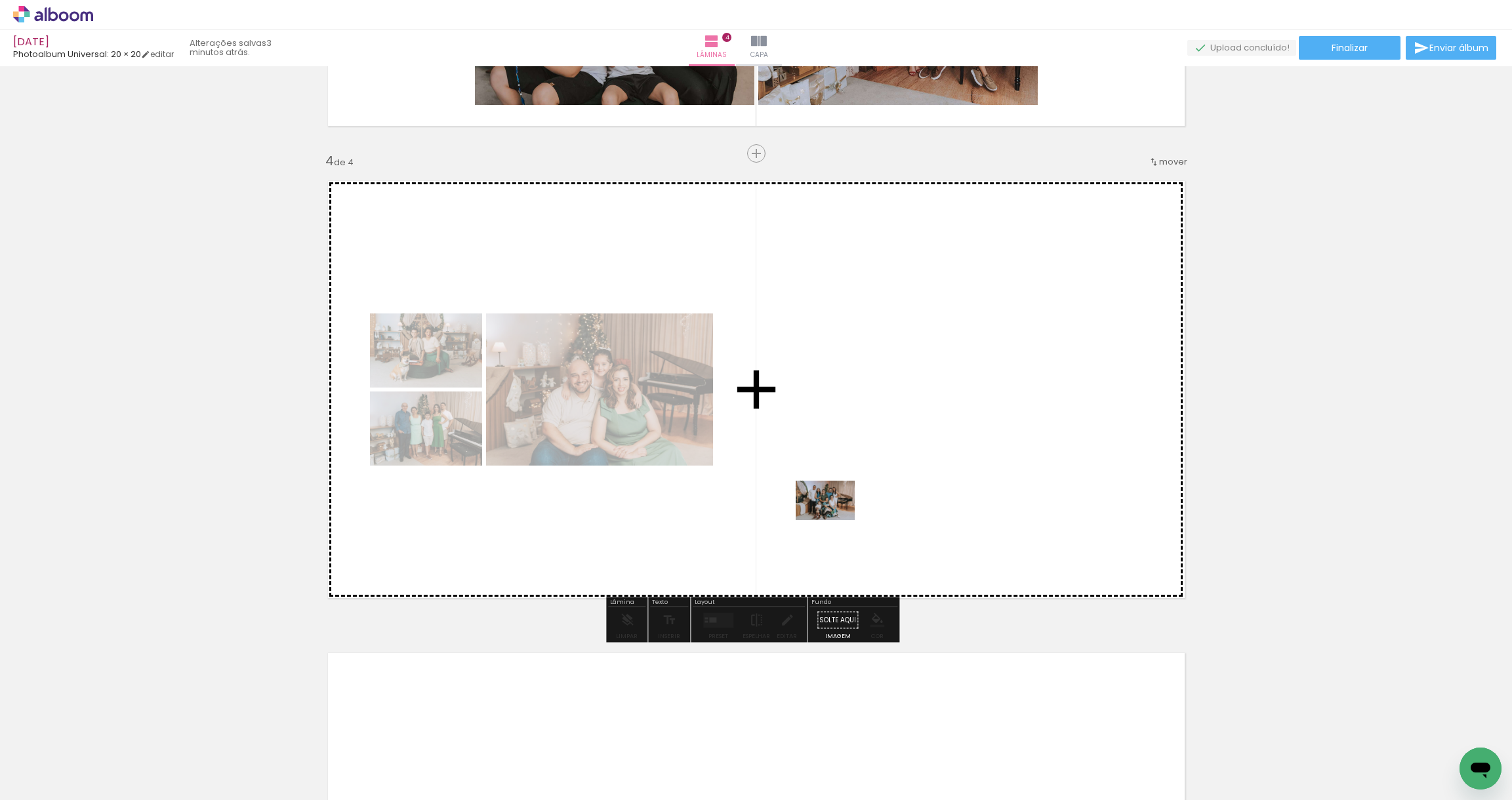
drag, startPoint x: 756, startPoint y: 759, endPoint x: 835, endPoint y: 520, distance: 251.7
click at [835, 520] on quentale-workspace at bounding box center [756, 400] width 1512 height 800
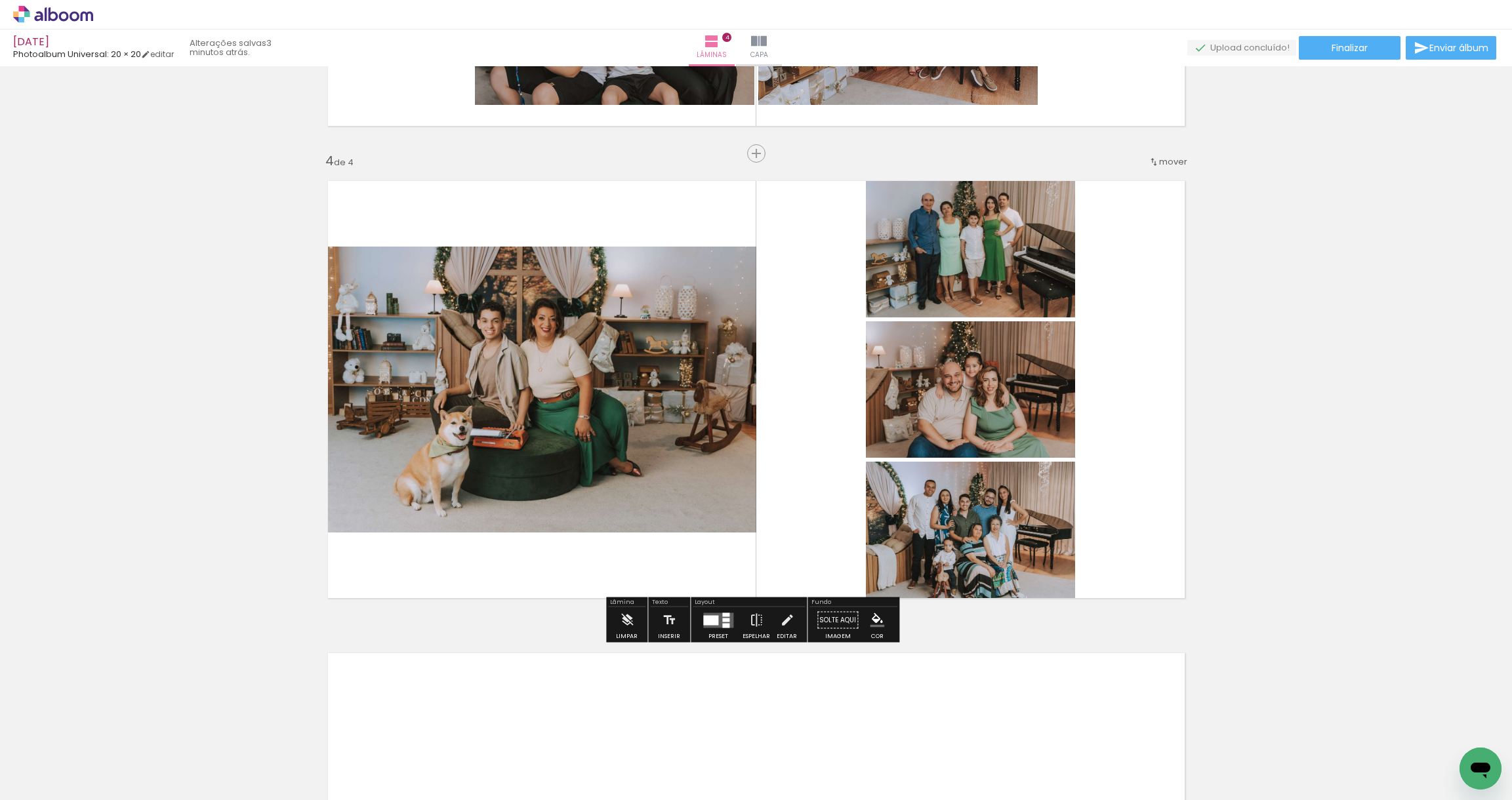
click at [710, 624] on div at bounding box center [710, 620] width 15 height 10
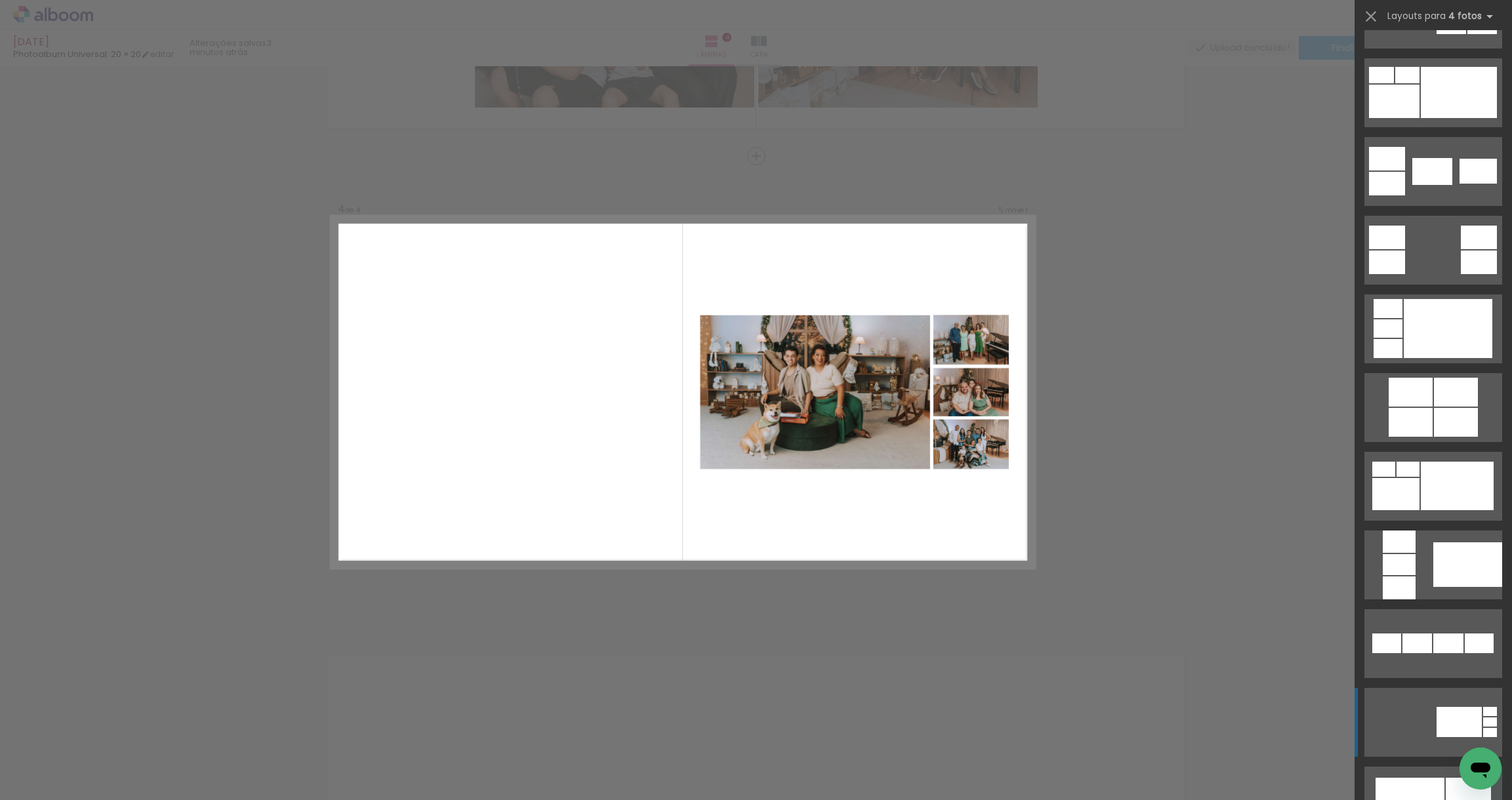
scroll to position [516, 0]
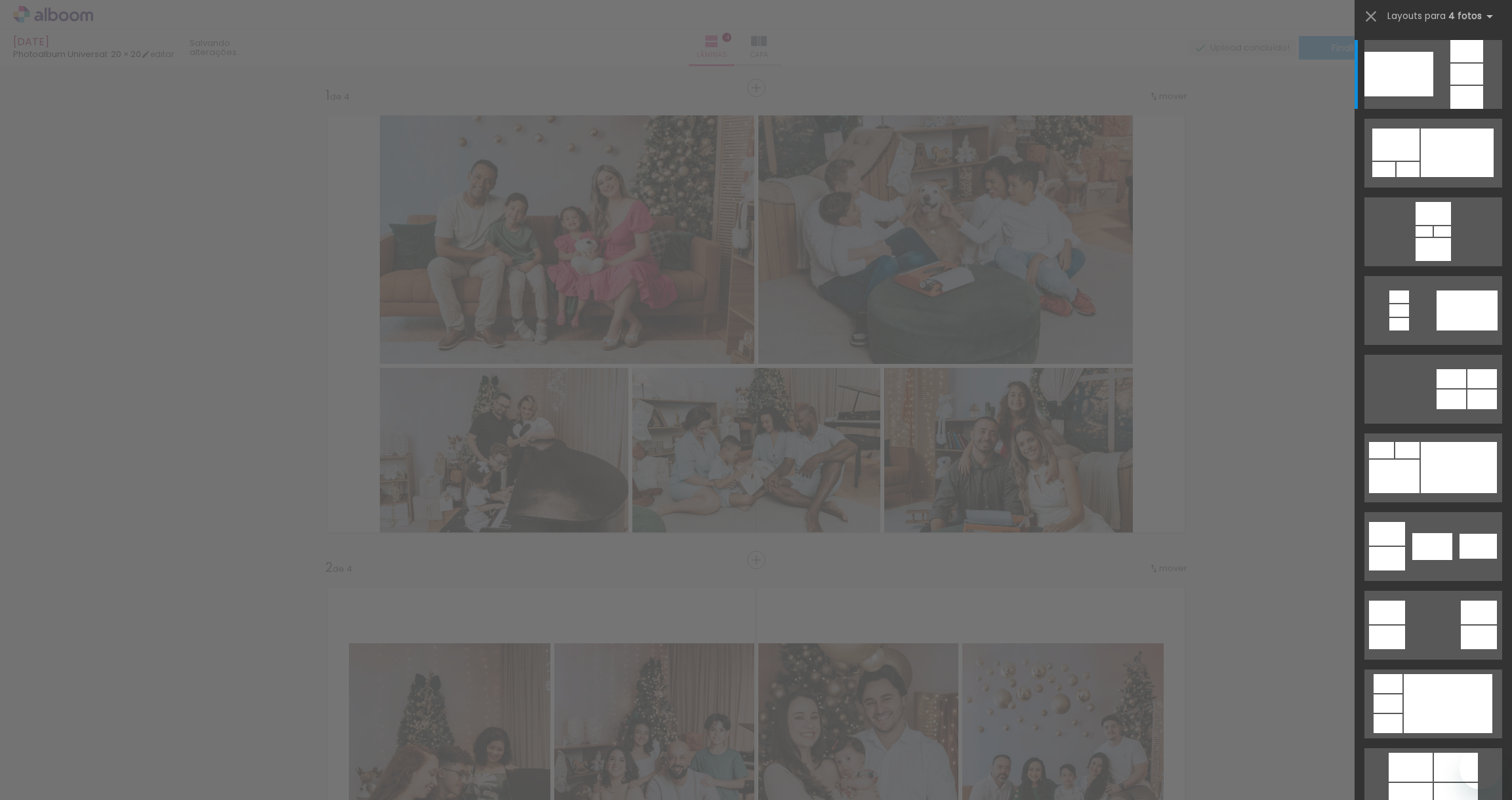
scroll to position [1098, 0]
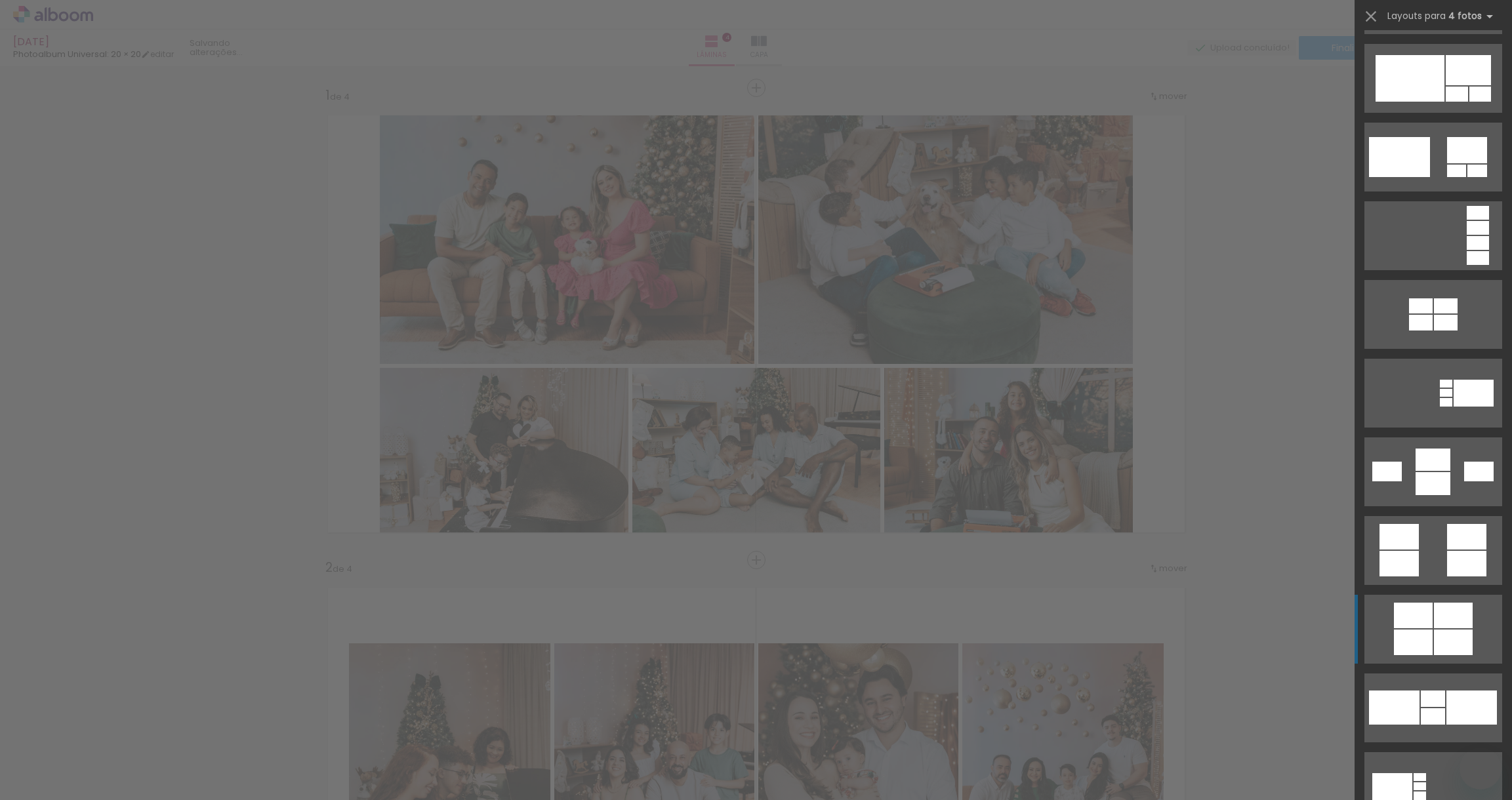
click at [1416, 640] on div at bounding box center [1413, 642] width 39 height 25
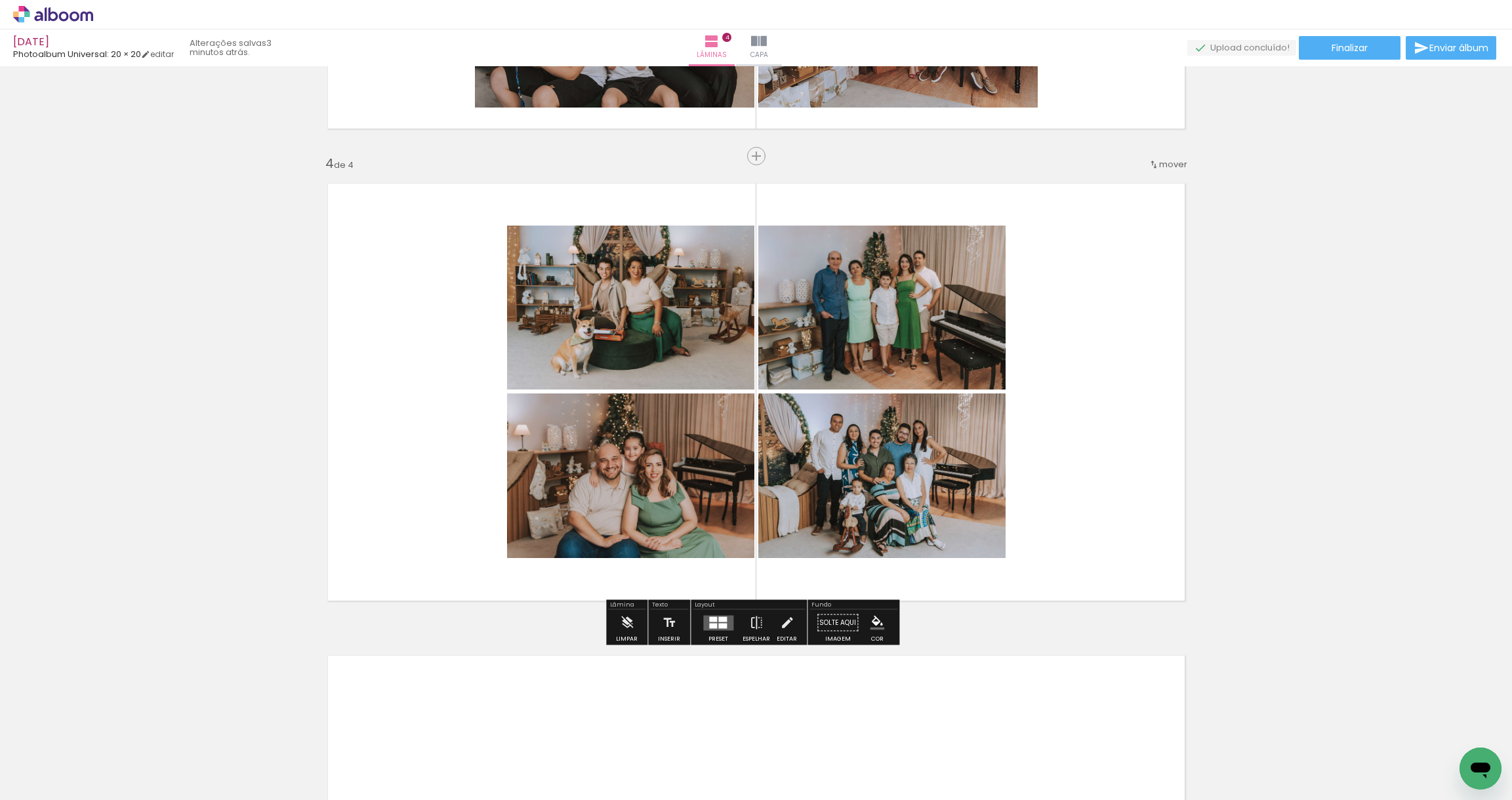
scroll to position [0, 3194]
click at [709, 636] on div "Preset" at bounding box center [718, 638] width 20 height 6
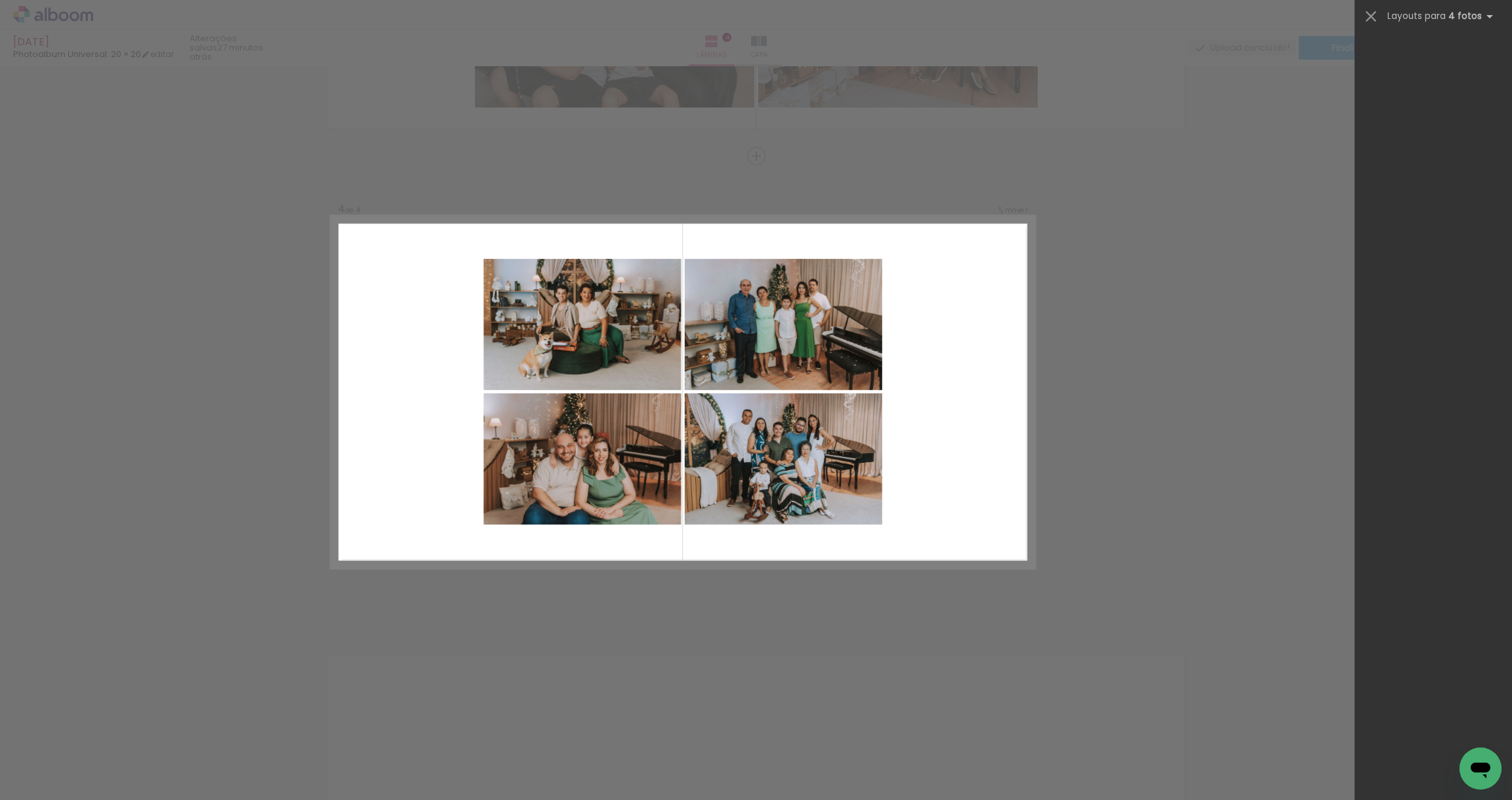
scroll to position [1653, 0]
